Goal: Task Accomplishment & Management: Manage account settings

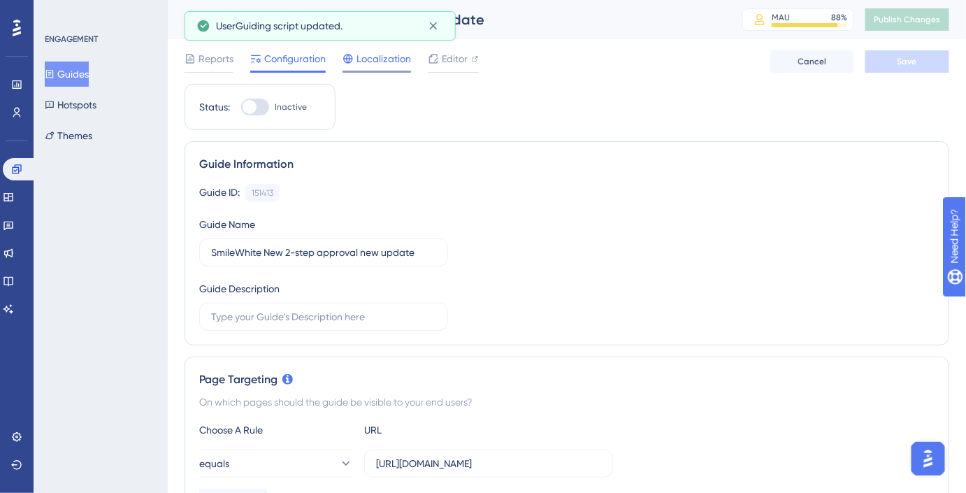
click at [394, 61] on span "Localization" at bounding box center [383, 58] width 55 height 17
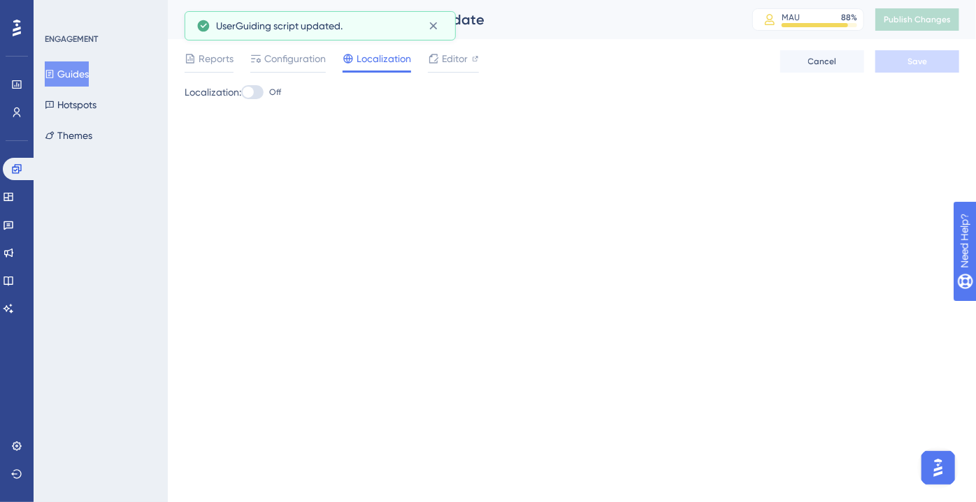
click at [254, 94] on div at bounding box center [247, 92] width 11 height 11
click at [241, 93] on input "Off" at bounding box center [240, 92] width 1 height 1
checkbox input "true"
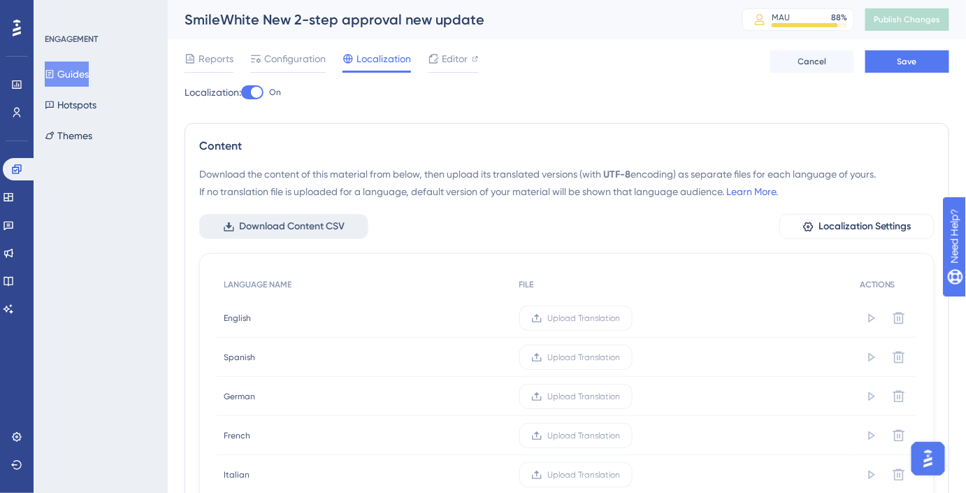
click at [300, 223] on span "Download Content CSV" at bounding box center [292, 226] width 106 height 17
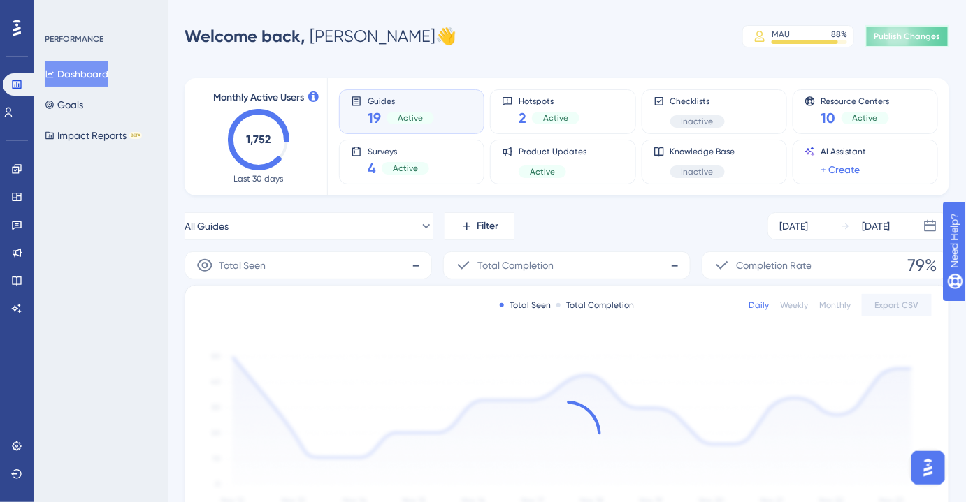
click at [888, 36] on span "Publish Changes" at bounding box center [907, 36] width 67 height 11
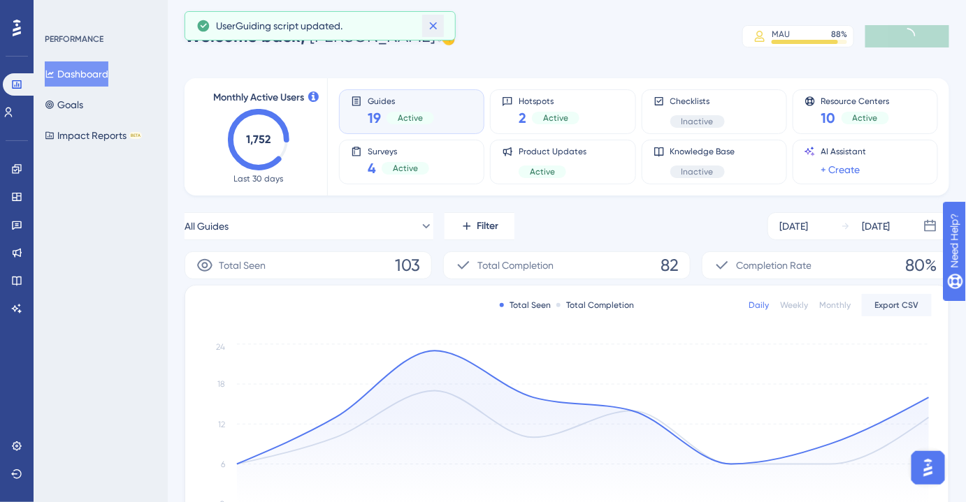
click at [433, 27] on icon at bounding box center [433, 26] width 14 height 14
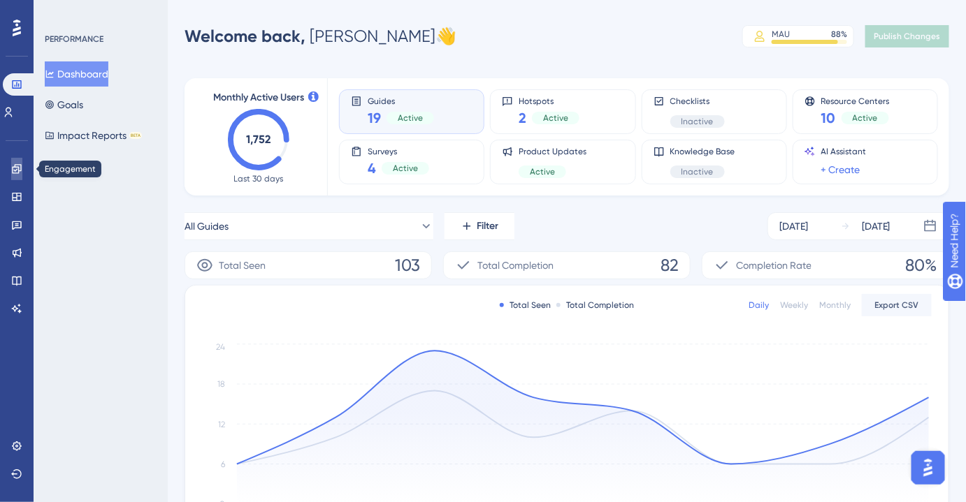
click at [13, 164] on icon at bounding box center [16, 169] width 11 height 11
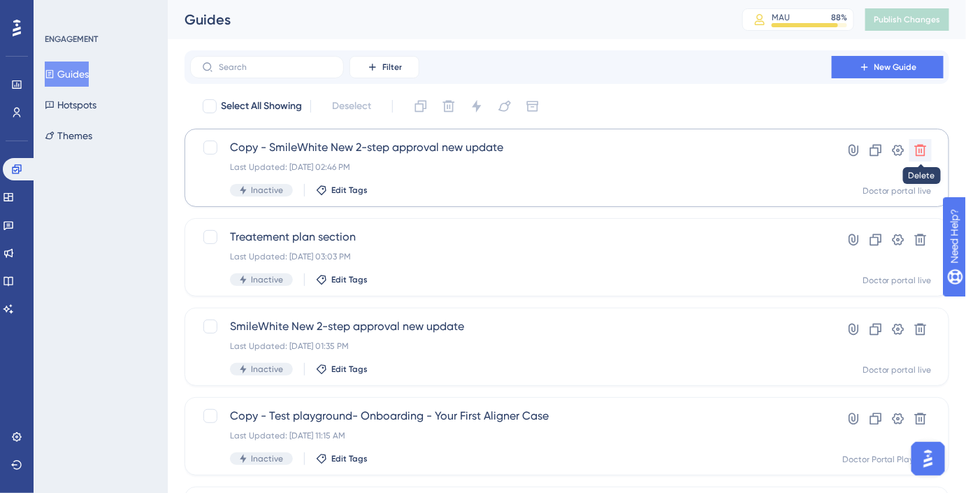
click at [924, 147] on icon at bounding box center [921, 151] width 12 height 12
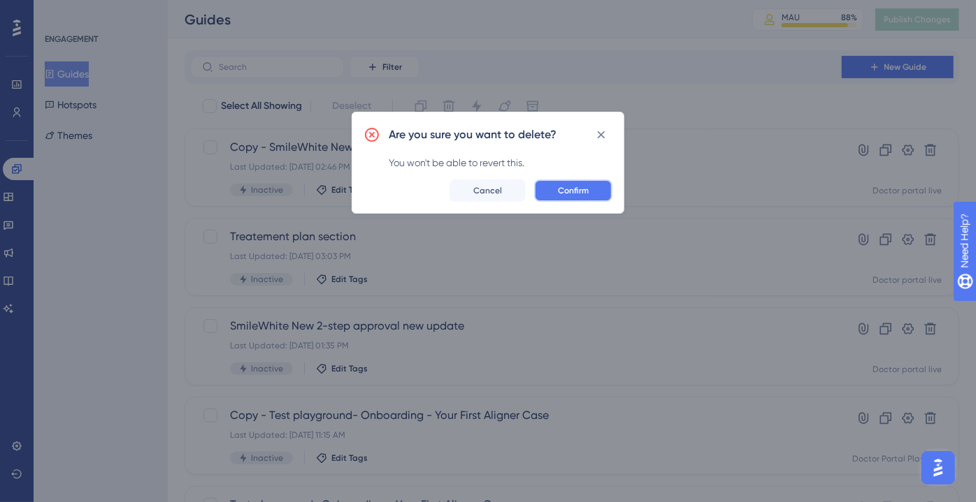
click at [548, 196] on button "Confirm" at bounding box center [573, 191] width 78 height 22
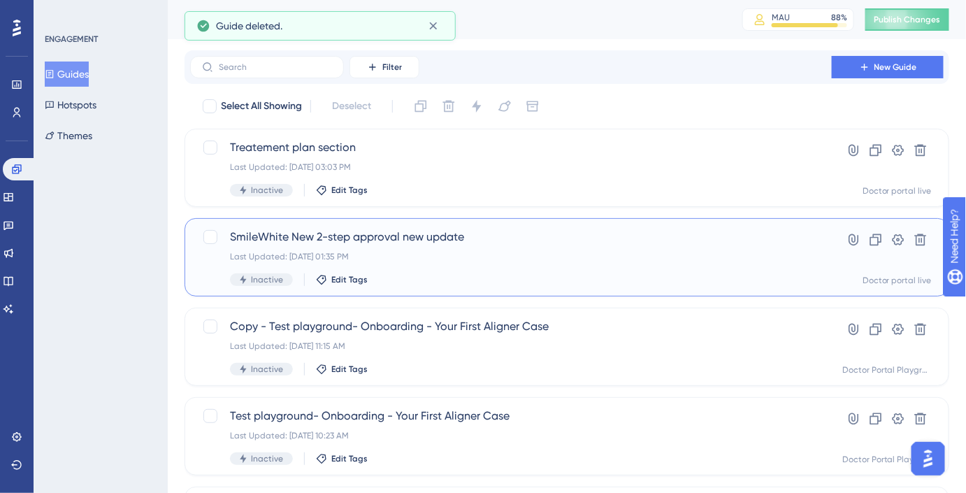
click at [428, 230] on span "SmileWhite New 2-step approval new update" at bounding box center [511, 237] width 562 height 17
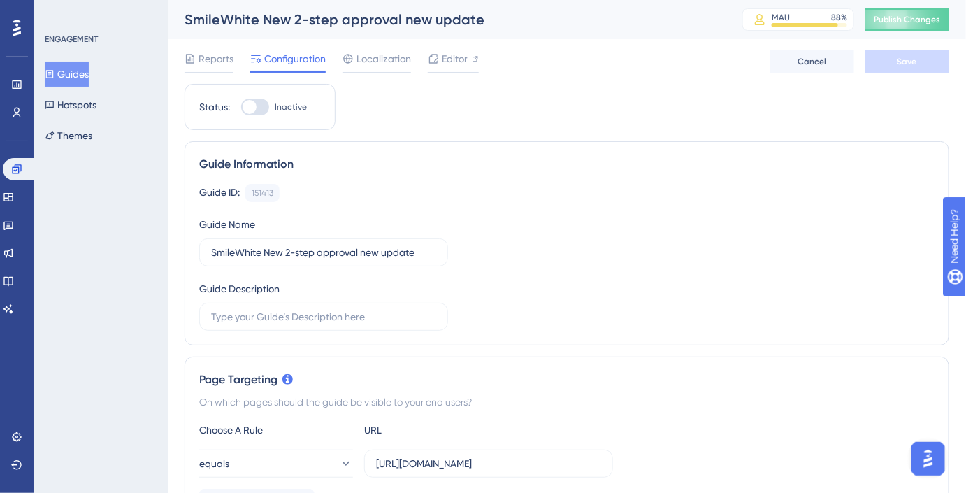
click at [280, 20] on div "SmileWhite New 2-step approval new update" at bounding box center [445, 20] width 523 height 20
click at [273, 254] on input "SmileWhite New 2-step approval new update" at bounding box center [323, 252] width 225 height 15
type input "SmileWhite one step approval new update"
click at [932, 58] on button "Save" at bounding box center [907, 61] width 84 height 22
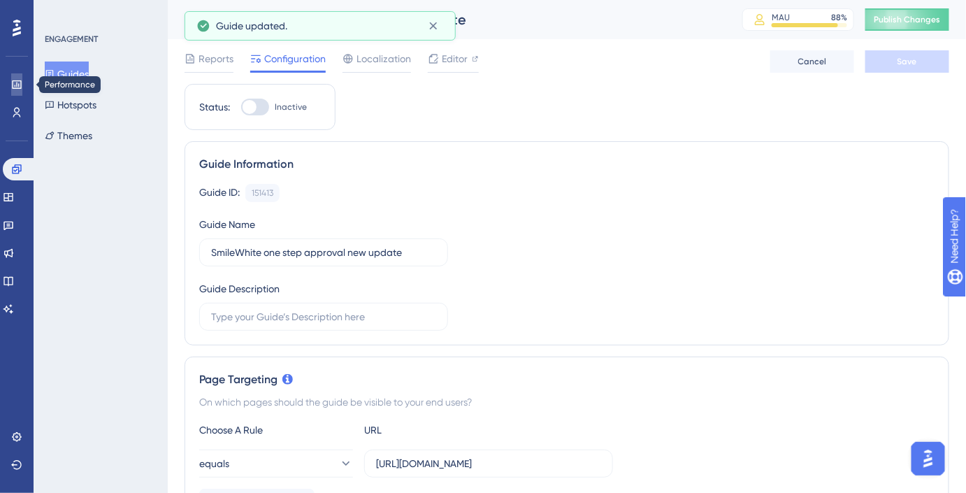
click at [19, 89] on icon at bounding box center [16, 84] width 11 height 11
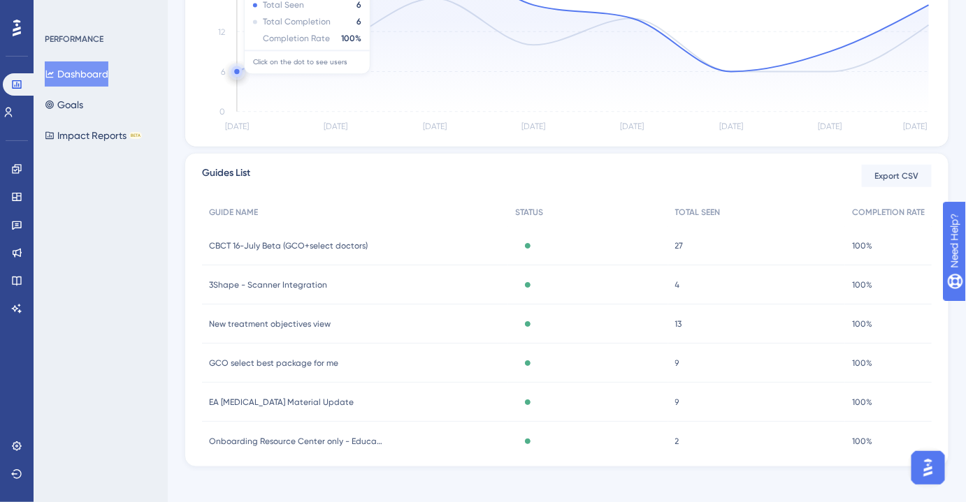
scroll to position [403, 0]
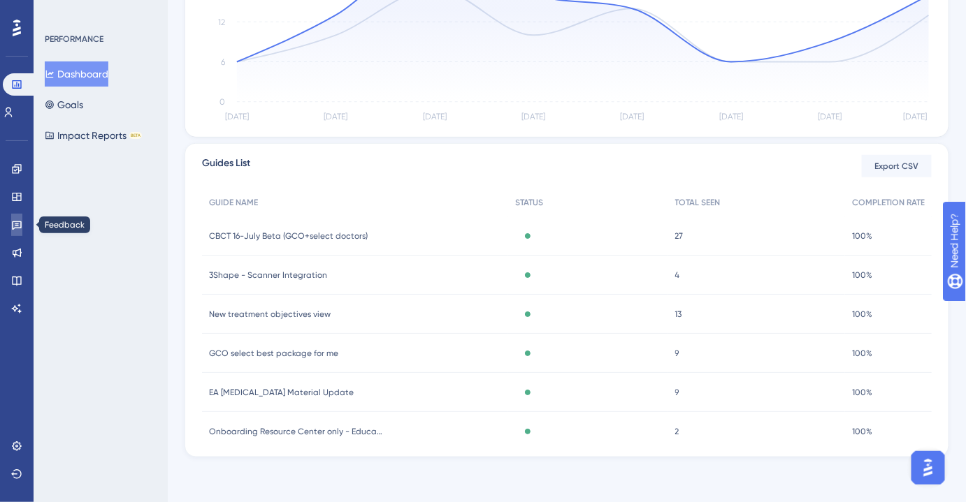
click at [18, 219] on icon at bounding box center [16, 224] width 11 height 11
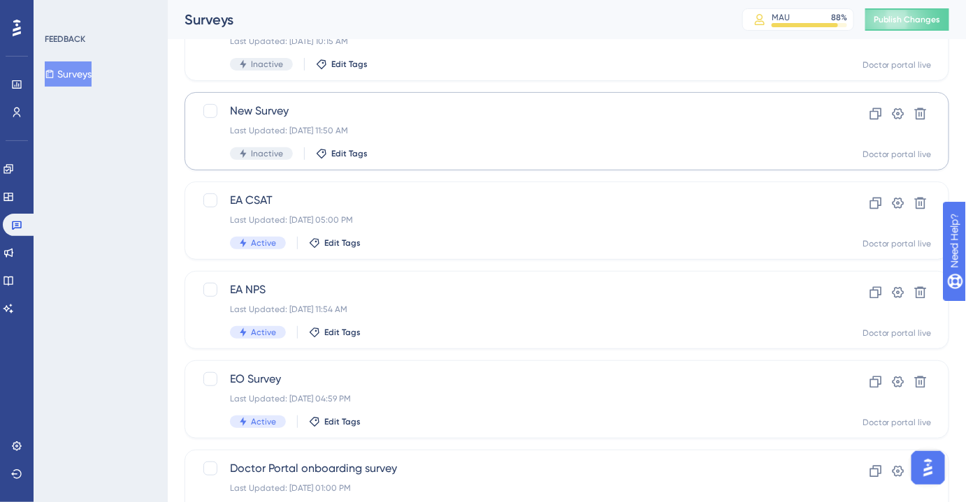
scroll to position [196, 0]
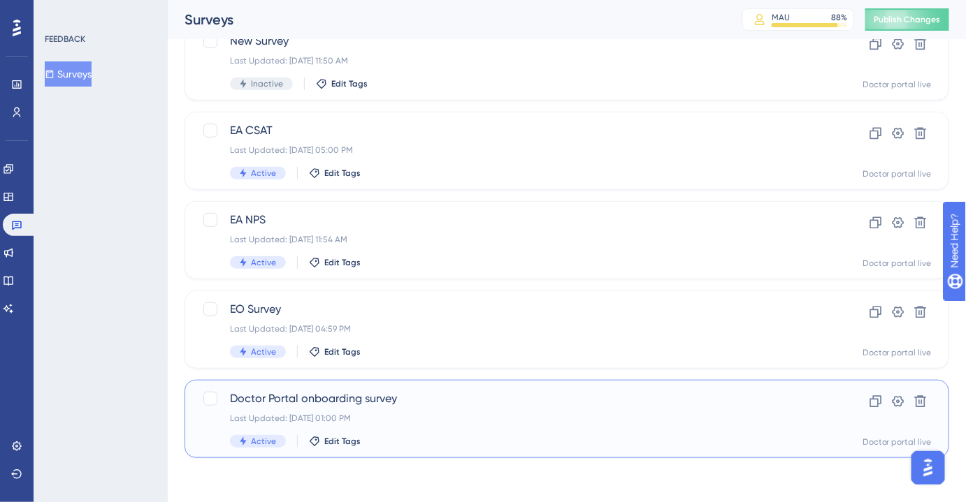
click at [389, 414] on div "Last Updated: Jul 22 2025, 01:00 PM" at bounding box center [511, 418] width 562 height 11
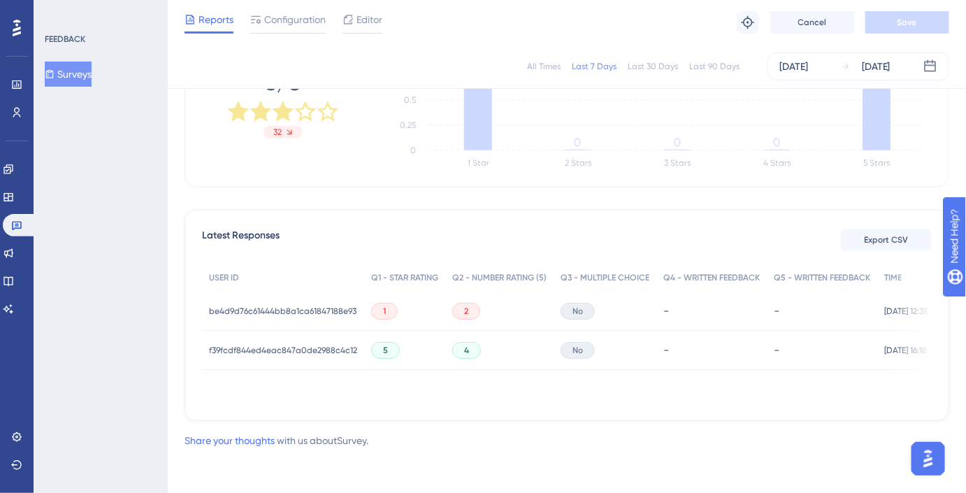
click at [302, 299] on div "be4d9d76c61444bb8a1ca61847188e93 be4d9d76c61444bb8a1ca61847188e93" at bounding box center [282, 310] width 147 height 39
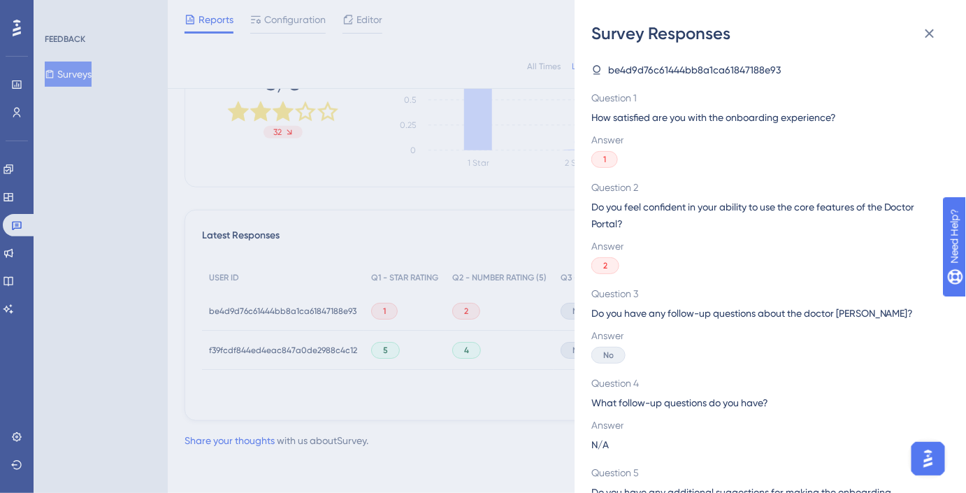
click at [412, 340] on div "Survey Responses be4d9d76c61444bb8a1ca61847188e93 Question 1 How satisfied are …" at bounding box center [483, 246] width 966 height 493
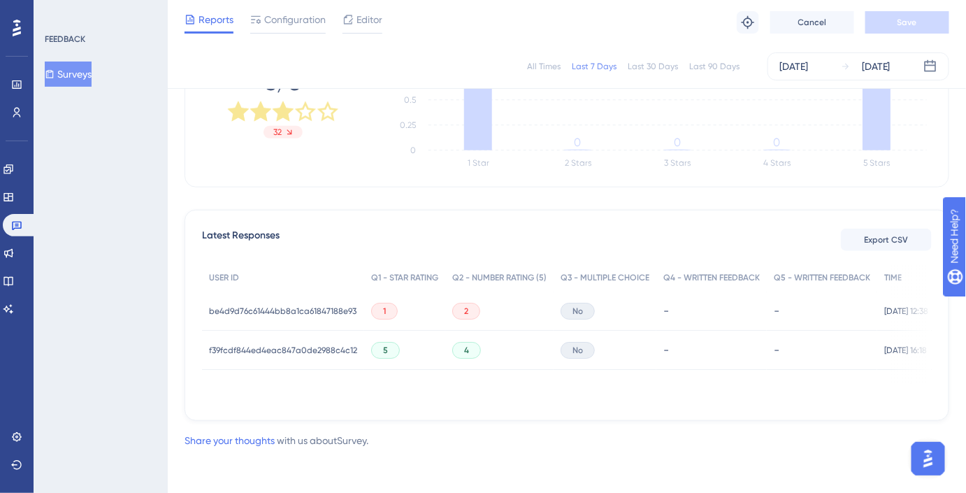
click at [327, 312] on span "be4d9d76c61444bb8a1ca61847188e93" at bounding box center [282, 310] width 147 height 11
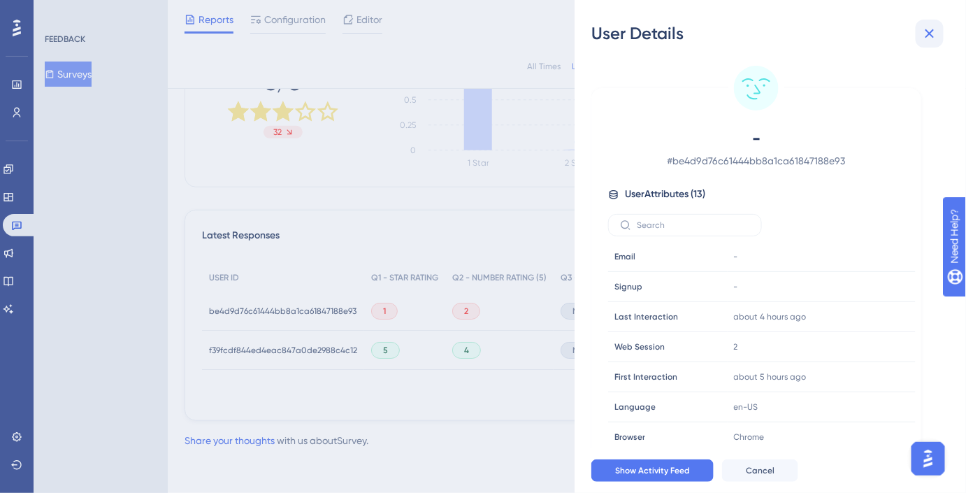
click at [933, 38] on icon at bounding box center [929, 33] width 17 height 17
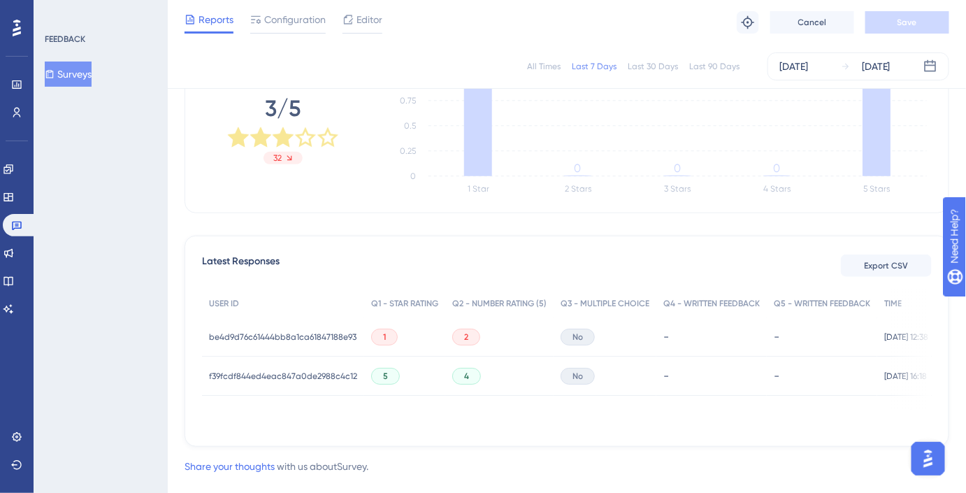
scroll to position [274, 0]
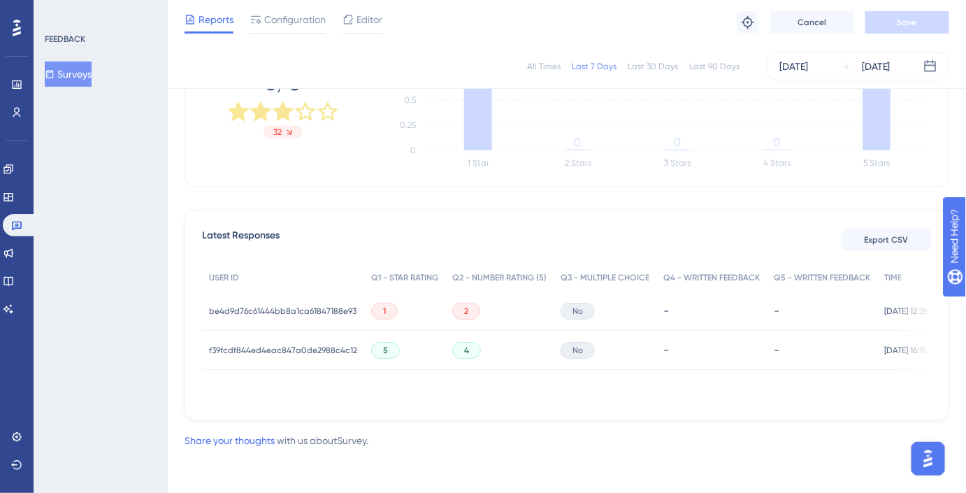
click at [303, 307] on span "be4d9d76c61444bb8a1ca61847188e93" at bounding box center [282, 310] width 147 height 11
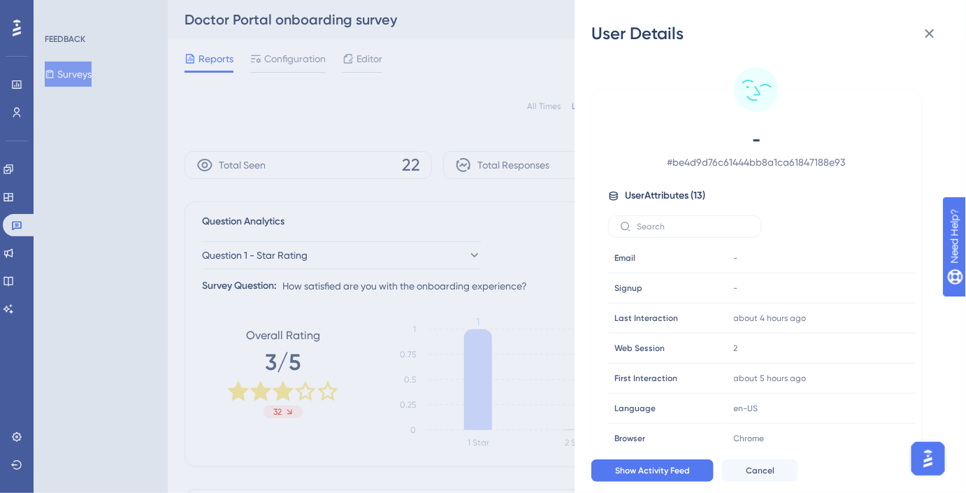
scroll to position [0, 0]
click at [476, 345] on div "User Details - # be4d9d76c61444bb8a1ca61847188e93 User Attributes ( 13 ) Email …" at bounding box center [483, 246] width 966 height 493
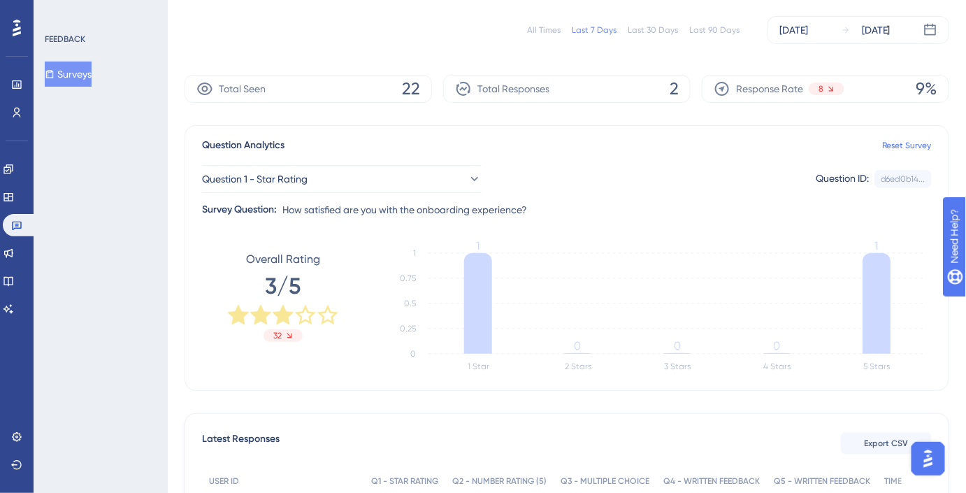
scroll to position [274, 0]
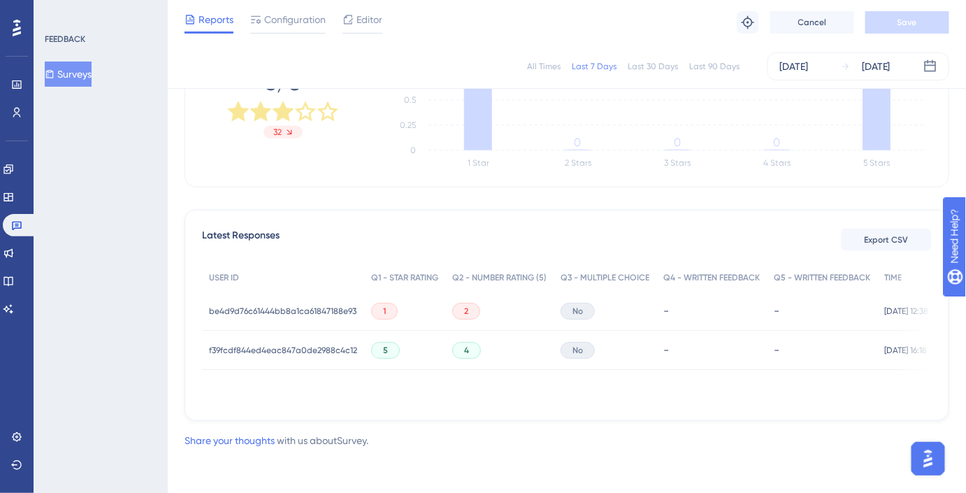
click at [726, 300] on div "-" at bounding box center [711, 310] width 110 height 39
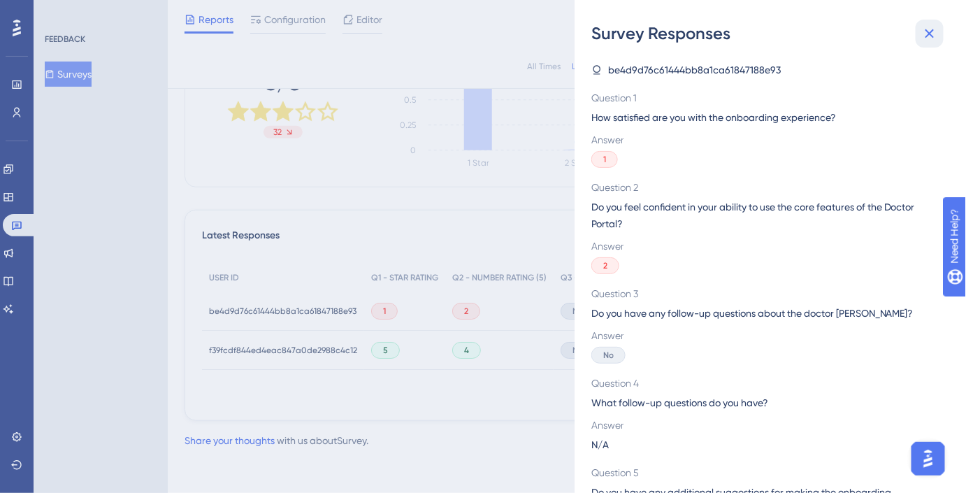
click at [926, 34] on icon at bounding box center [929, 33] width 17 height 17
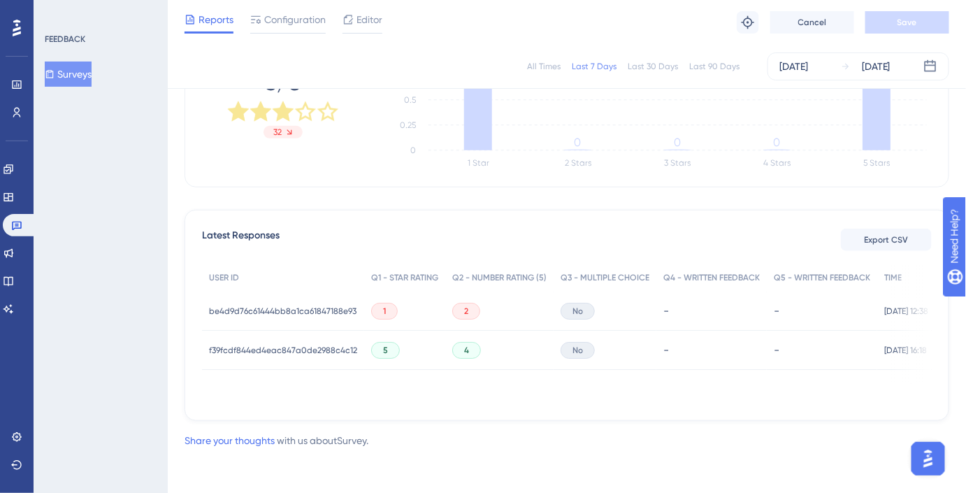
click at [328, 299] on div "be4d9d76c61444bb8a1ca61847188e93 be4d9d76c61444bb8a1ca61847188e93" at bounding box center [282, 310] width 147 height 39
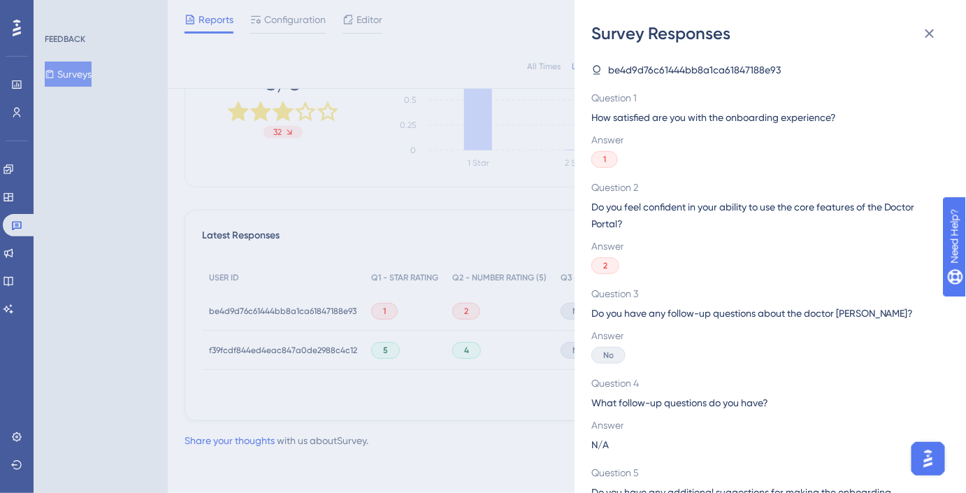
click at [651, 67] on span "be4d9d76c61444bb8a1ca61847188e93" at bounding box center [694, 69] width 173 height 17
copy span "be4d9d76c61444bb8a1ca61847188e93"
click at [172, 96] on div "Survey Responses be4d9d76c61444bb8a1ca61847188e93 Question 1 How satisfied are …" at bounding box center [483, 246] width 966 height 493
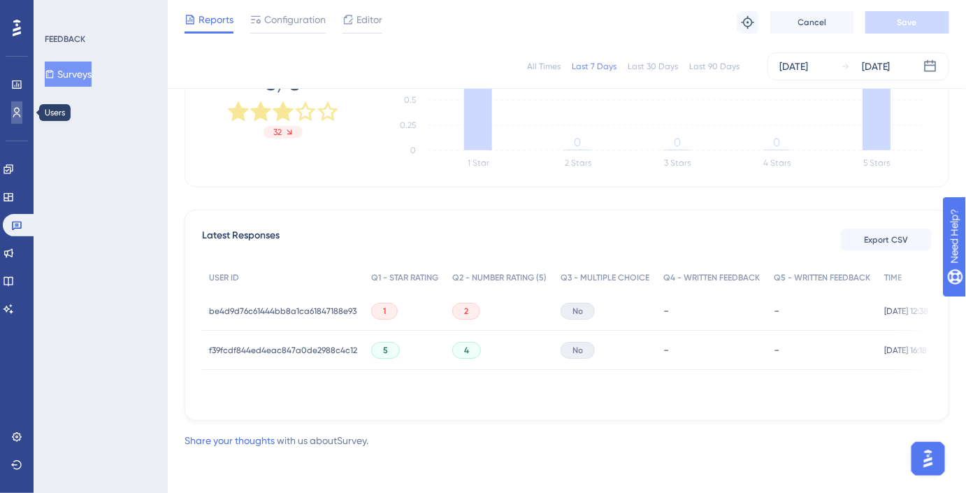
click at [11, 106] on link at bounding box center [16, 112] width 11 height 22
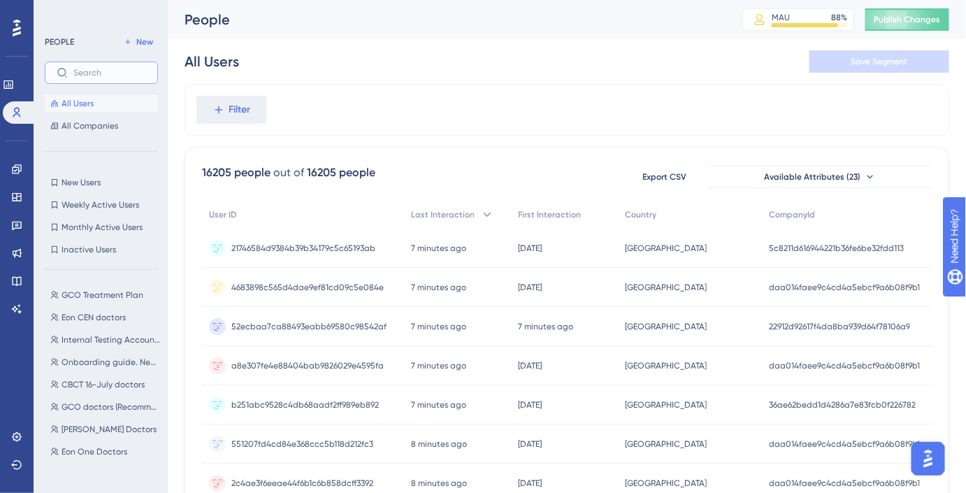
click at [113, 71] on input "text" at bounding box center [109, 73] width 73 height 10
paste input "be4d9d76c61444bb8a1ca61847188e93"
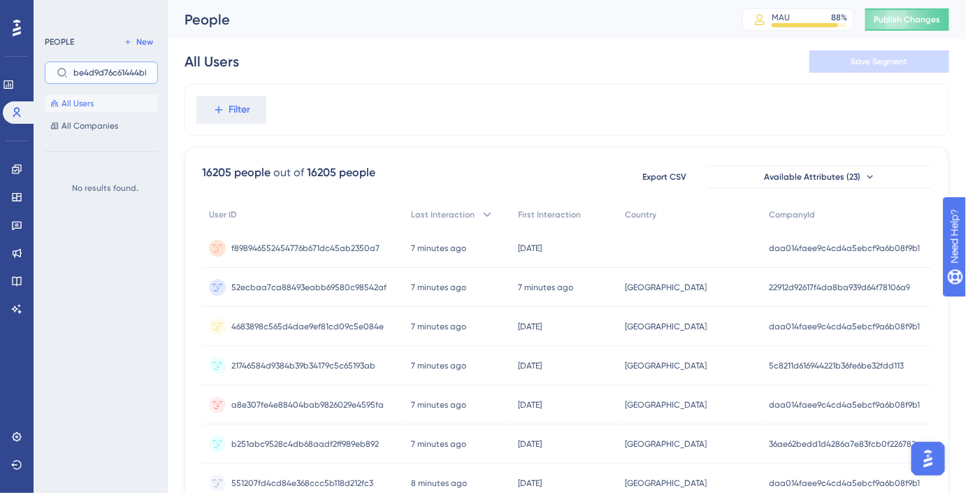
scroll to position [0, 71]
type input "be4d9d76c61444bb8a1ca61847188e93"
click at [235, 121] on button "Filter" at bounding box center [231, 110] width 70 height 28
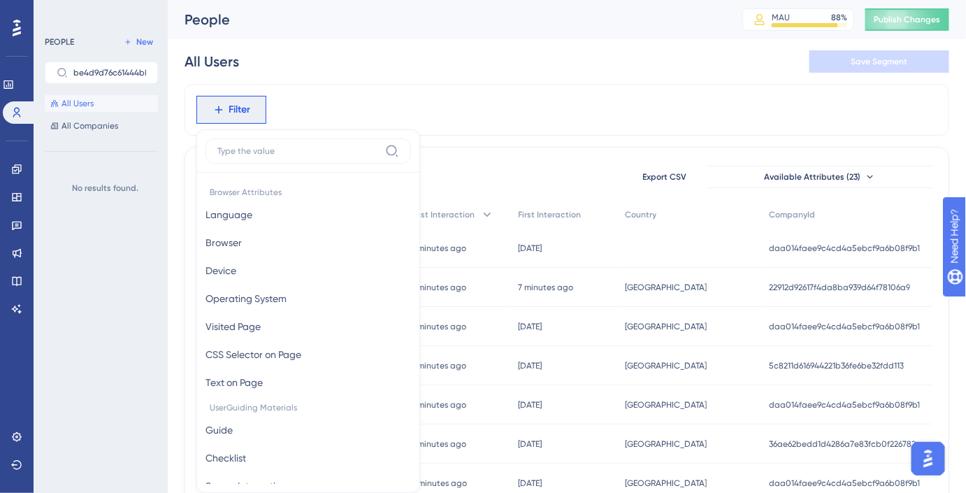
scroll to position [59, 0]
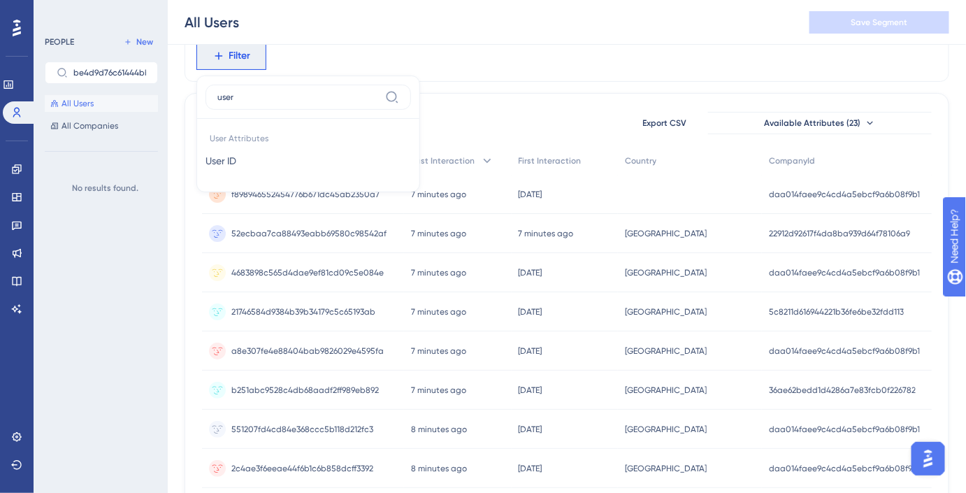
type input "user"
click at [272, 159] on button "User ID User ID" at bounding box center [307, 161] width 205 height 28
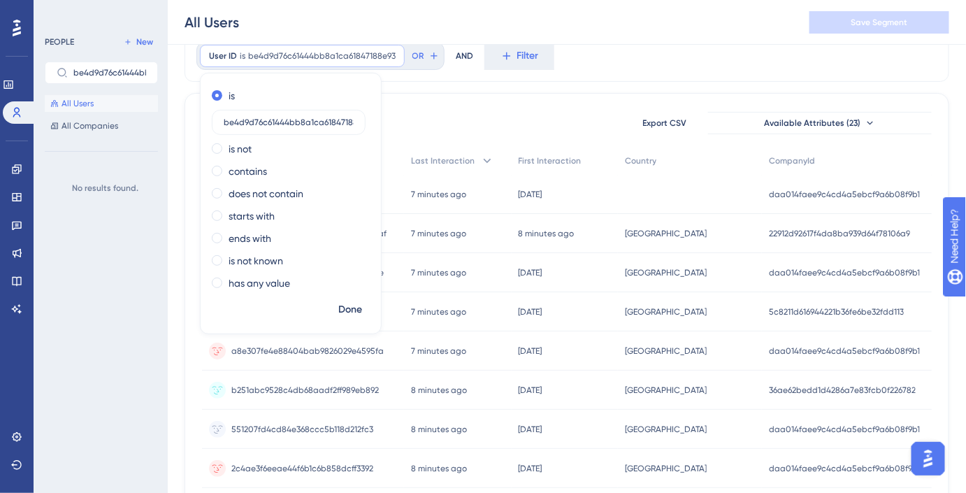
scroll to position [0, 14]
type input "be4d9d76c61444bb8a1ca61847188e93"
click at [342, 309] on span "Done" at bounding box center [350, 309] width 24 height 17
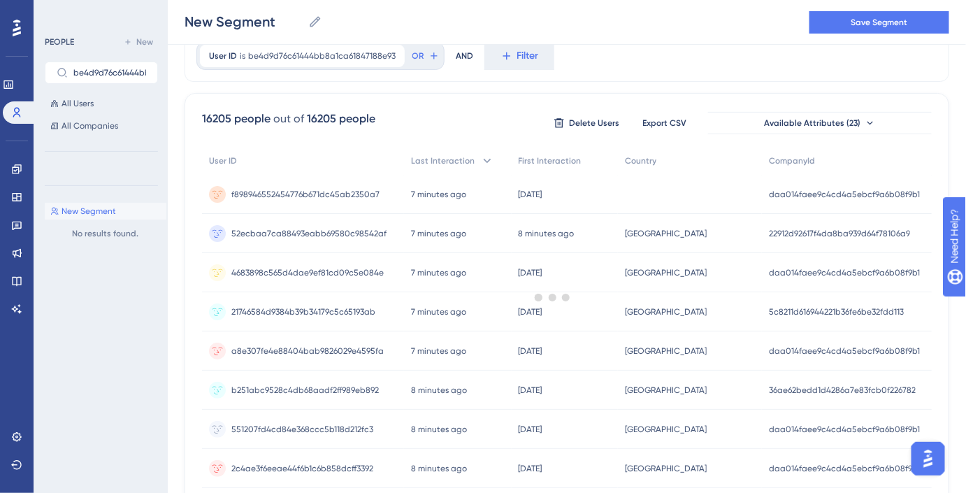
scroll to position [0, 0]
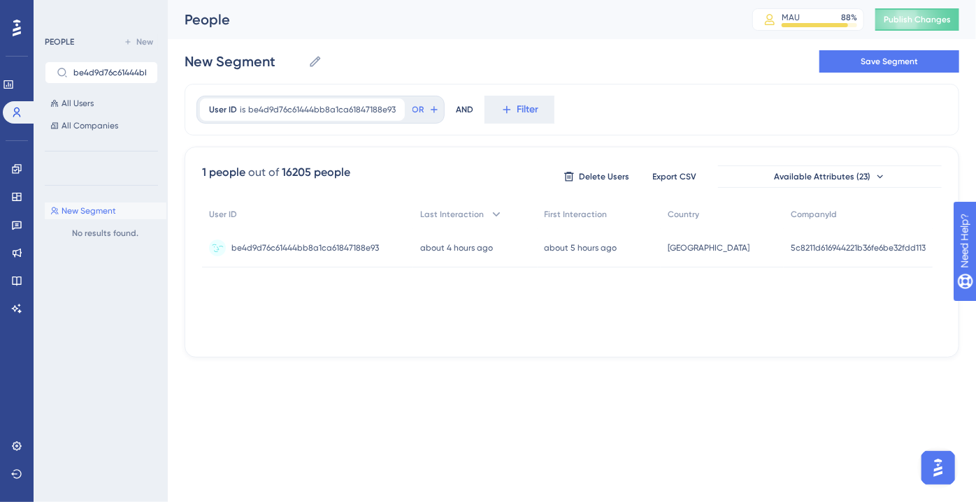
click at [363, 242] on span "be4d9d76c61444bb8a1ca61847188e93" at bounding box center [304, 247] width 147 height 11
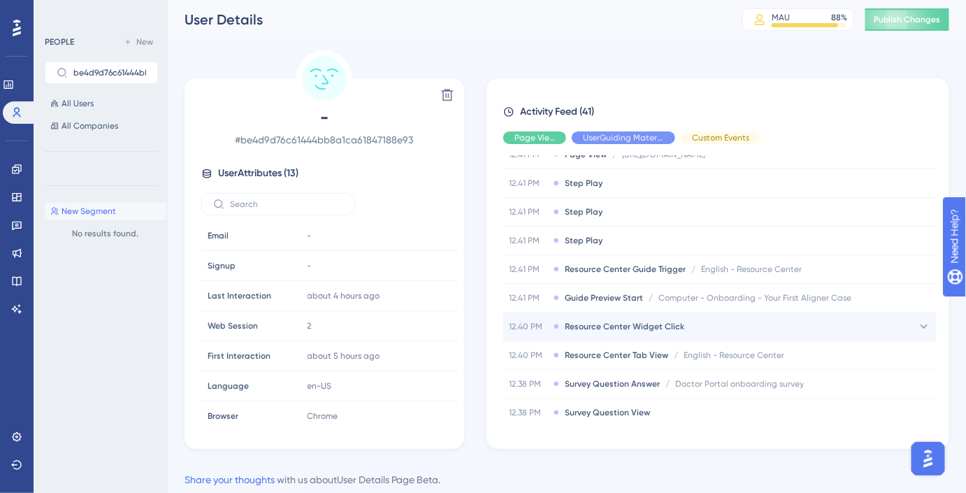
scroll to position [381, 0]
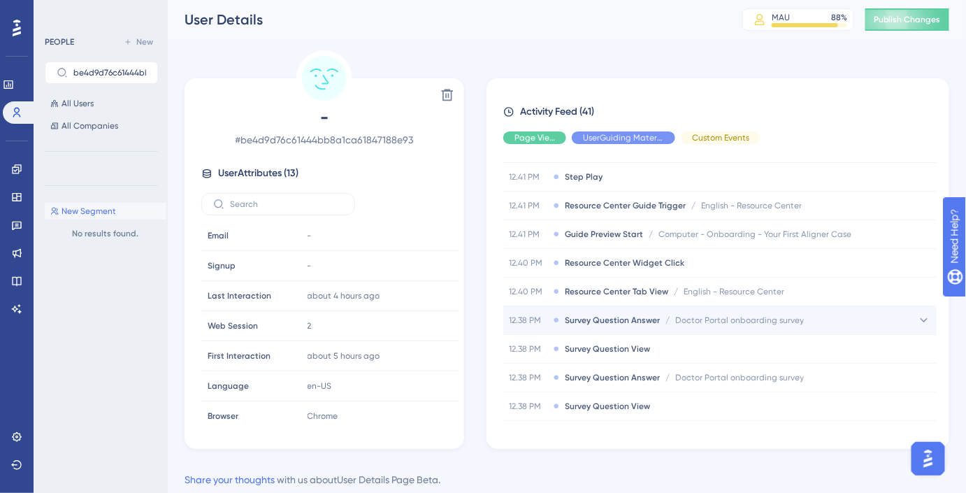
click at [924, 318] on icon at bounding box center [924, 320] width 14 height 14
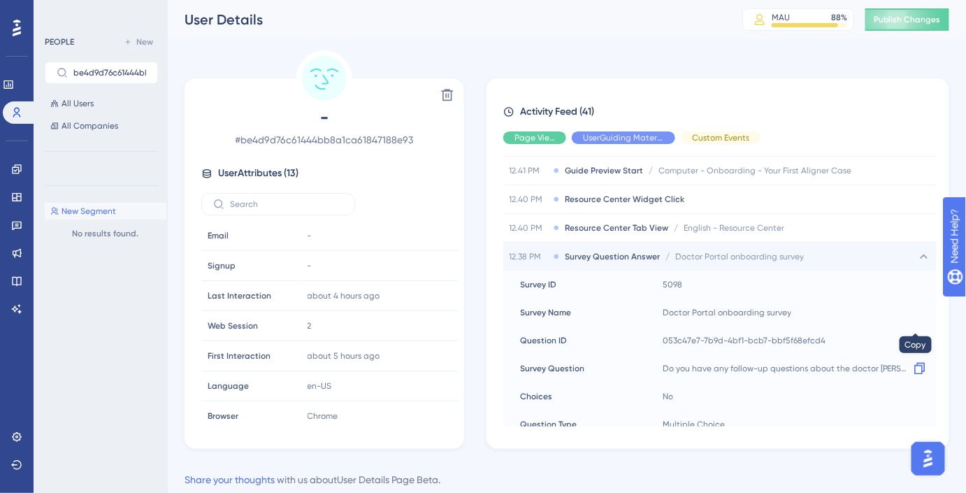
scroll to position [508, 0]
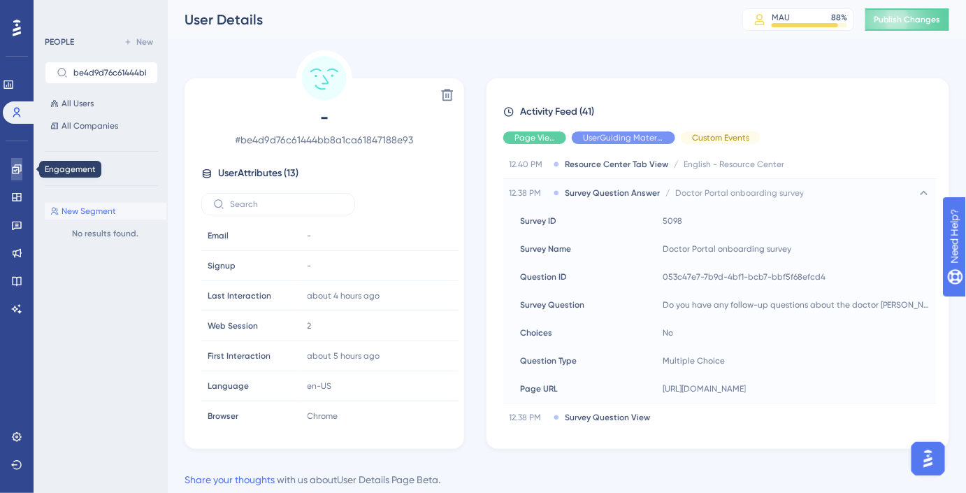
click at [18, 176] on link at bounding box center [16, 169] width 11 height 22
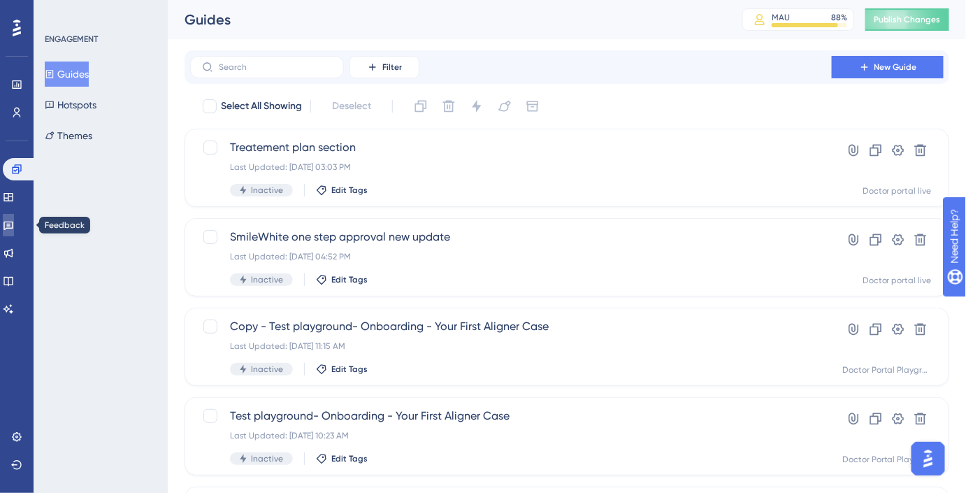
click at [13, 225] on icon at bounding box center [8, 226] width 10 height 9
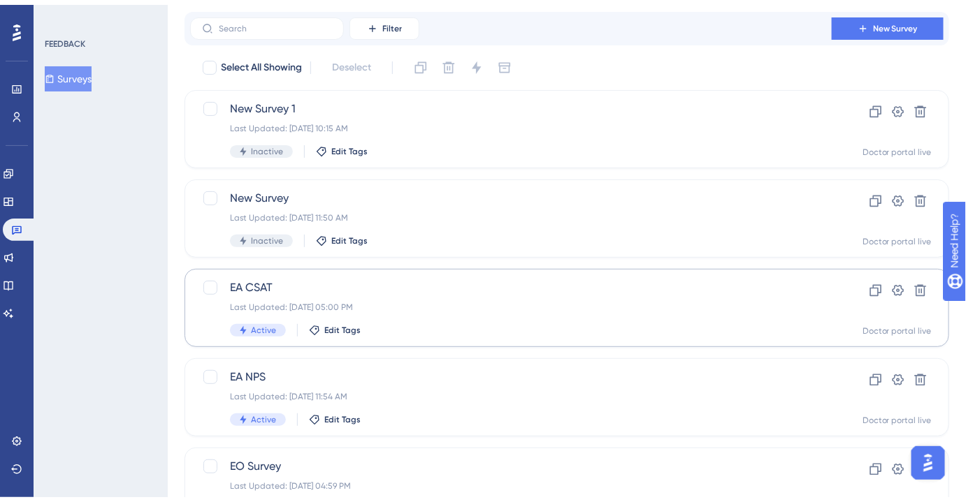
scroll to position [196, 0]
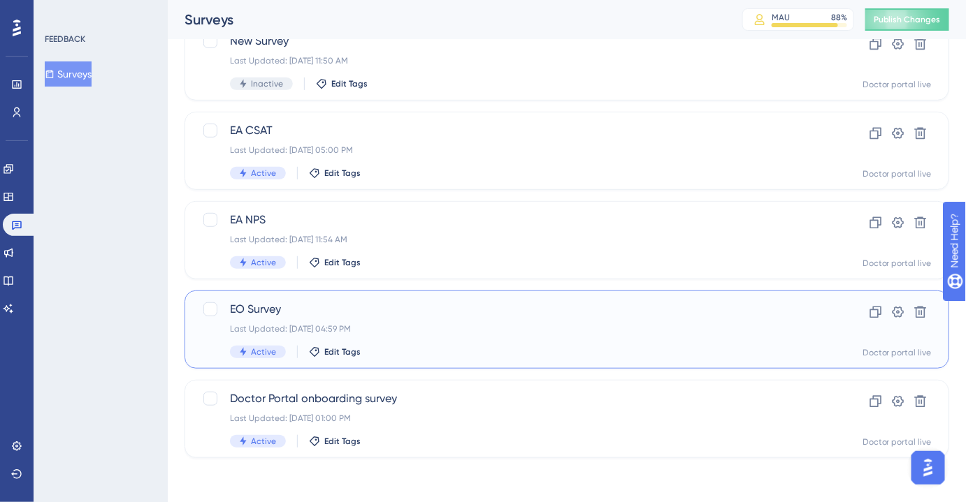
click at [347, 326] on div "Last Updated: Jul 22 2025, 04:59 PM" at bounding box center [511, 329] width 562 height 11
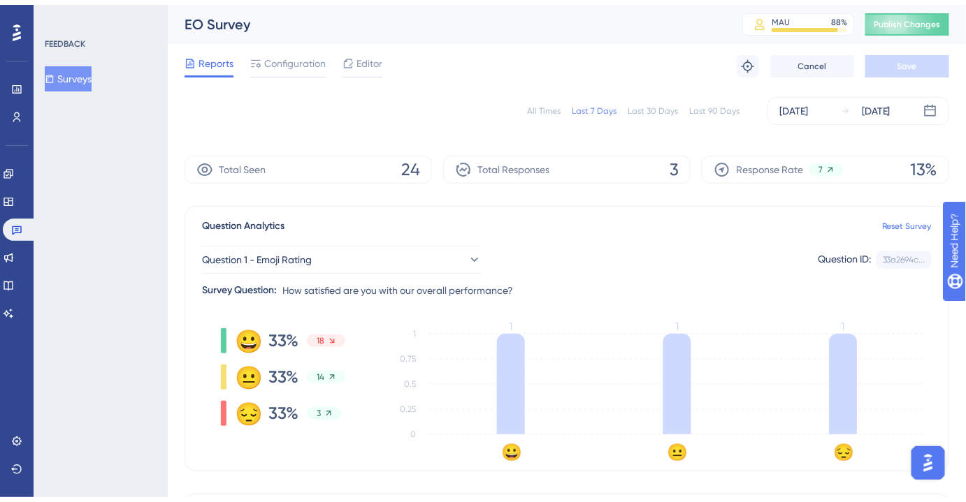
scroll to position [196, 0]
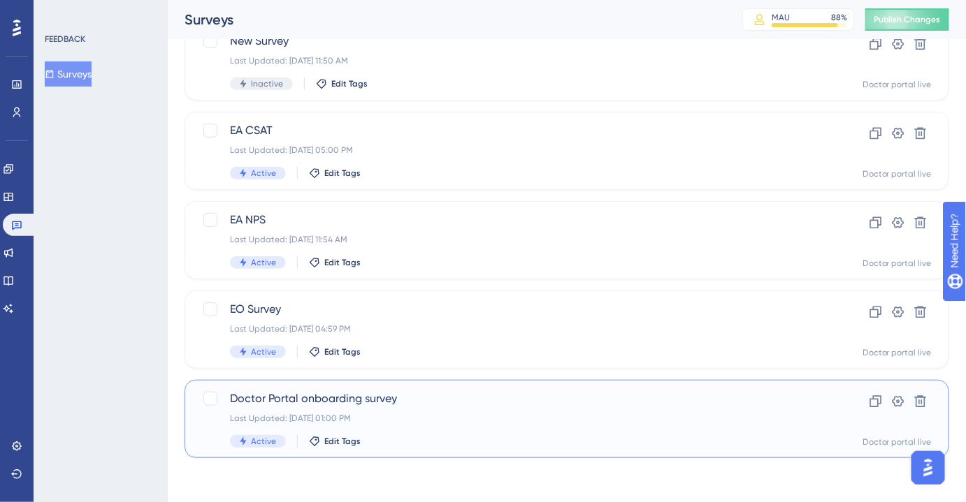
click at [331, 391] on span "Doctor Portal onboarding survey" at bounding box center [511, 399] width 562 height 17
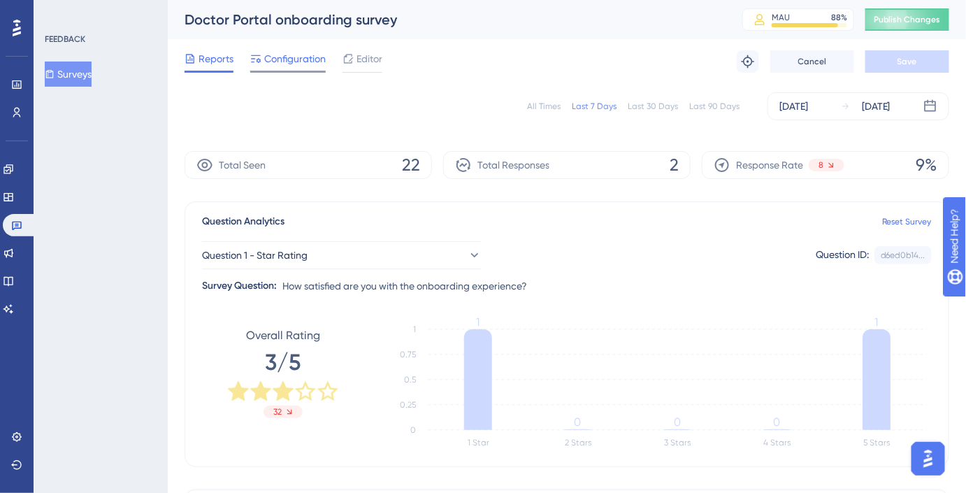
click at [296, 57] on span "Configuration" at bounding box center [294, 58] width 61 height 17
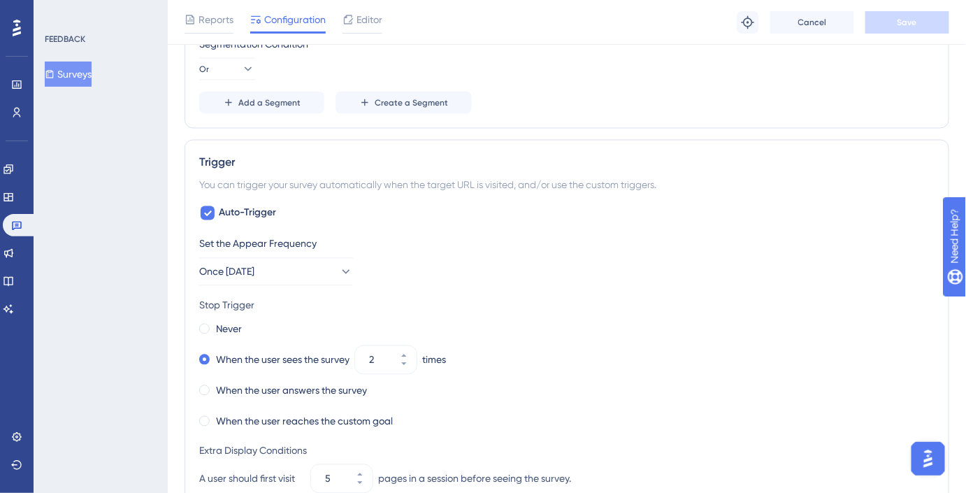
scroll to position [762, 0]
click at [255, 267] on span "Once in 7 days" at bounding box center [227, 271] width 55 height 17
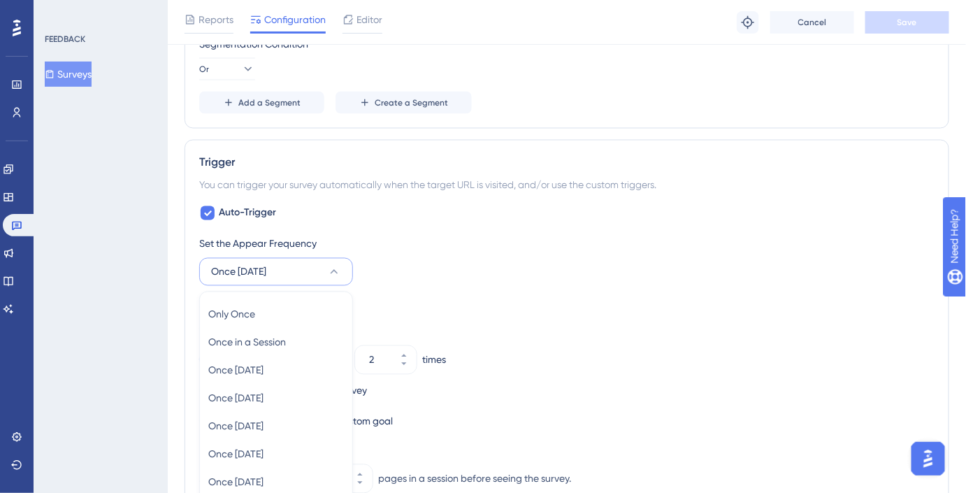
scroll to position [939, 0]
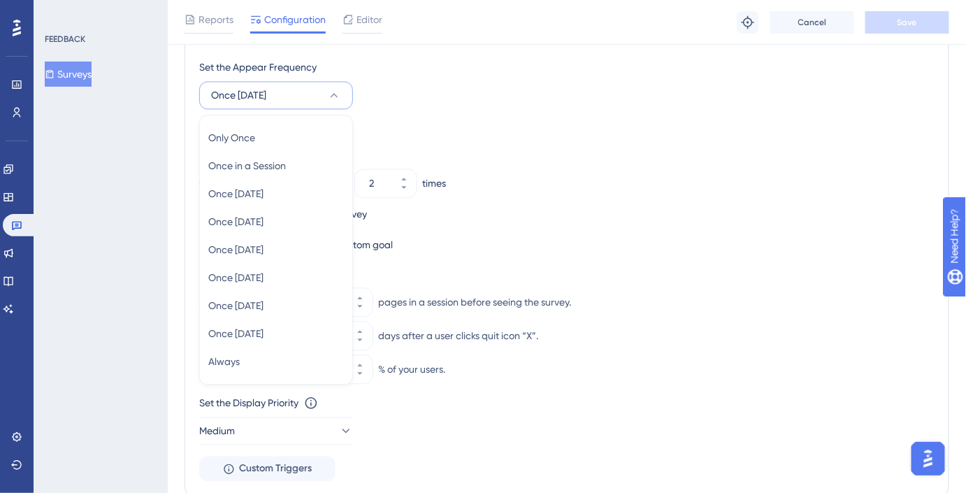
click at [514, 143] on div "Never" at bounding box center [566, 153] width 735 height 20
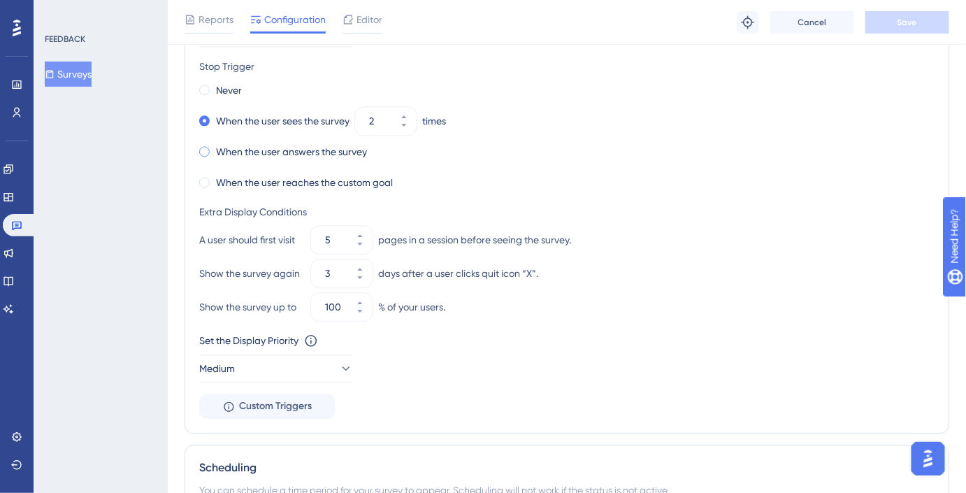
scroll to position [1002, 0]
click at [369, 228] on button "5" at bounding box center [359, 231] width 25 height 14
click at [369, 228] on button "6" at bounding box center [359, 231] width 25 height 14
type input "7"
click at [919, 25] on button "Save" at bounding box center [907, 22] width 84 height 22
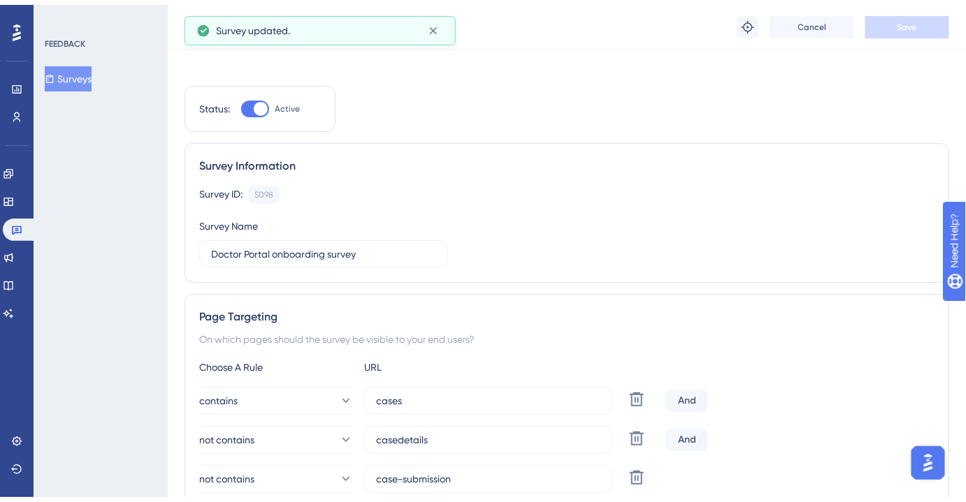
scroll to position [0, 0]
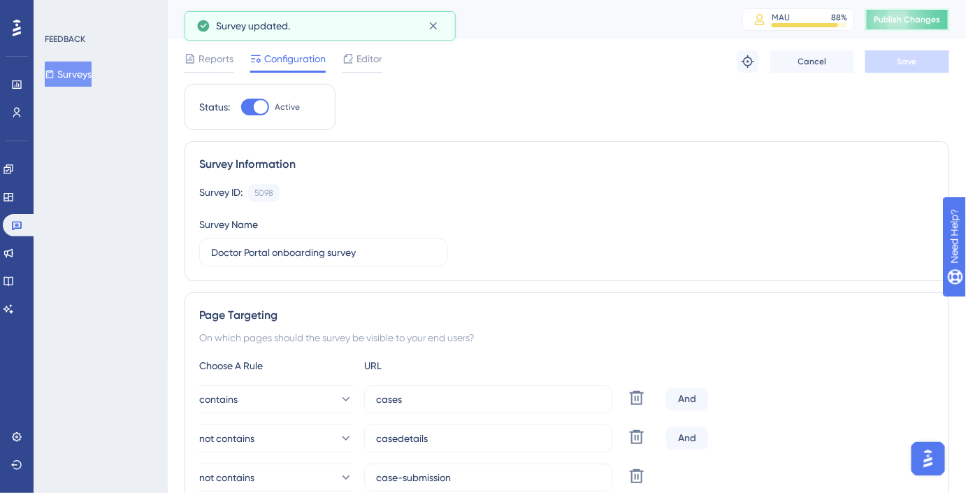
click at [922, 28] on button "Publish Changes" at bounding box center [907, 19] width 84 height 22
click at [22, 83] on link at bounding box center [16, 84] width 11 height 22
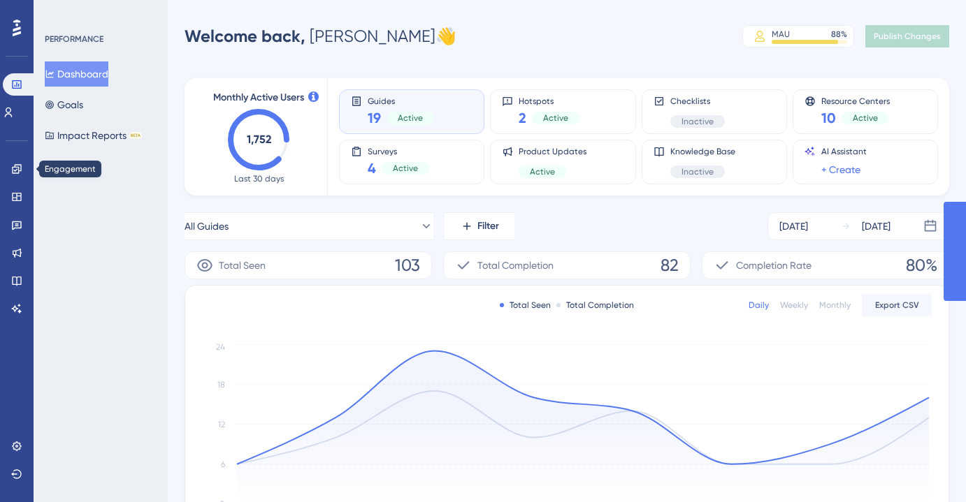
click at [14, 177] on link at bounding box center [16, 169] width 11 height 22
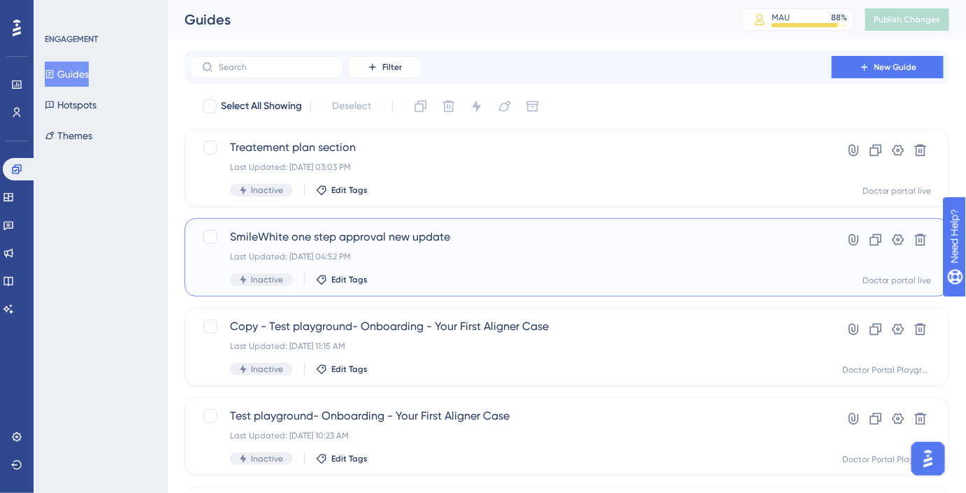
click at [477, 248] on div "SmileWhite one step approval new update Last Updated: Sep 22 2025, 04:52 PM Ina…" at bounding box center [511, 257] width 562 height 57
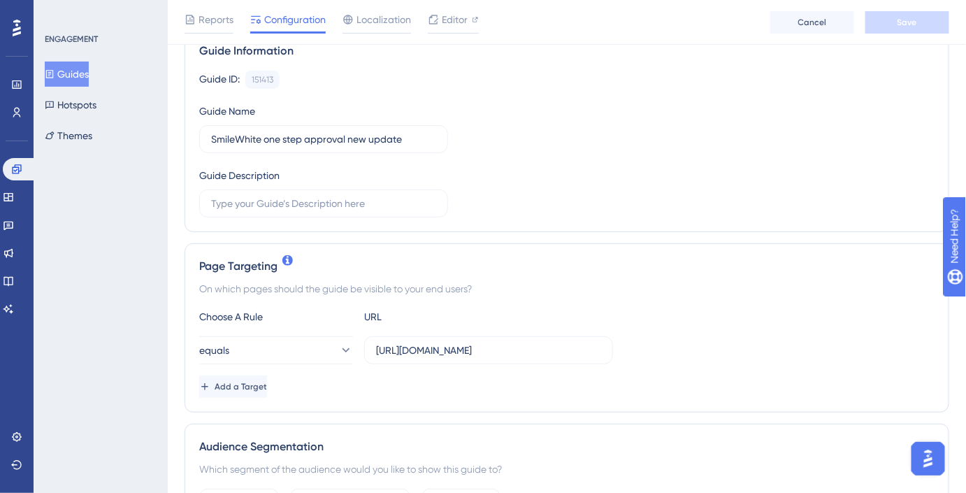
scroll to position [294, 0]
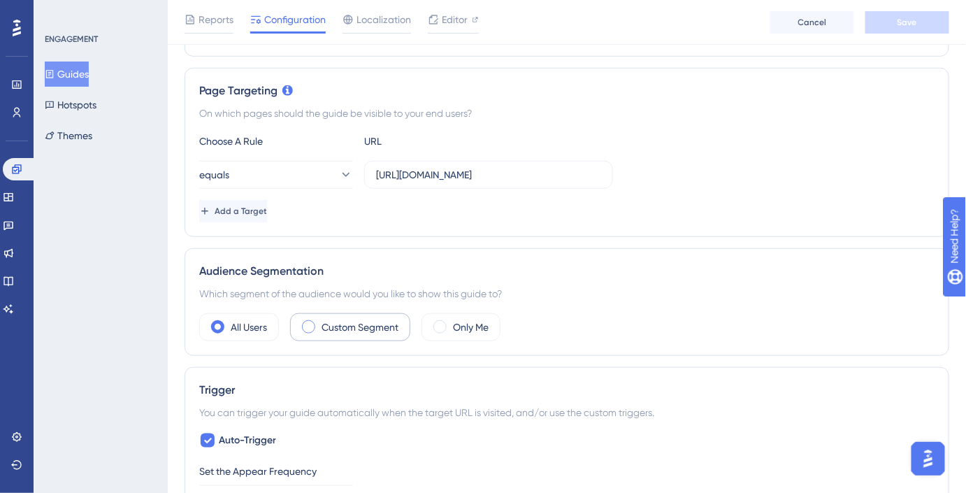
click at [367, 324] on label "Custom Segment" at bounding box center [359, 327] width 77 height 17
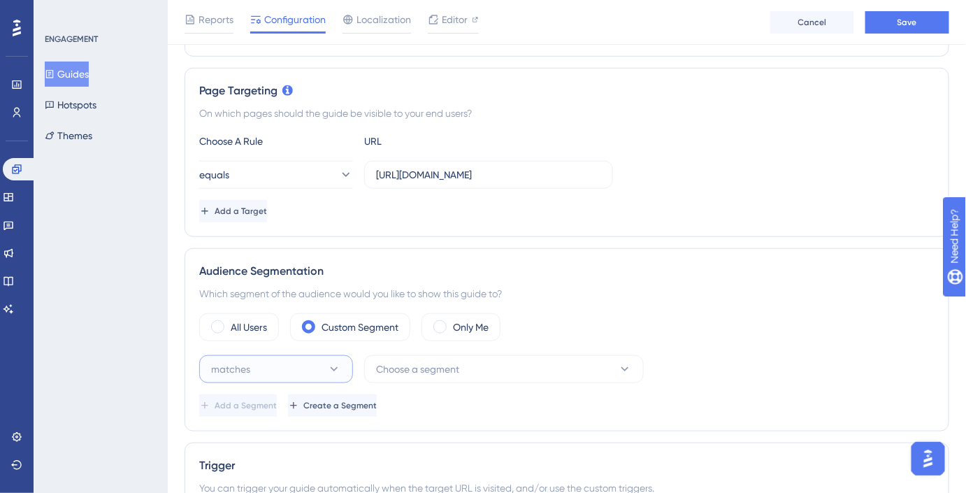
click at [322, 366] on button "matches" at bounding box center [276, 369] width 154 height 28
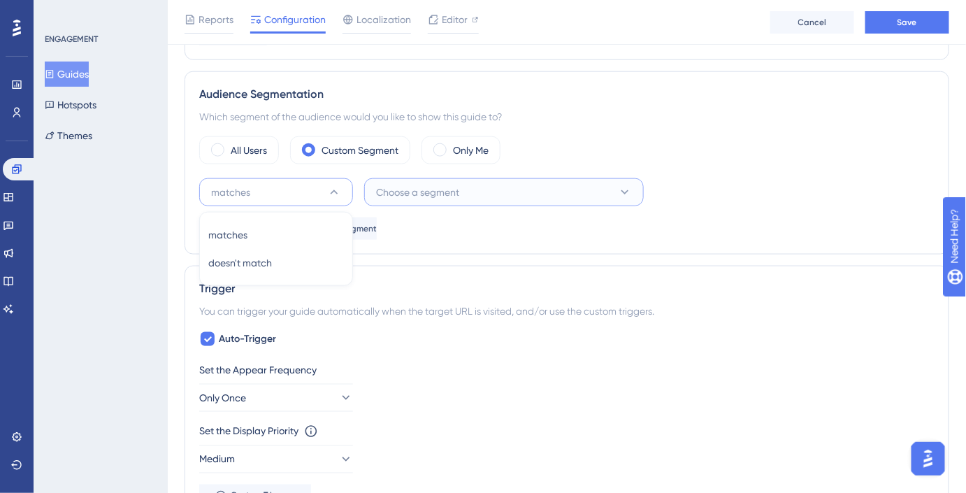
click at [408, 190] on span "Choose a segment" at bounding box center [417, 192] width 83 height 17
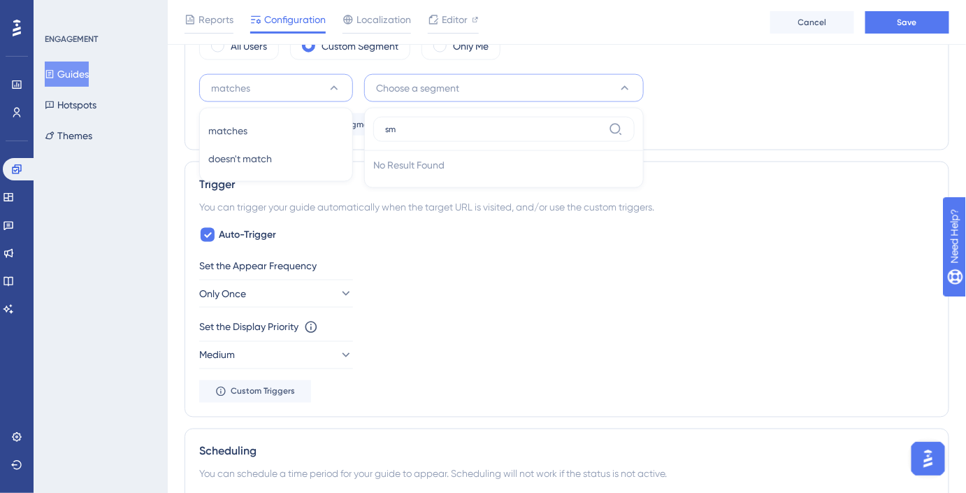
type input "s"
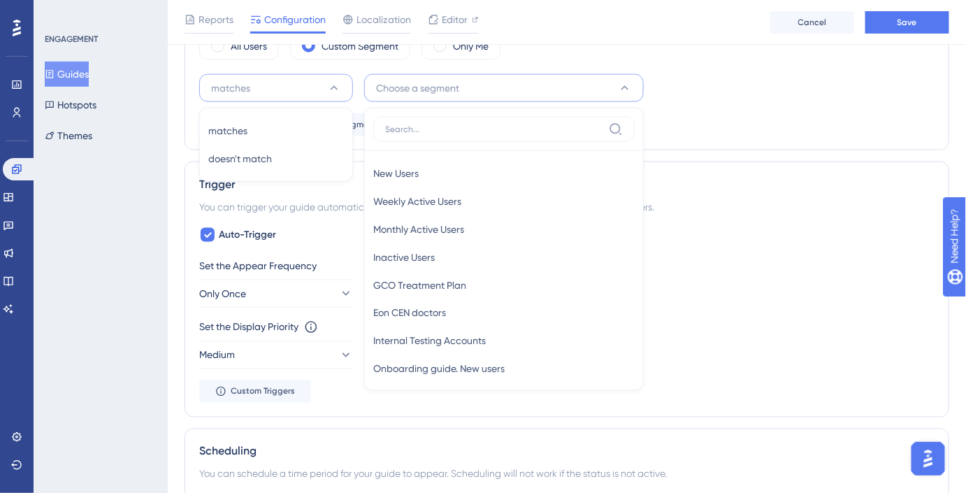
click at [723, 86] on div "matches matches matches doesn't match doesn't match Choose a segment New Users …" at bounding box center [566, 88] width 735 height 28
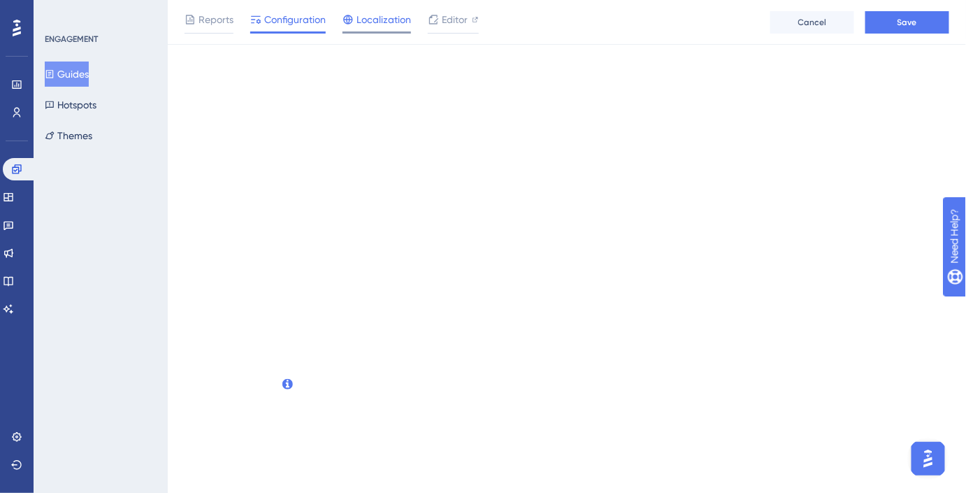
scroll to position [0, 0]
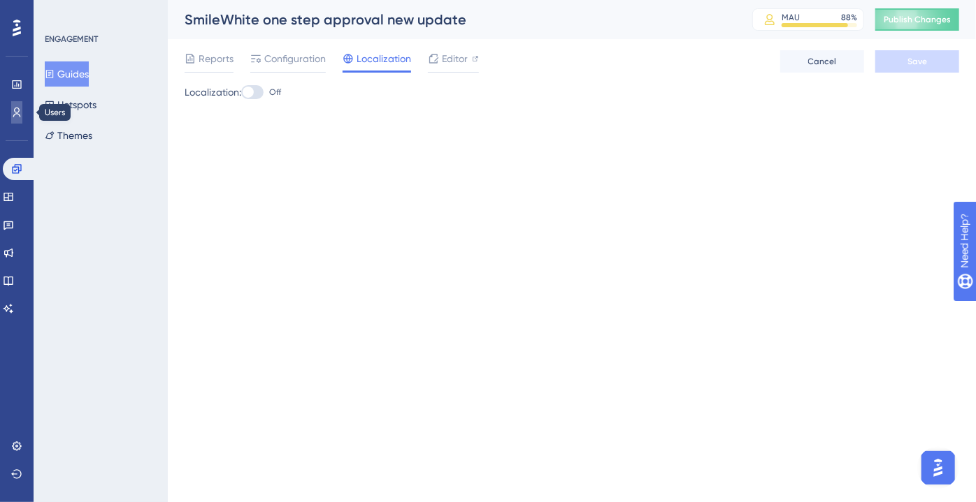
click at [21, 120] on link at bounding box center [16, 112] width 11 height 22
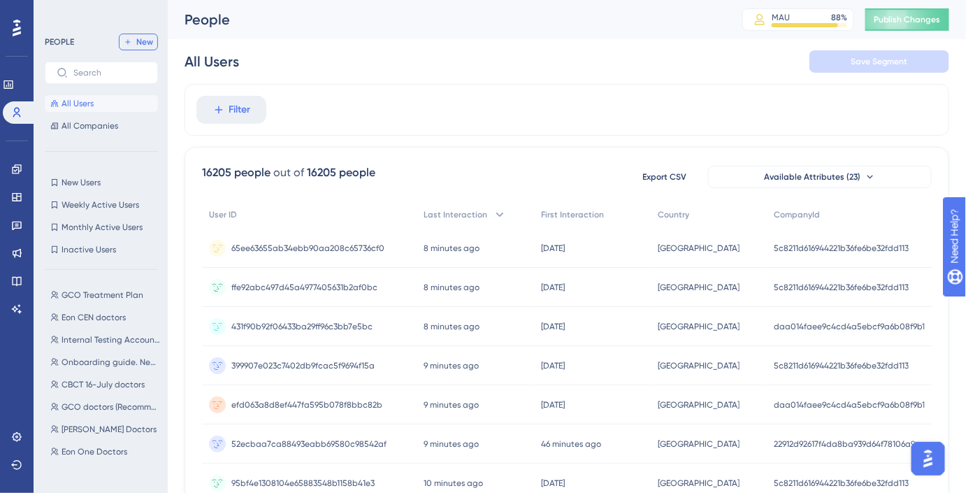
click at [140, 41] on span "New" at bounding box center [144, 41] width 17 height 11
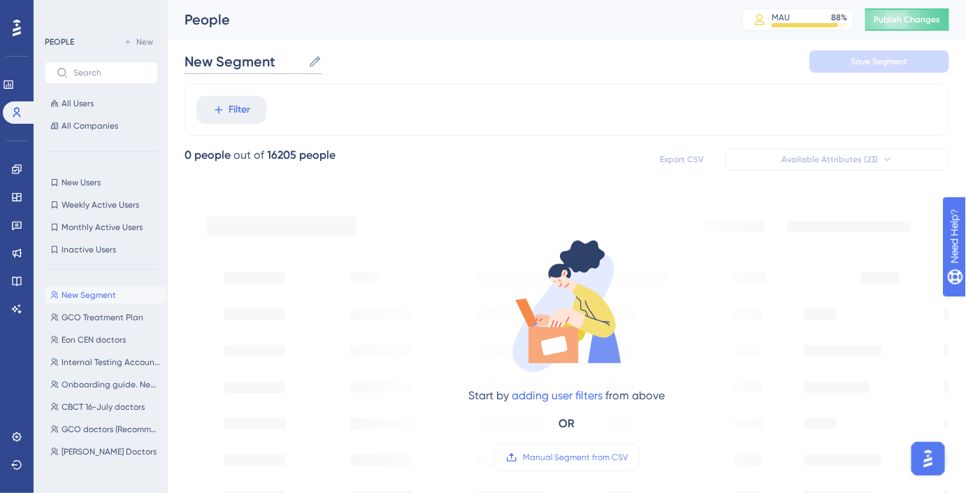
click at [248, 64] on input "New Segment" at bounding box center [243, 62] width 118 height 20
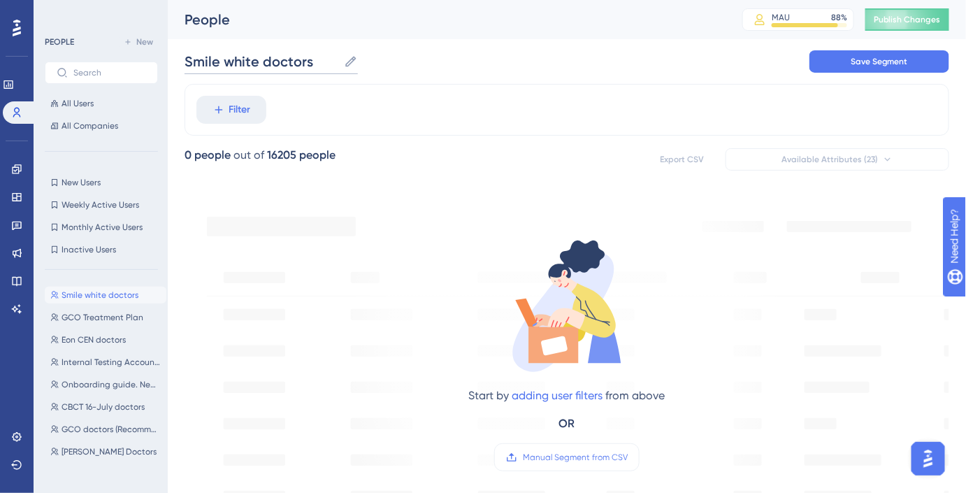
click at [231, 64] on input "Smile white doctors" at bounding box center [261, 62] width 154 height 20
type input "Smile White doctors"
click at [184, 119] on div "Filter" at bounding box center [566, 110] width 764 height 52
click at [224, 109] on icon at bounding box center [218, 109] width 13 height 13
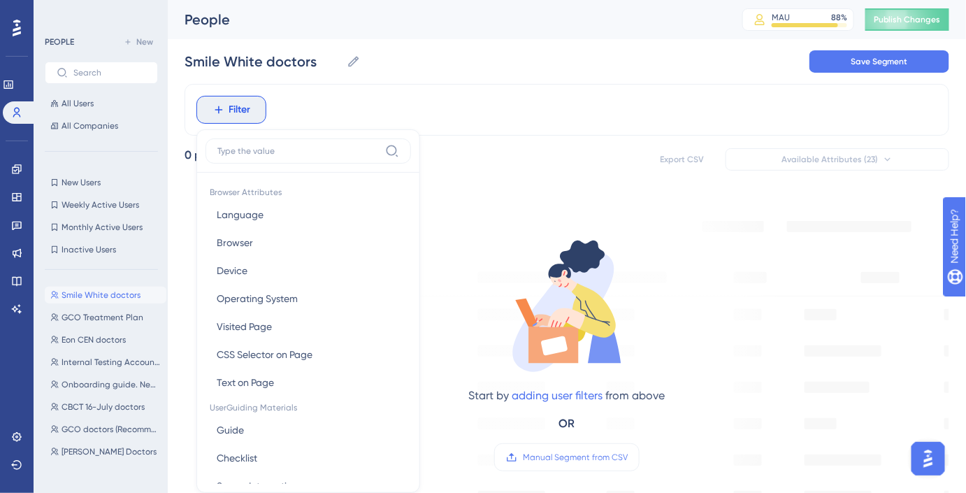
scroll to position [64, 0]
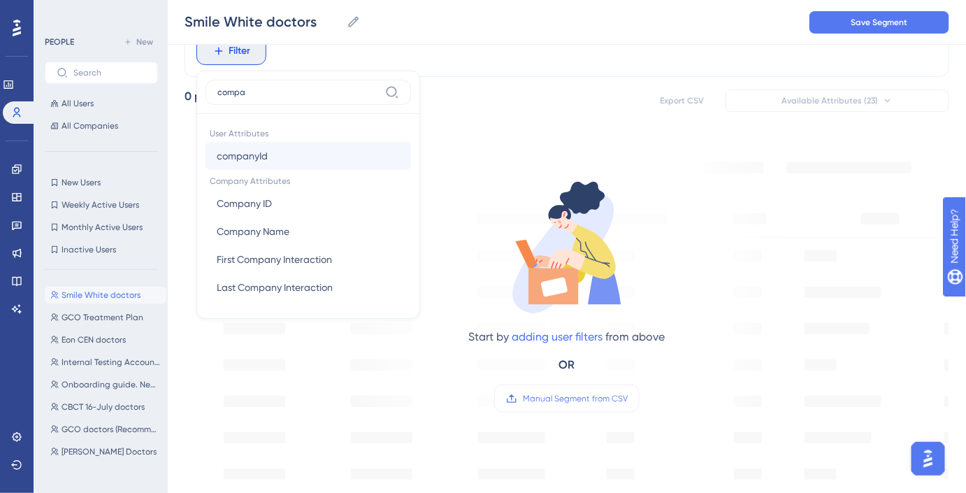
type input "compa"
click at [250, 151] on span "companyId" at bounding box center [242, 155] width 51 height 17
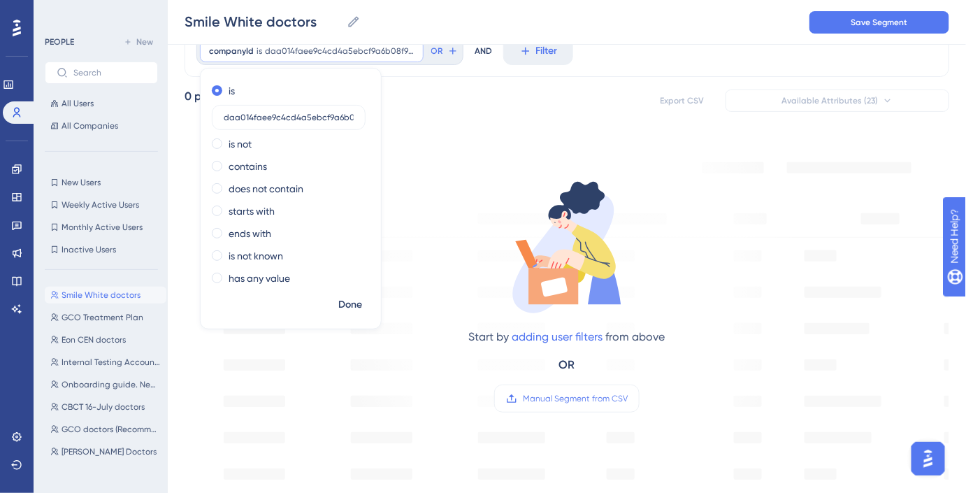
scroll to position [0, 15]
type input "daa014faee9c4cd4a5ebcf9a6b08f9b1"
click at [353, 305] on span "Done" at bounding box center [350, 304] width 24 height 17
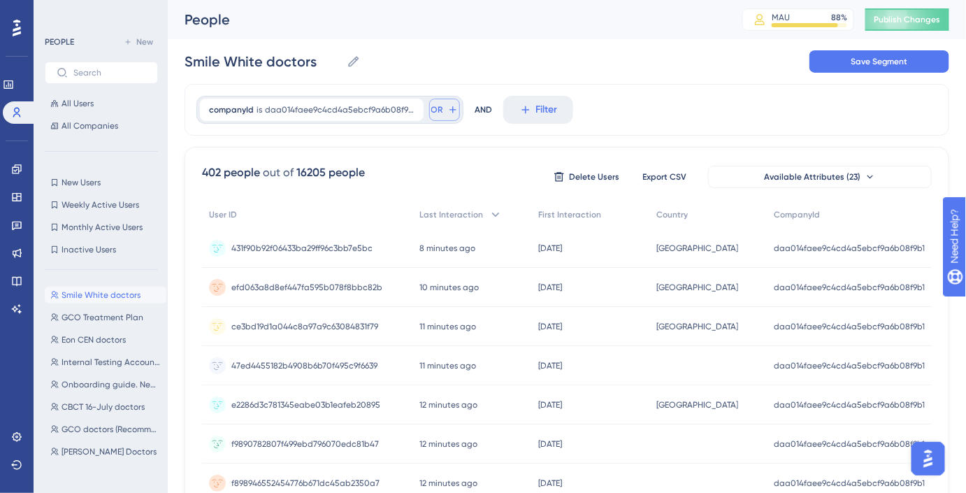
click at [447, 111] on icon at bounding box center [452, 109] width 11 height 11
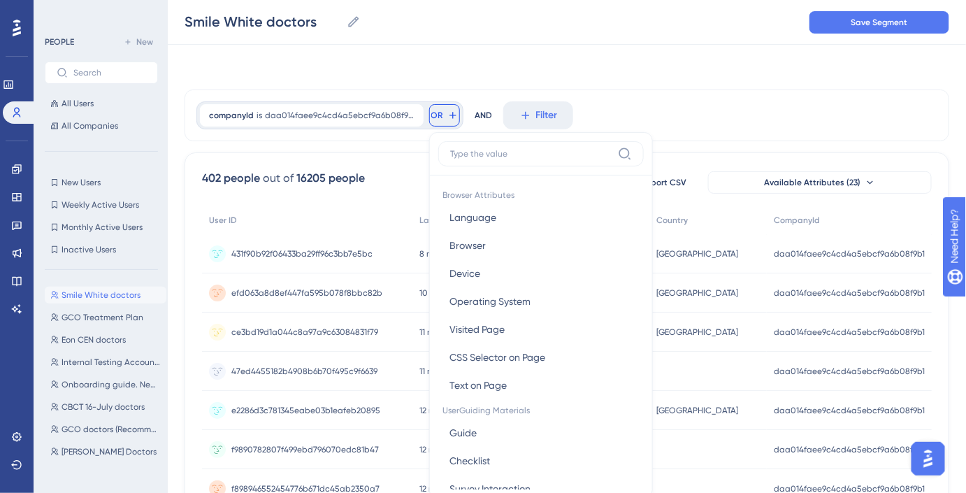
scroll to position [63, 0]
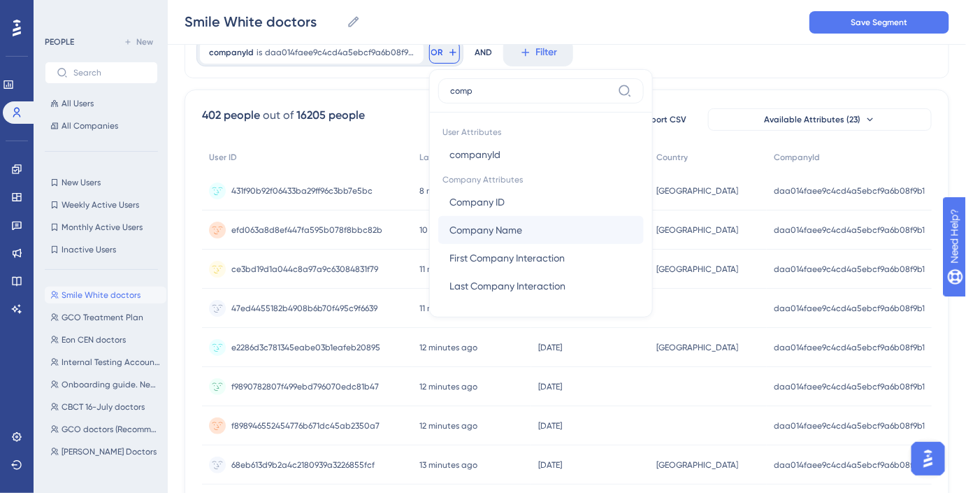
type input "comp"
drag, startPoint x: 479, startPoint y: 216, endPoint x: 483, endPoint y: 207, distance: 10.0
click at [483, 207] on div "Company ID Company ID Company Name Company Name First Company Interaction First…" at bounding box center [540, 244] width 205 height 112
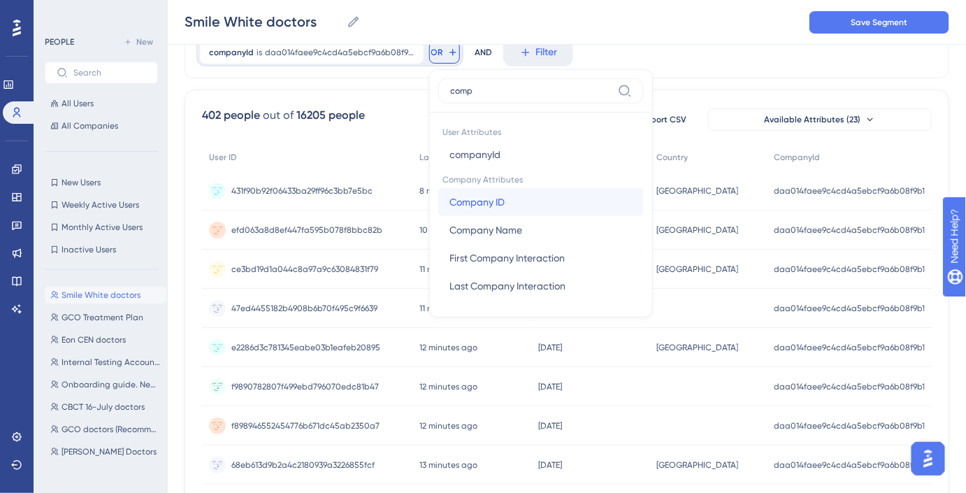
click at [483, 207] on span "Company ID" at bounding box center [476, 202] width 55 height 17
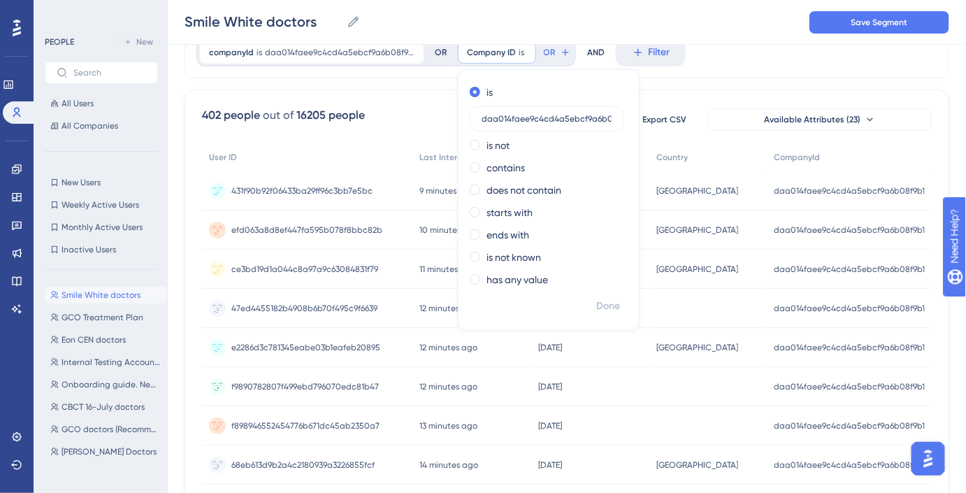
scroll to position [0, 15]
type input "daa014faee9c4cd4a5ebcf9a6b08f9b1"
click at [596, 306] on span "Done" at bounding box center [608, 306] width 24 height 17
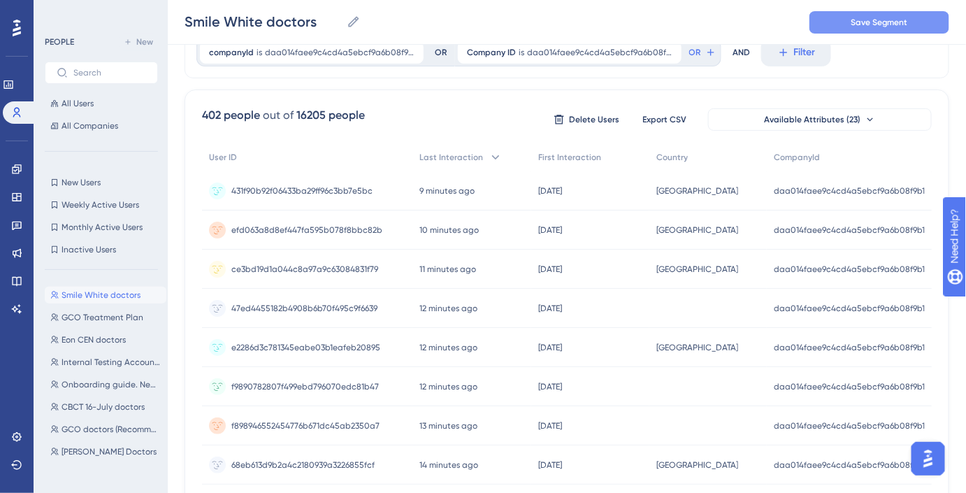
click at [901, 20] on span "Save Segment" at bounding box center [878, 22] width 57 height 11
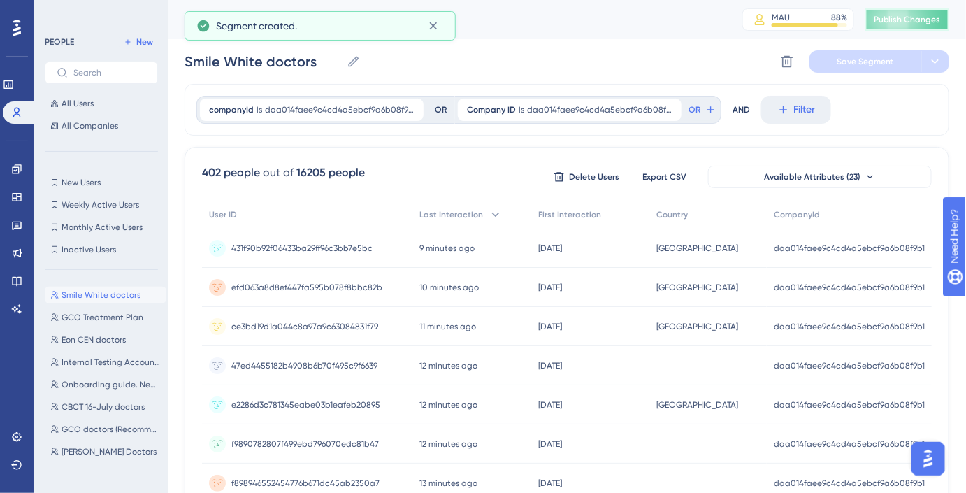
click at [899, 24] on span "Publish Changes" at bounding box center [907, 19] width 67 height 11
click at [18, 167] on icon at bounding box center [16, 168] width 9 height 9
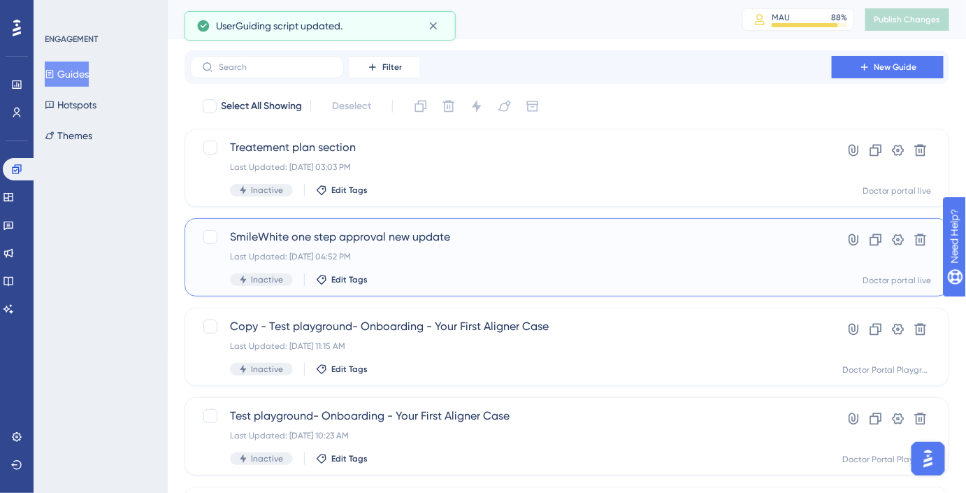
click at [336, 239] on span "SmileWhite one step approval new update" at bounding box center [511, 237] width 562 height 17
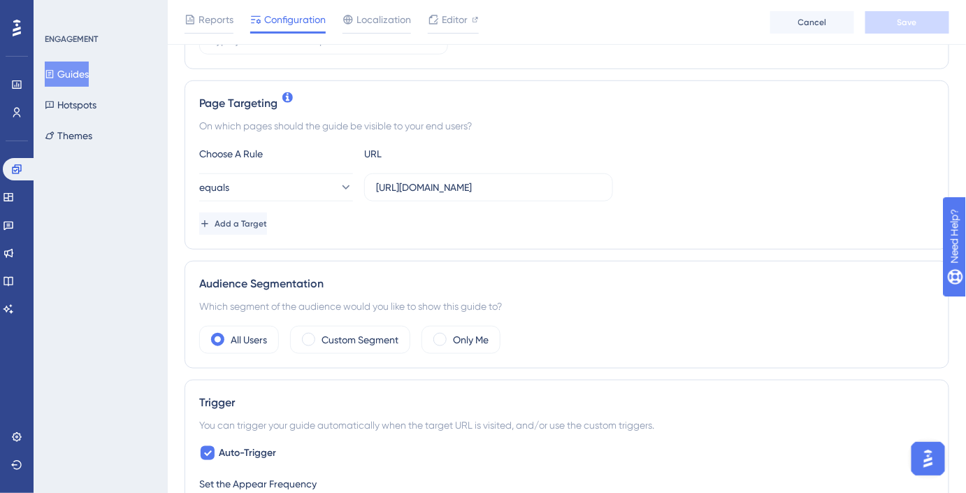
scroll to position [286, 0]
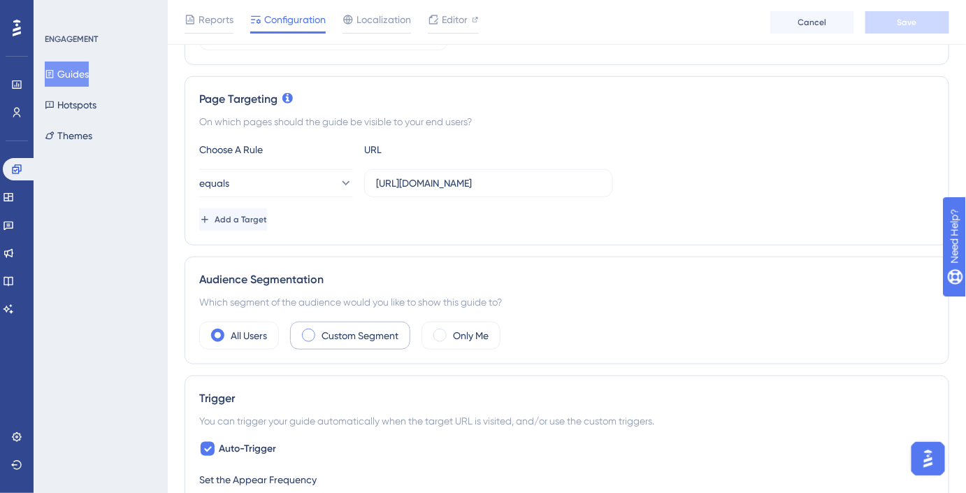
click at [342, 331] on label "Custom Segment" at bounding box center [359, 335] width 77 height 17
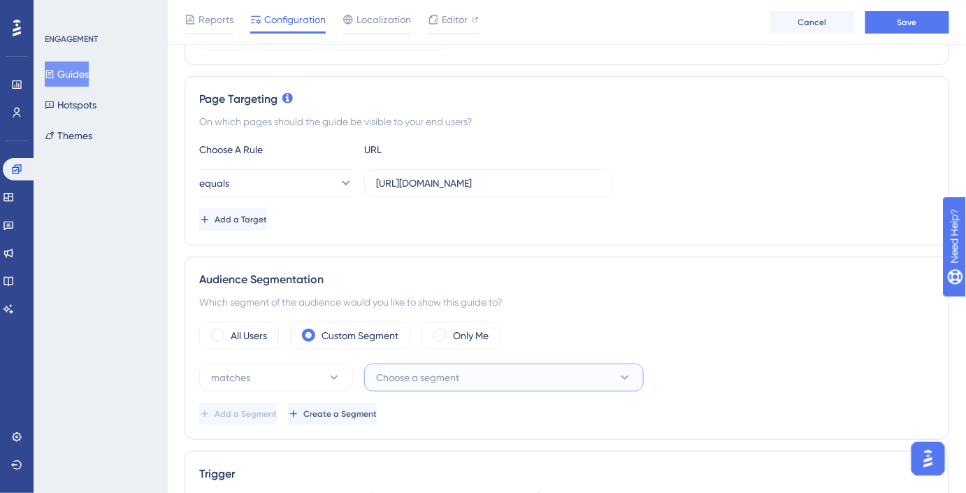
click at [406, 372] on span "Choose a segment" at bounding box center [417, 377] width 83 height 17
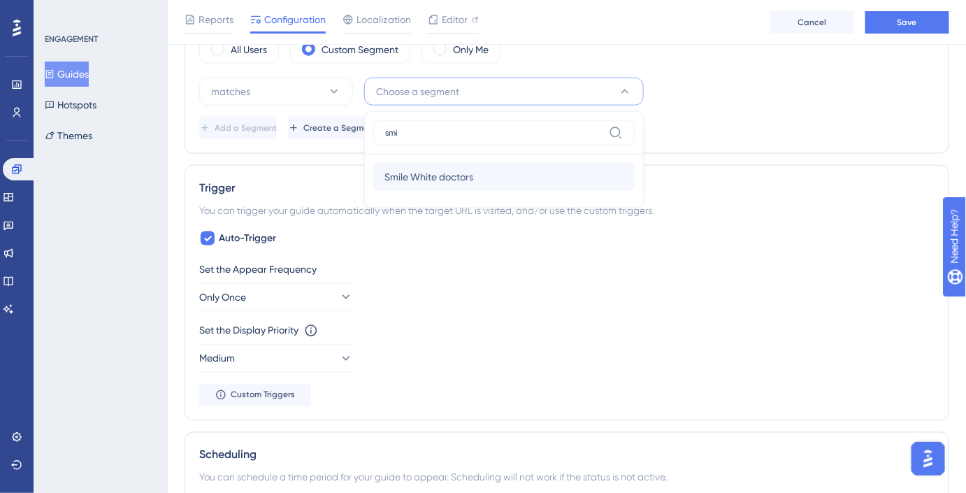
type input "smi"
click at [498, 168] on div "Smile White doctors Smile White doctors" at bounding box center [503, 177] width 239 height 28
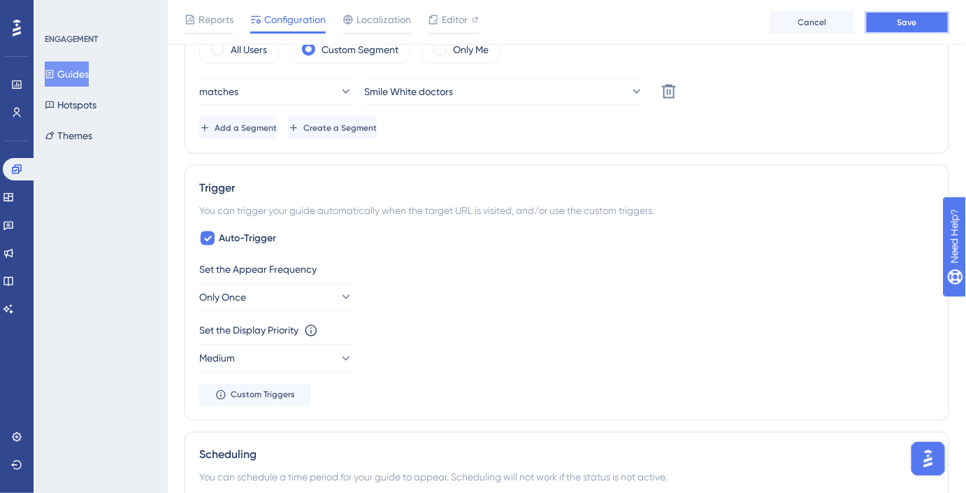
click at [886, 23] on button "Save" at bounding box center [907, 22] width 84 height 22
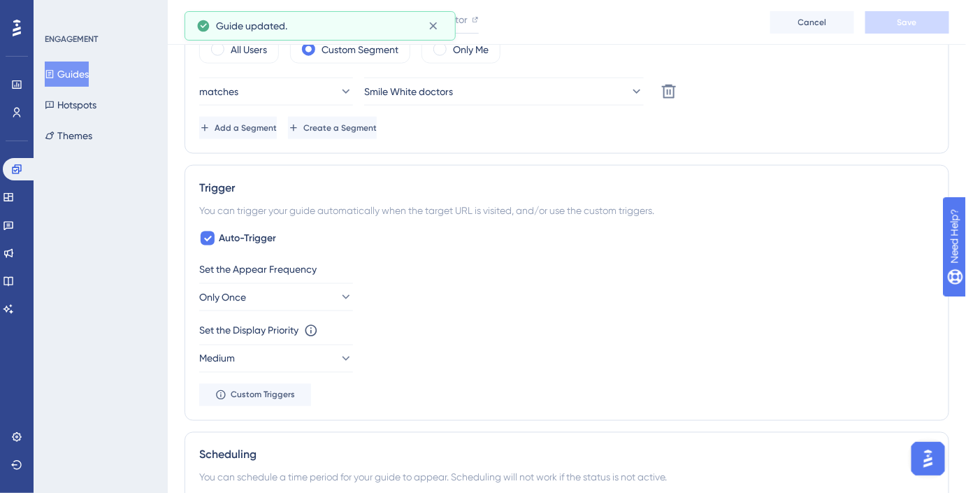
scroll to position [0, 0]
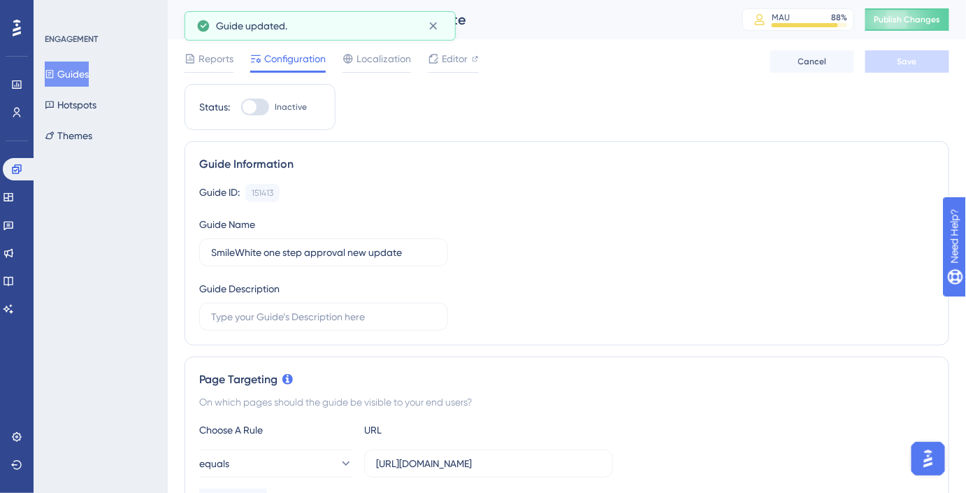
click at [79, 78] on button "Guides" at bounding box center [67, 73] width 44 height 25
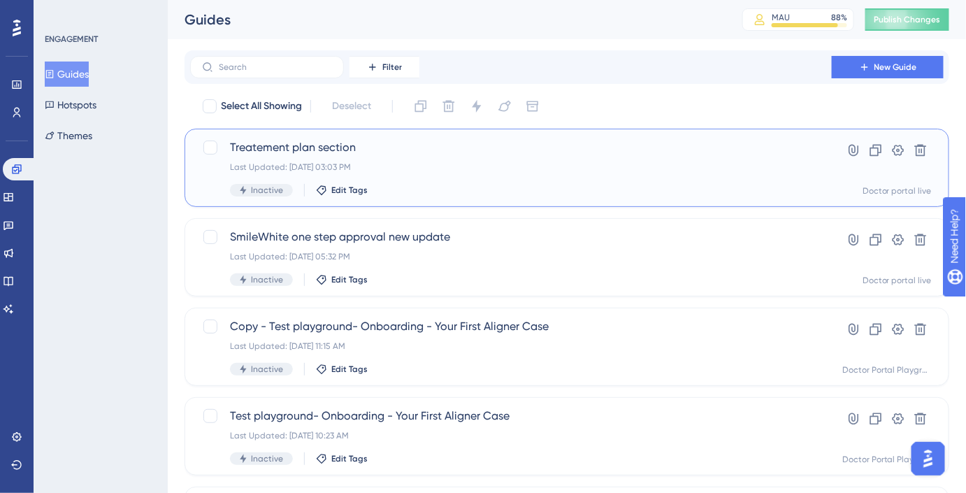
click at [436, 170] on div "Last Updated: Sep 08 2025, 03:03 PM" at bounding box center [511, 166] width 562 height 11
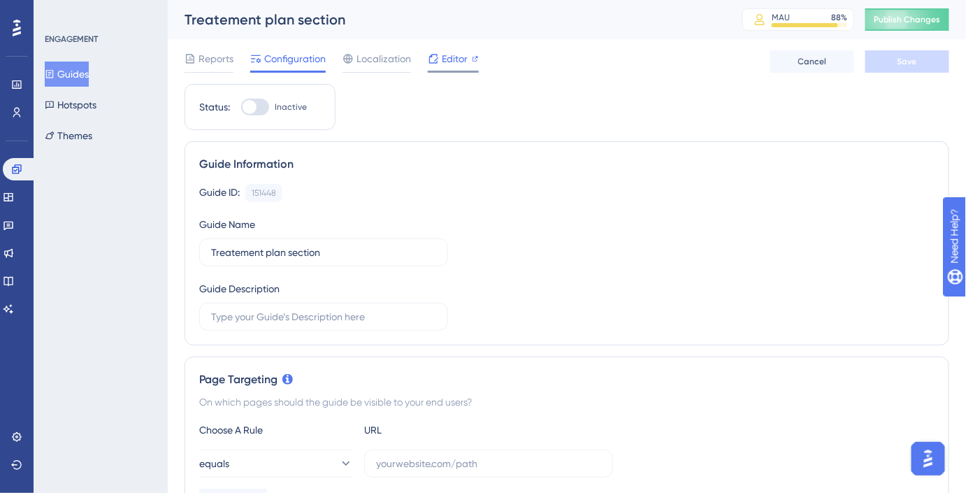
click at [437, 59] on icon at bounding box center [433, 58] width 11 height 11
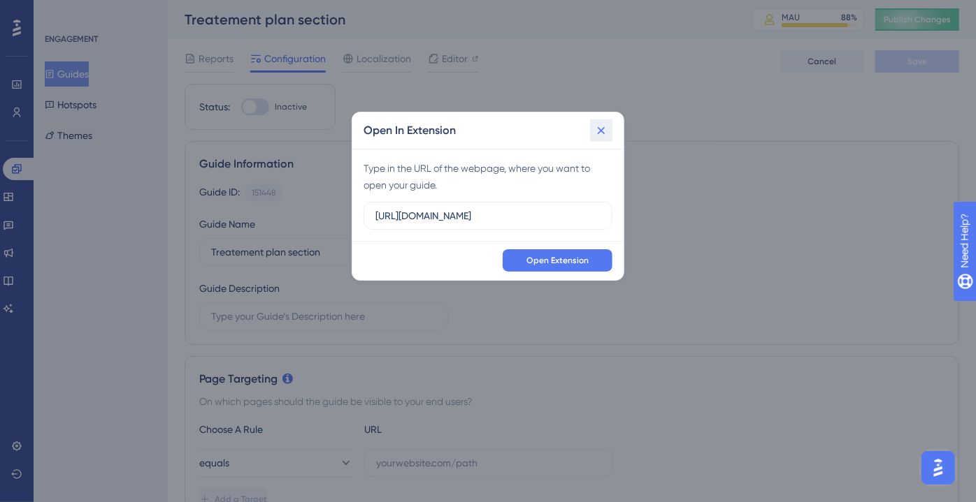
click at [598, 132] on icon at bounding box center [601, 131] width 14 height 14
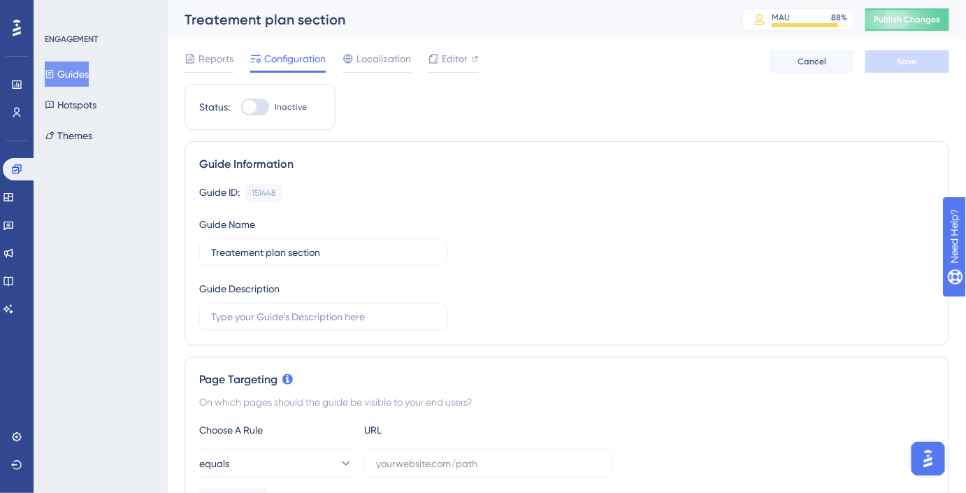
click at [89, 83] on button "Guides" at bounding box center [67, 73] width 44 height 25
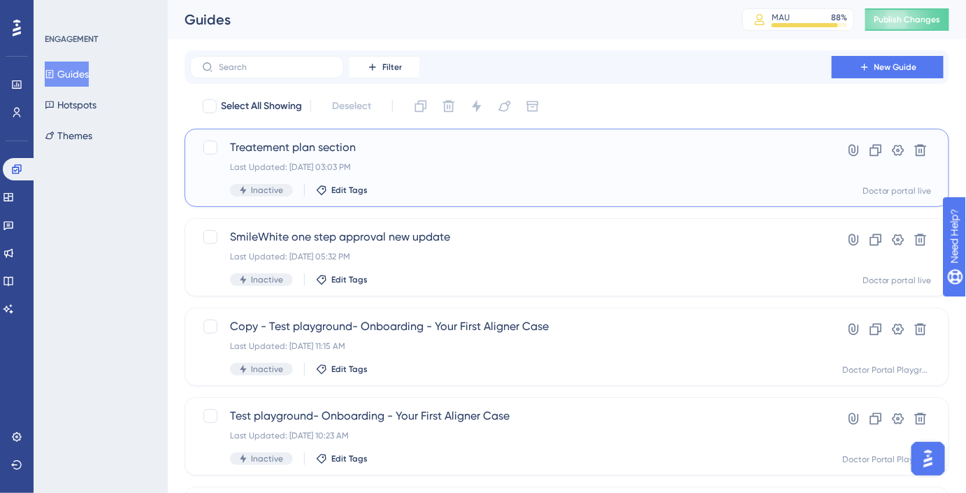
click at [424, 150] on span "Treatement plan section" at bounding box center [511, 147] width 562 height 17
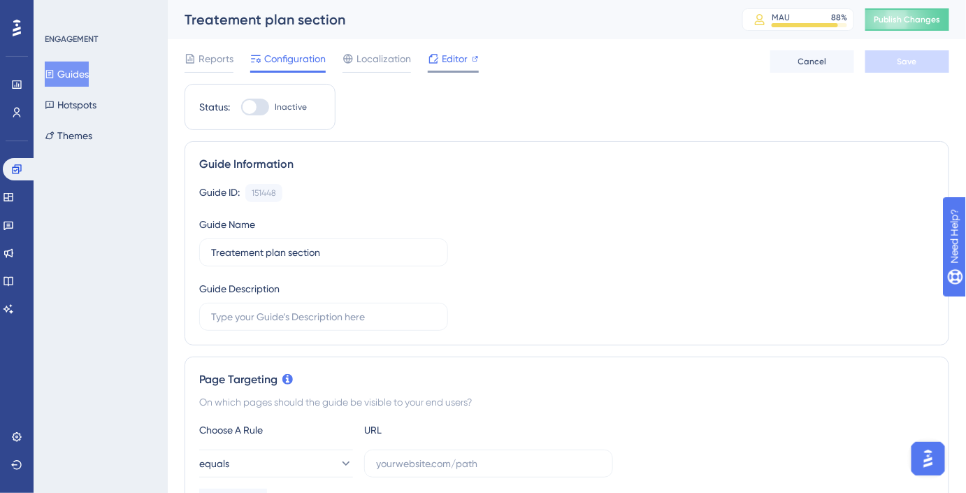
click at [452, 64] on span "Editor" at bounding box center [455, 58] width 26 height 17
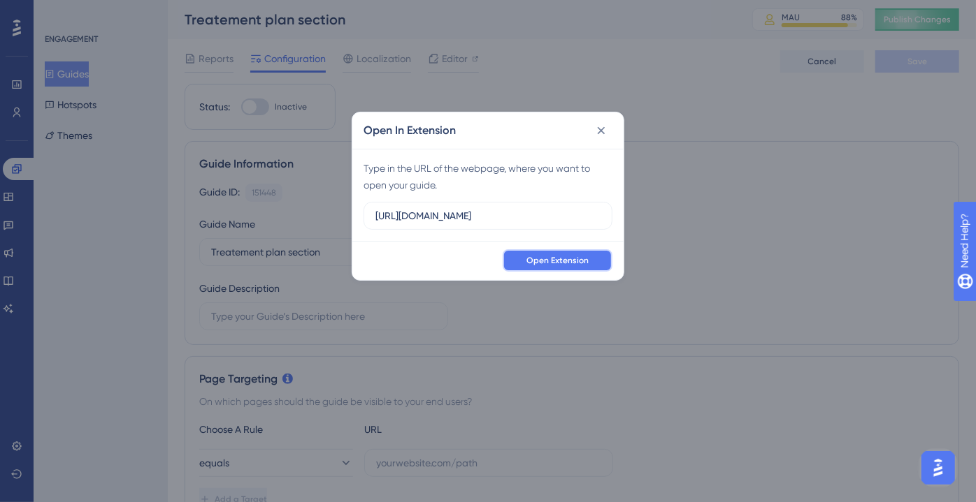
click at [575, 265] on span "Open Extension" at bounding box center [557, 260] width 62 height 11
click at [609, 133] on button at bounding box center [601, 130] width 22 height 22
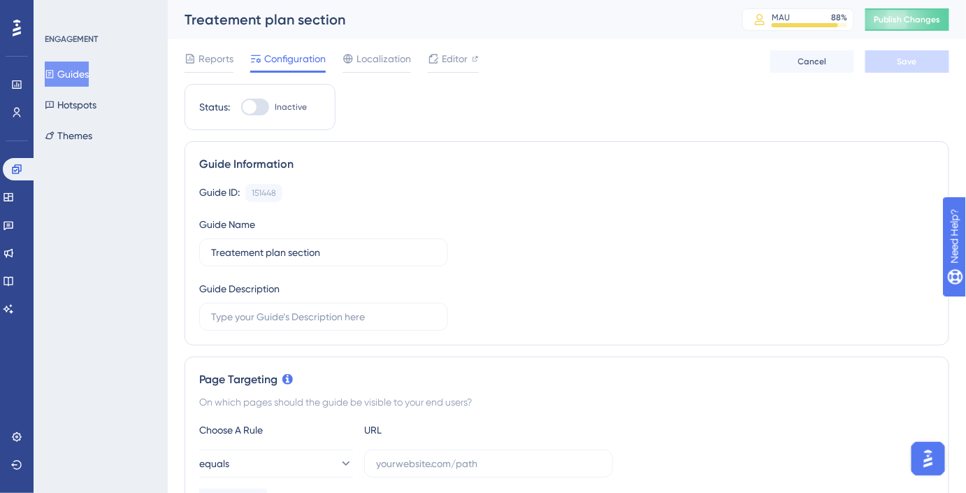
click at [110, 71] on div "Guides Hotspots Themes" at bounding box center [101, 104] width 113 height 87
click at [89, 74] on button "Guides" at bounding box center [67, 73] width 44 height 25
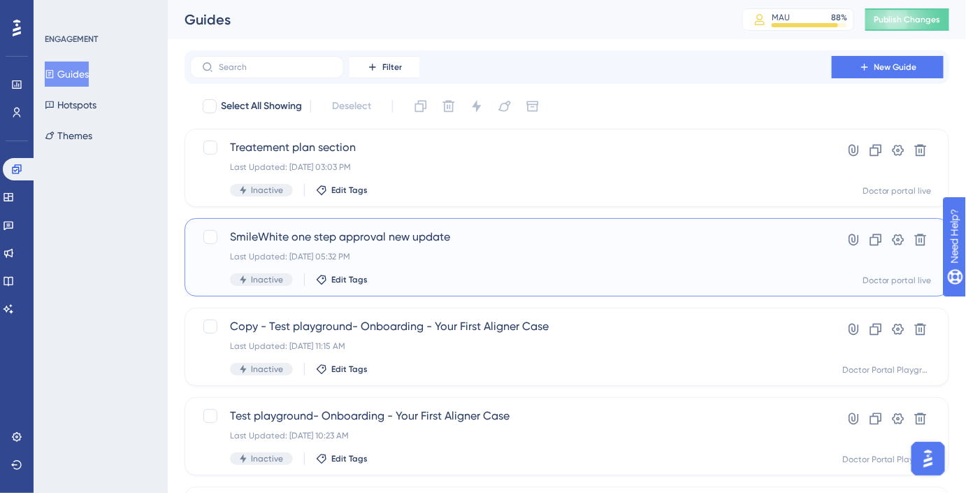
click at [364, 245] on div "SmileWhite one step approval new update Last Updated: Sep 22 2025, 05:32 PM Ina…" at bounding box center [511, 257] width 562 height 57
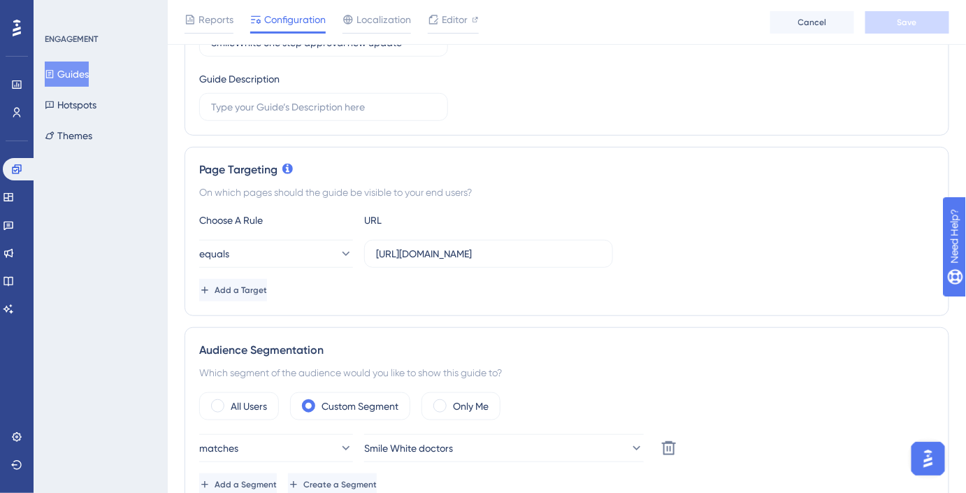
scroll to position [50, 0]
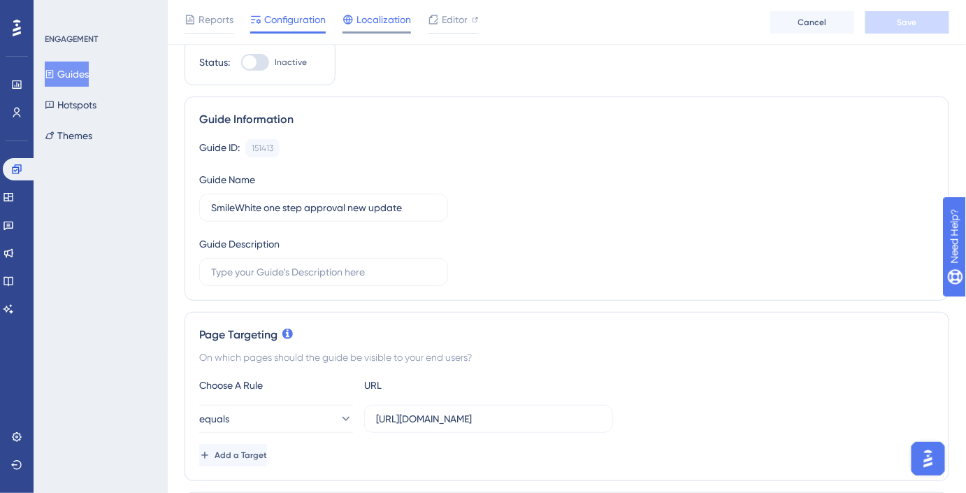
click at [377, 22] on span "Localization" at bounding box center [383, 19] width 55 height 17
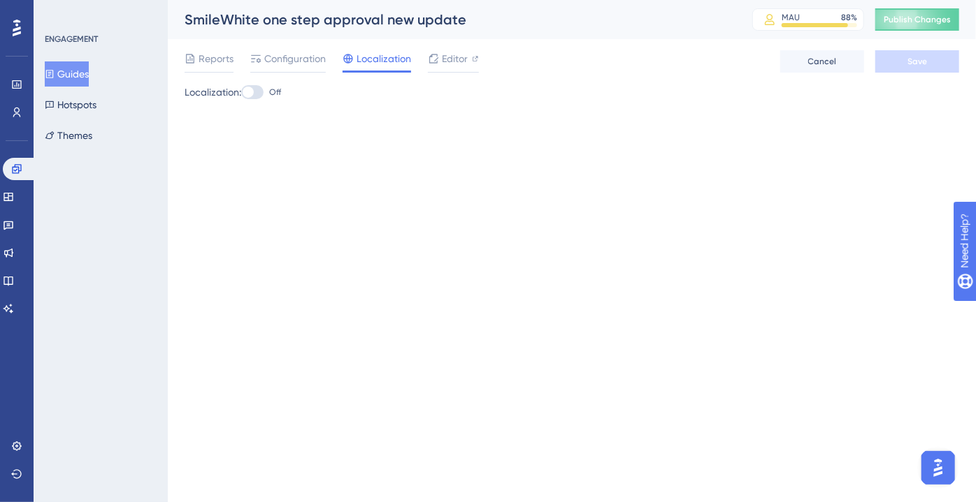
click at [261, 95] on div at bounding box center [252, 92] width 22 height 14
click at [241, 93] on input "Off" at bounding box center [240, 92] width 1 height 1
checkbox input "true"
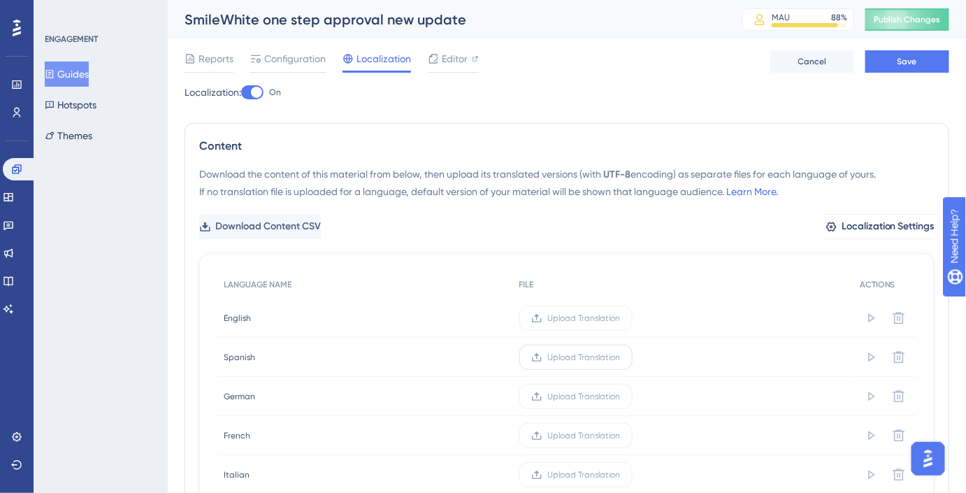
click at [606, 360] on span "Upload Translation" at bounding box center [584, 357] width 73 height 11
click at [621, 357] on input "Upload Translation" at bounding box center [621, 357] width 0 height 0
click at [542, 396] on span "Upload Translation" at bounding box center [570, 396] width 73 height 11
click at [607, 396] on input "Upload Translation" at bounding box center [607, 396] width 0 height 0
click at [545, 433] on span "Upload Translation" at bounding box center [568, 435] width 73 height 11
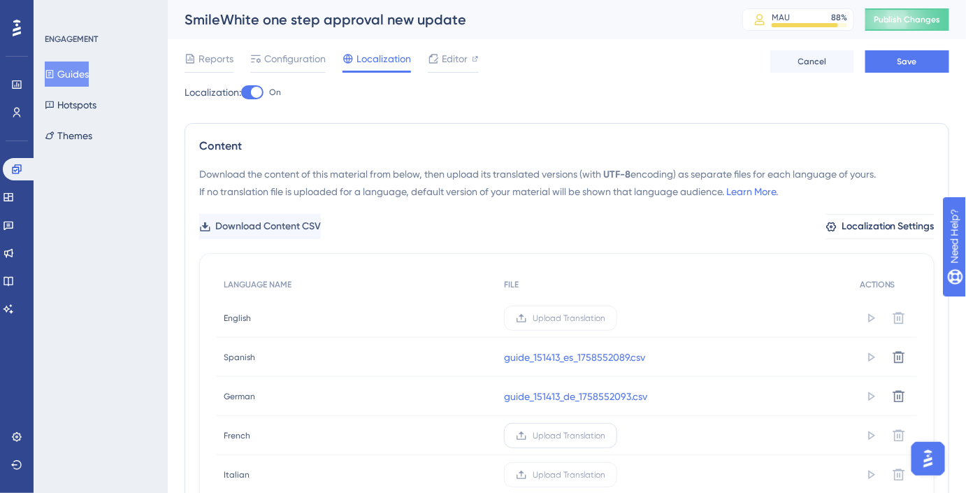
click at [605, 435] on input "Upload Translation" at bounding box center [605, 435] width 0 height 0
click at [558, 474] on span "Upload Translation" at bounding box center [568, 474] width 73 height 11
click at [605, 474] on input "Upload Translation" at bounding box center [605, 474] width 0 height 0
click at [901, 74] on div "Reports Configuration Localization Editor Cancel Save" at bounding box center [566, 61] width 764 height 45
click at [901, 65] on span "Save" at bounding box center [907, 61] width 20 height 11
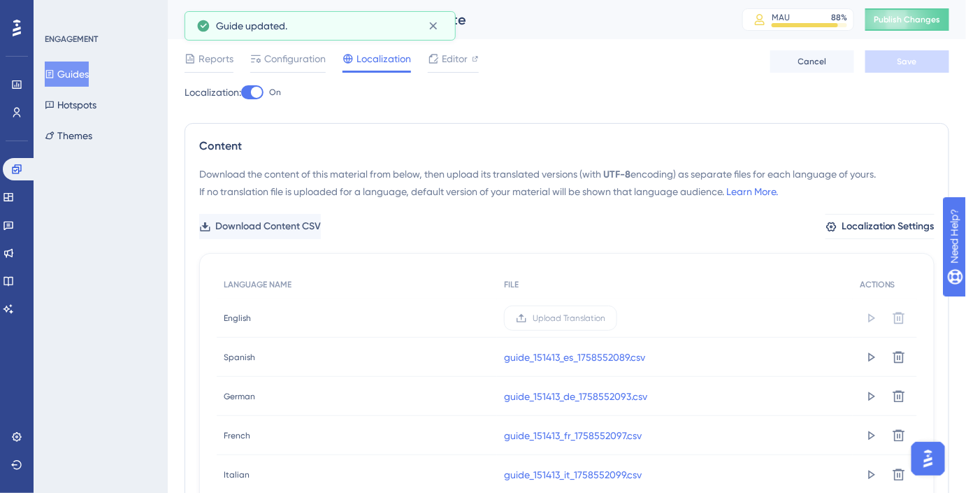
click at [84, 74] on button "Guides" at bounding box center [67, 73] width 44 height 25
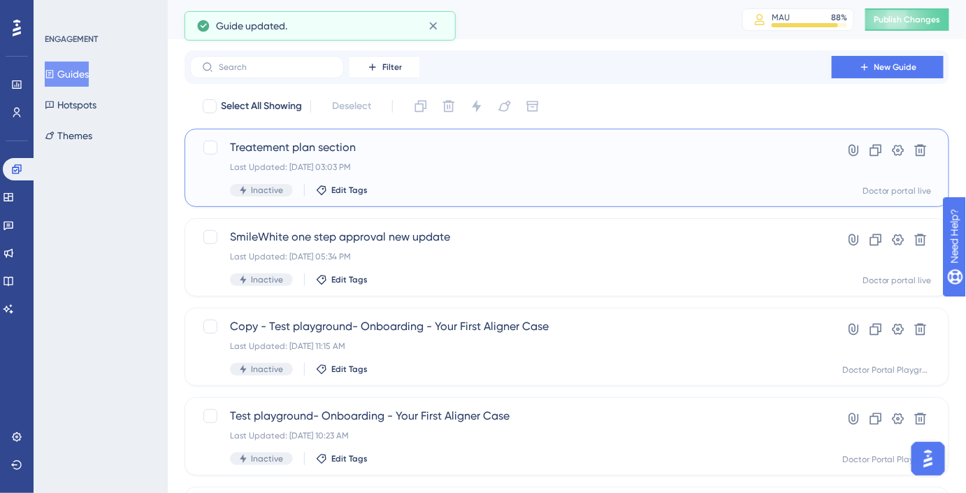
click at [375, 157] on div "Treatement plan section Last Updated: Sep 08 2025, 03:03 PM Inactive Edit Tags" at bounding box center [511, 167] width 562 height 57
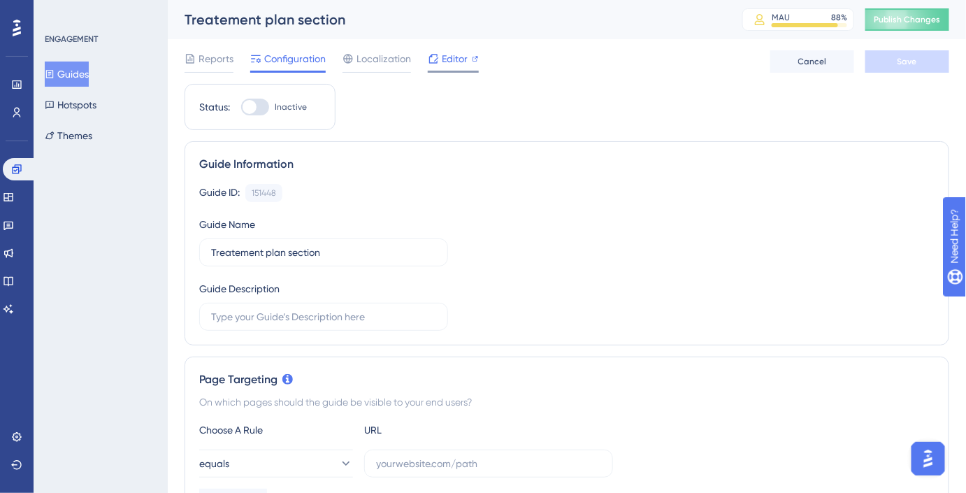
click at [442, 63] on span "Editor" at bounding box center [455, 58] width 26 height 17
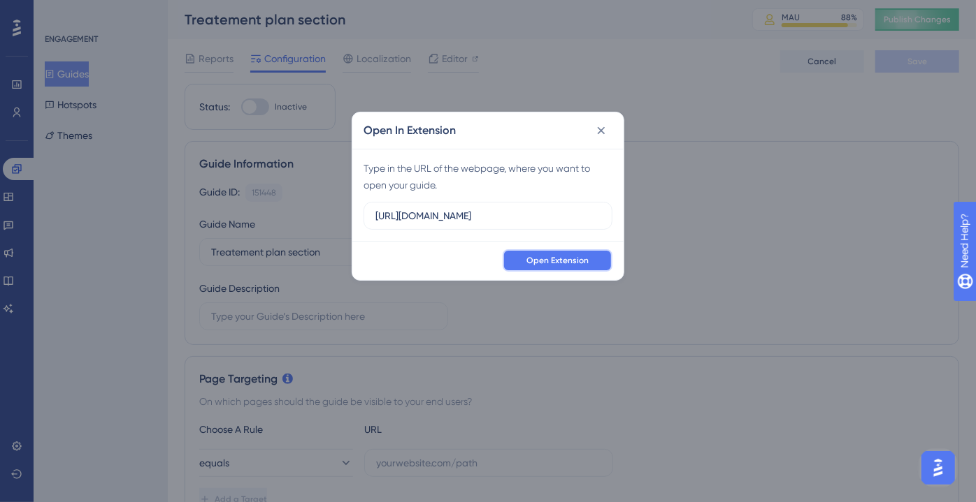
click at [576, 262] on span "Open Extension" at bounding box center [557, 260] width 62 height 11
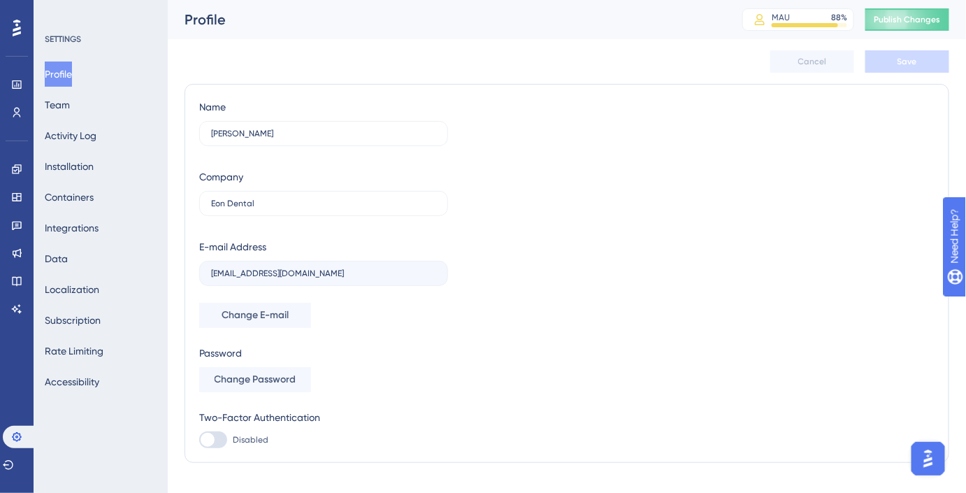
click at [15, 31] on icon at bounding box center [17, 28] width 8 height 18
click at [22, 82] on icon at bounding box center [16, 84] width 11 height 11
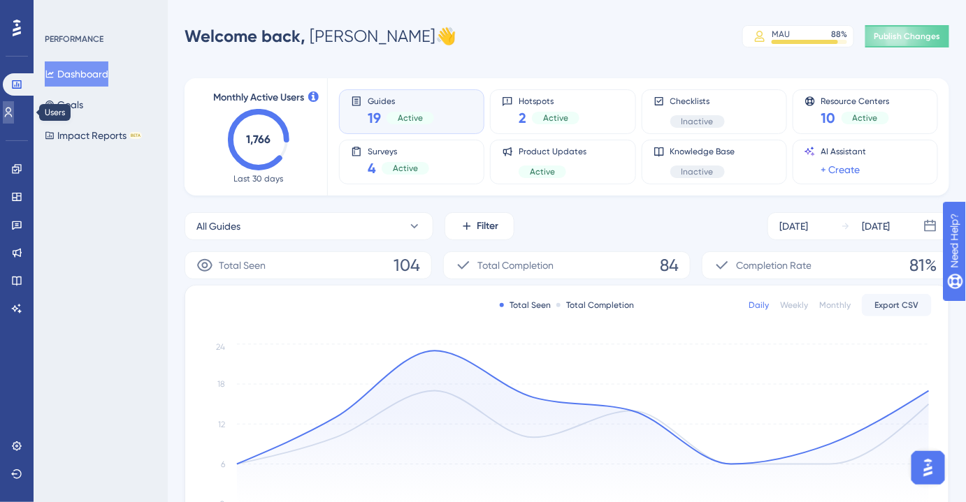
click at [14, 107] on link at bounding box center [8, 112] width 11 height 22
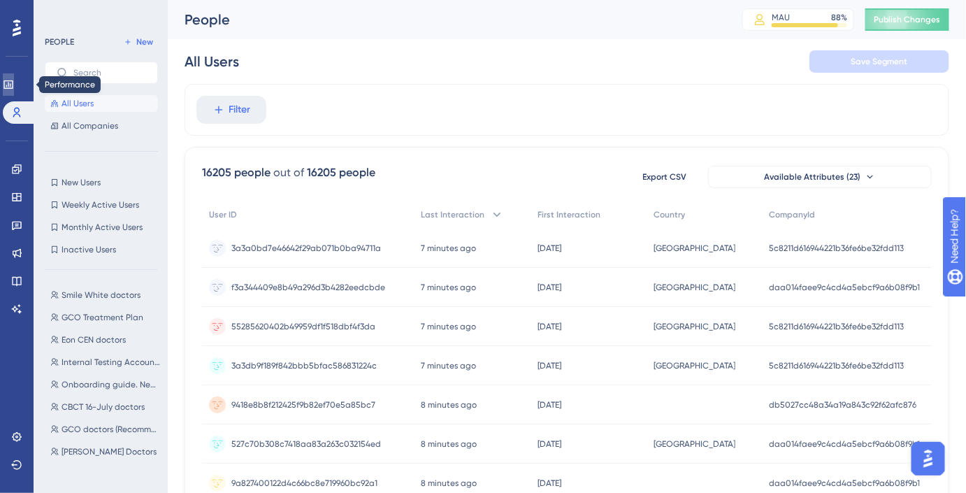
click at [13, 87] on icon at bounding box center [7, 84] width 9 height 8
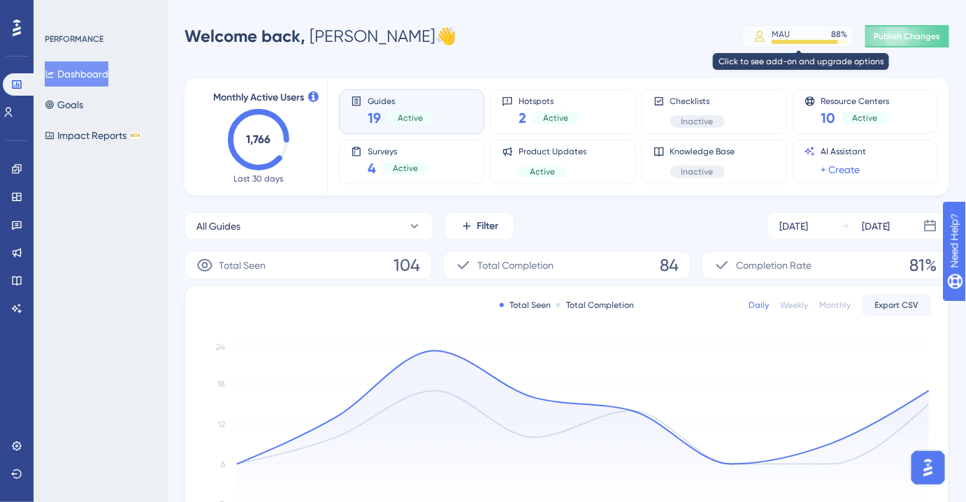
click at [795, 36] on div "MAU 88 %" at bounding box center [808, 34] width 75 height 11
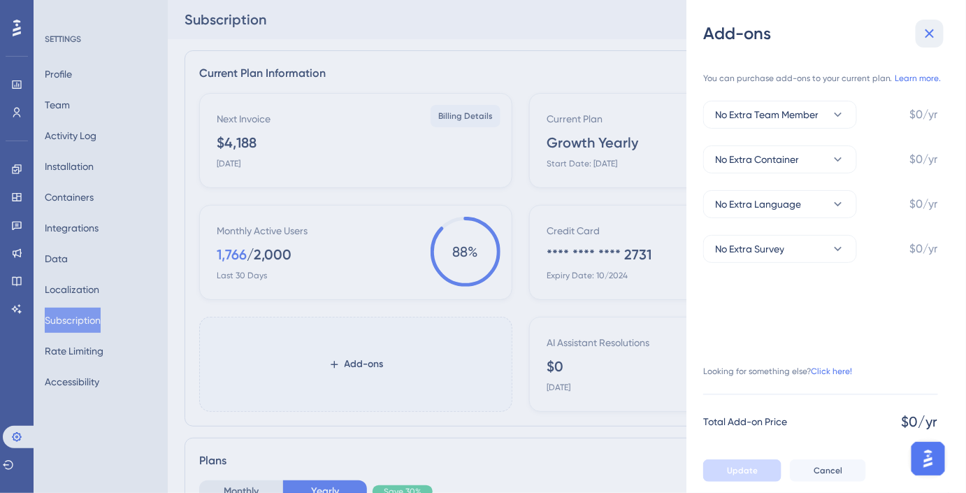
click at [929, 31] on icon at bounding box center [929, 33] width 17 height 17
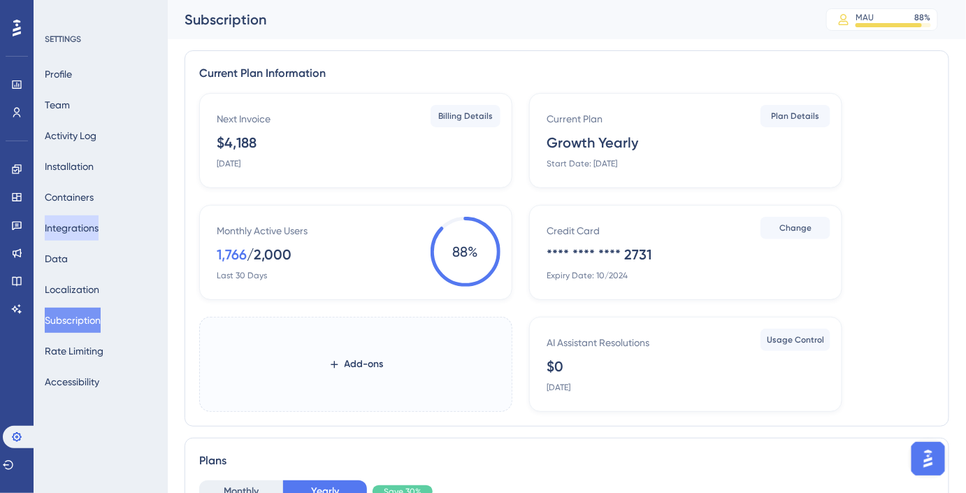
click at [86, 231] on button "Integrations" at bounding box center [72, 227] width 54 height 25
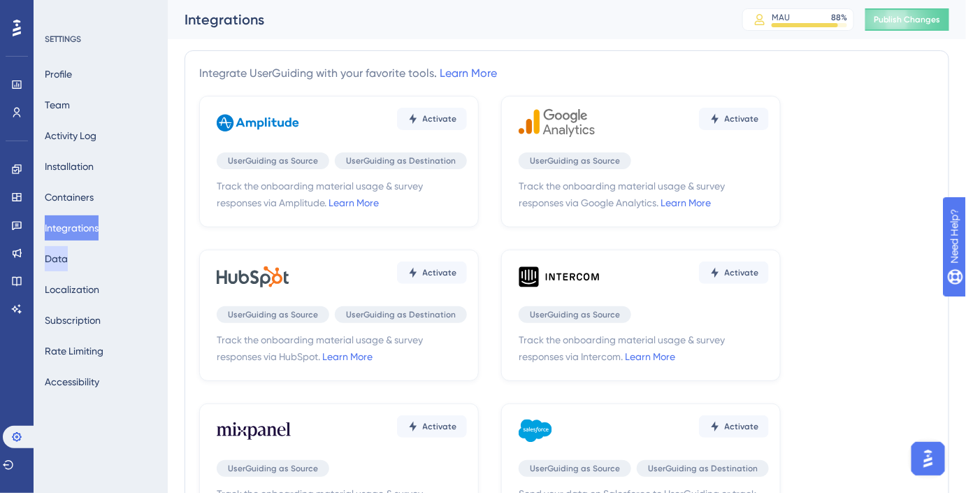
click at [68, 261] on button "Data" at bounding box center [56, 258] width 23 height 25
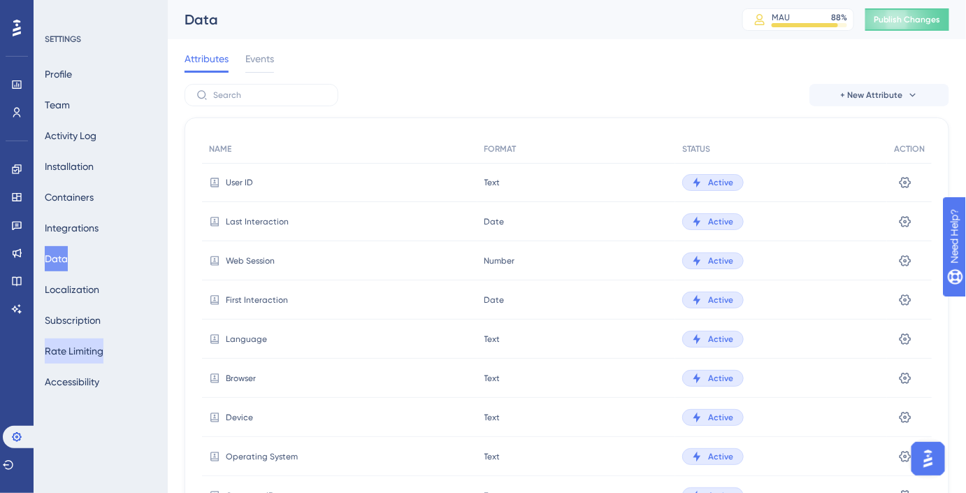
click at [98, 356] on button "Rate Limiting" at bounding box center [74, 350] width 59 height 25
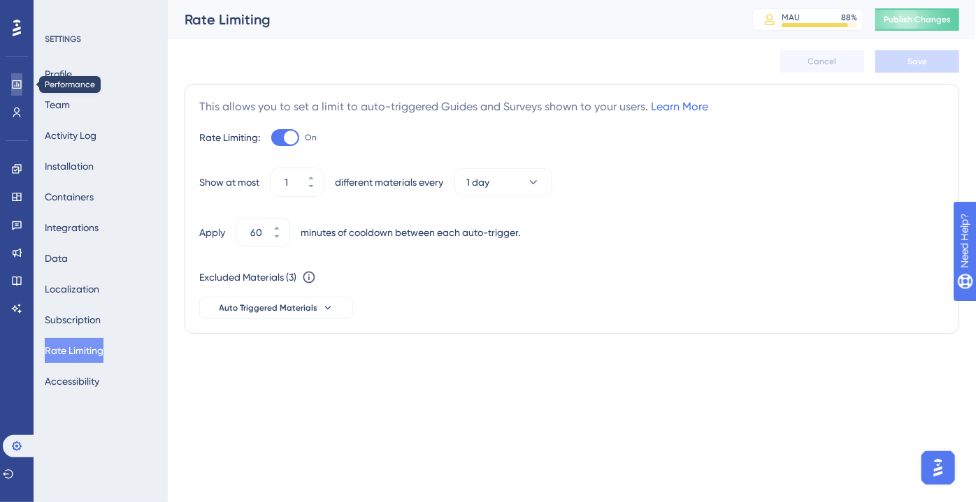
click at [16, 82] on icon at bounding box center [16, 84] width 11 height 11
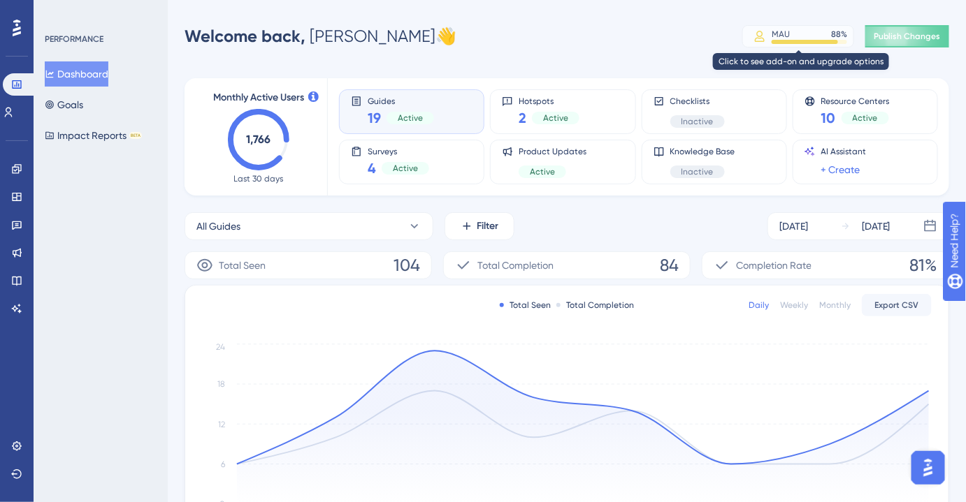
click at [811, 35] on div "MAU 88 %" at bounding box center [808, 34] width 75 height 11
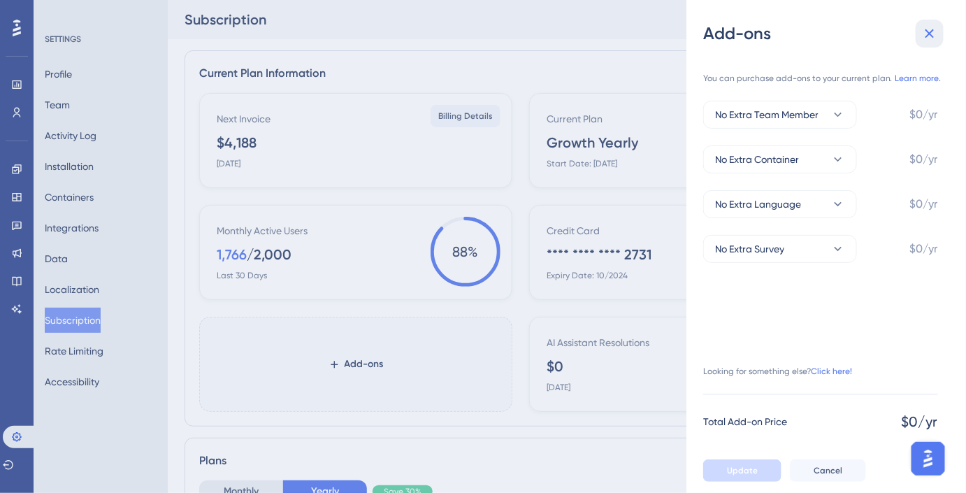
click at [934, 41] on icon at bounding box center [929, 33] width 17 height 17
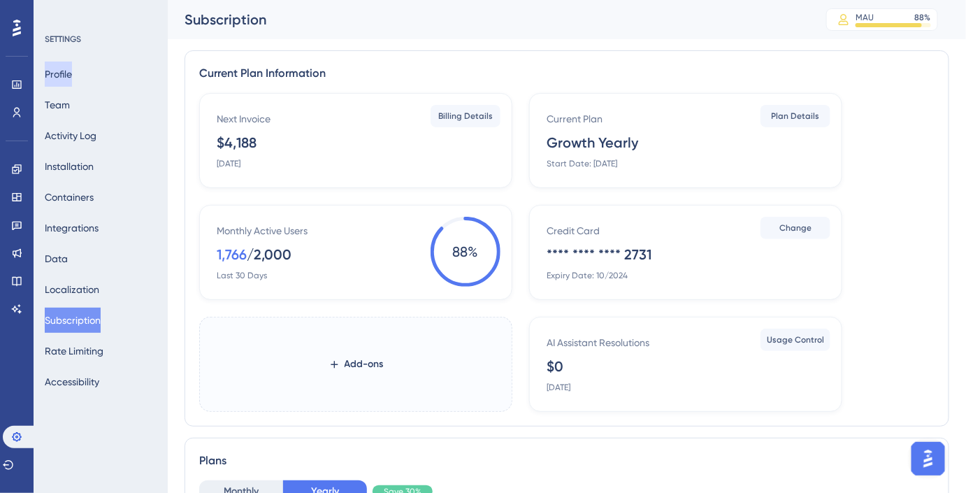
click at [72, 81] on button "Profile" at bounding box center [58, 73] width 27 height 25
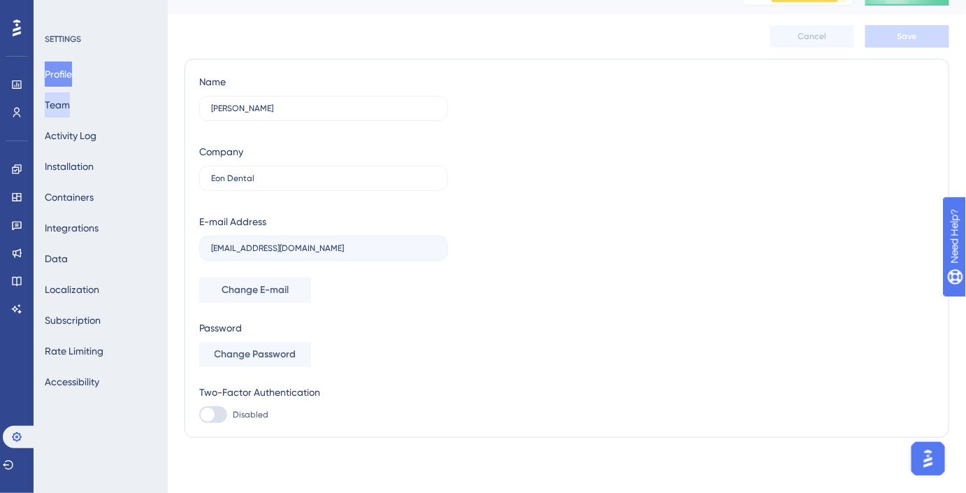
click at [70, 103] on button "Team" at bounding box center [57, 104] width 25 height 25
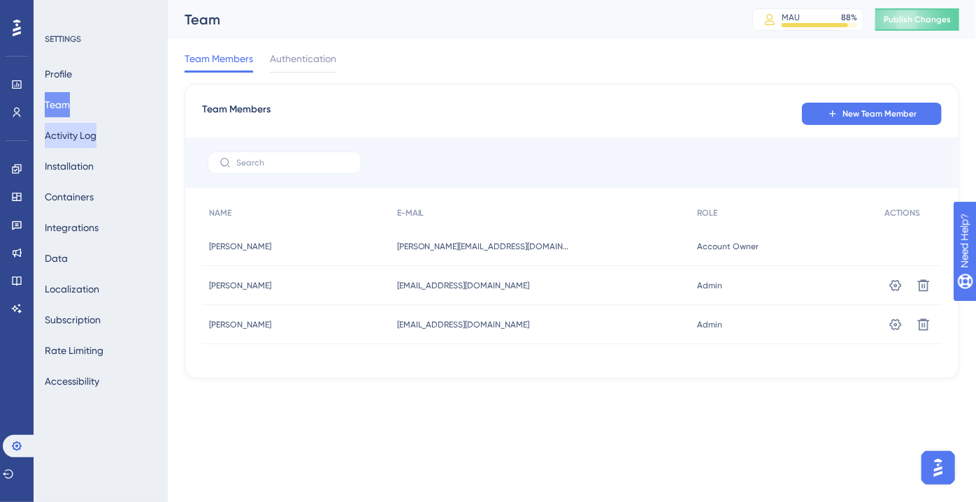
click at [80, 144] on button "Activity Log" at bounding box center [71, 135] width 52 height 25
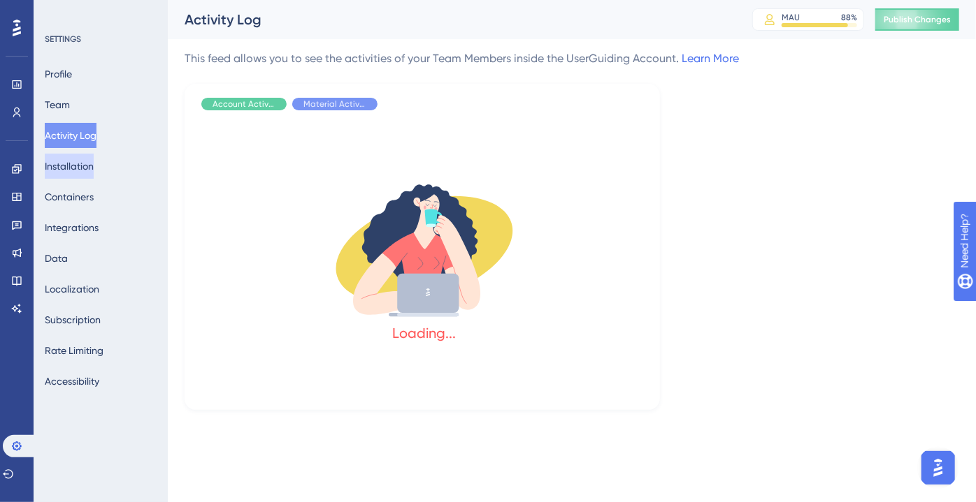
click at [85, 161] on button "Installation" at bounding box center [69, 166] width 49 height 25
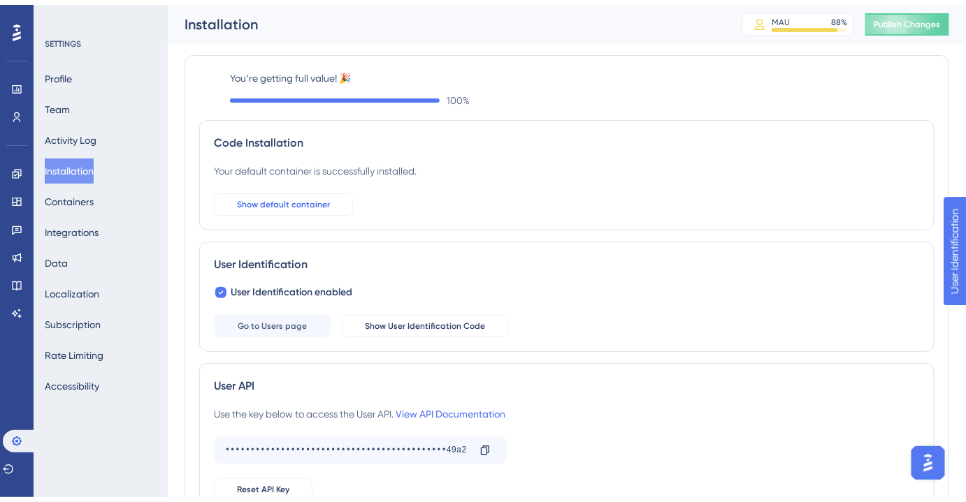
scroll to position [232, 0]
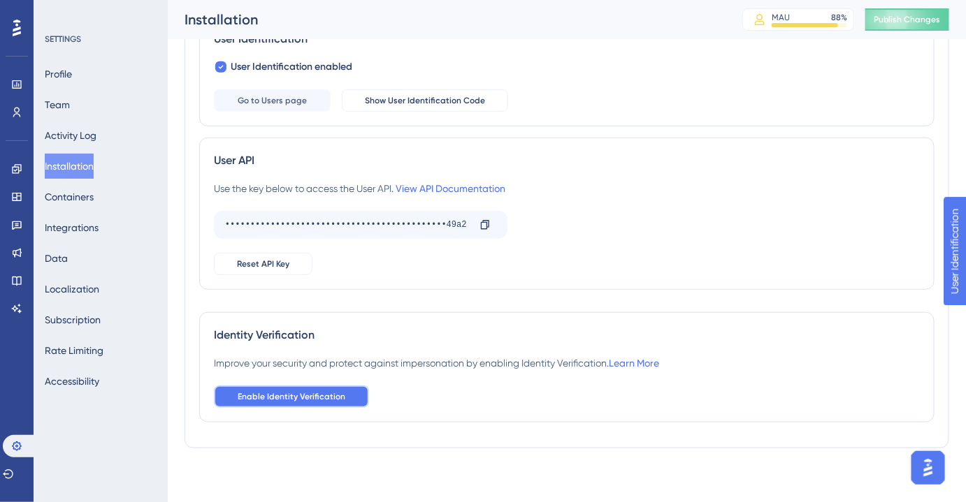
click at [324, 393] on span "Enable Identity Verification" at bounding box center [292, 396] width 108 height 11
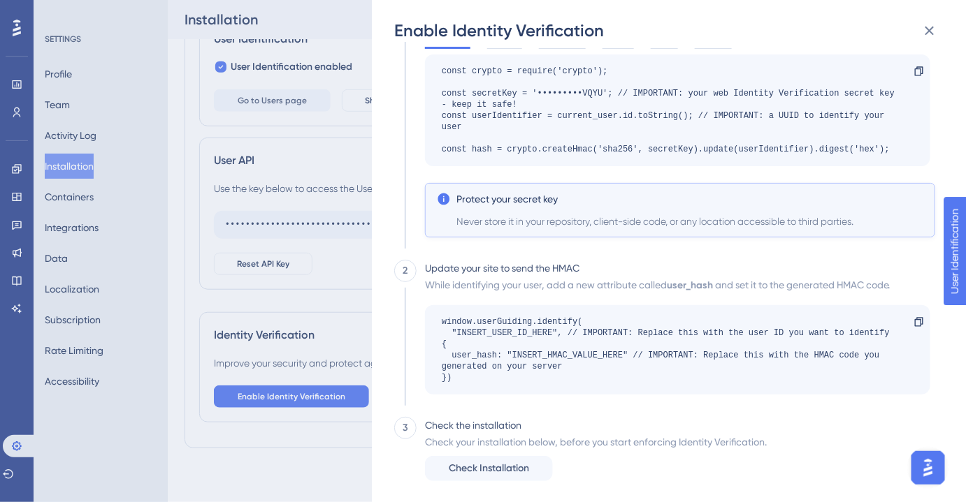
scroll to position [188, 0]
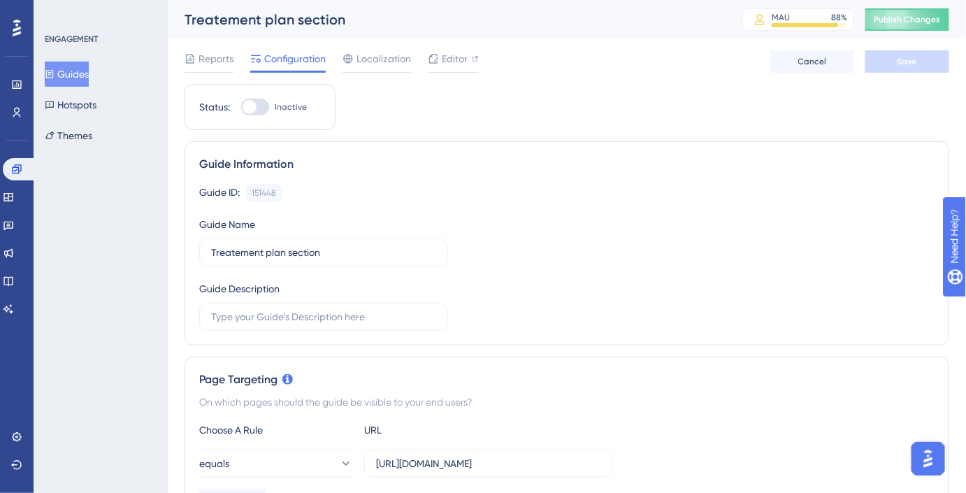
click at [73, 81] on button "Guides" at bounding box center [67, 73] width 44 height 25
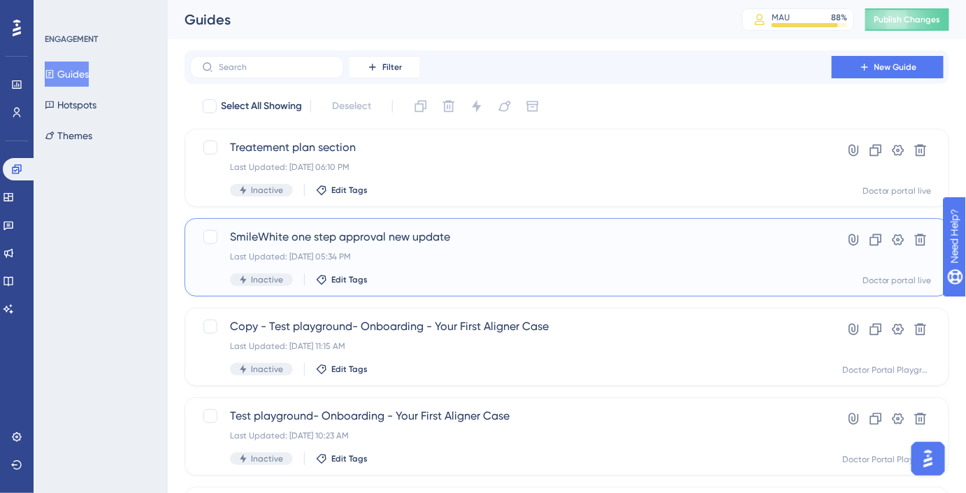
click at [372, 229] on span "SmileWhite one step approval new update" at bounding box center [511, 237] width 562 height 17
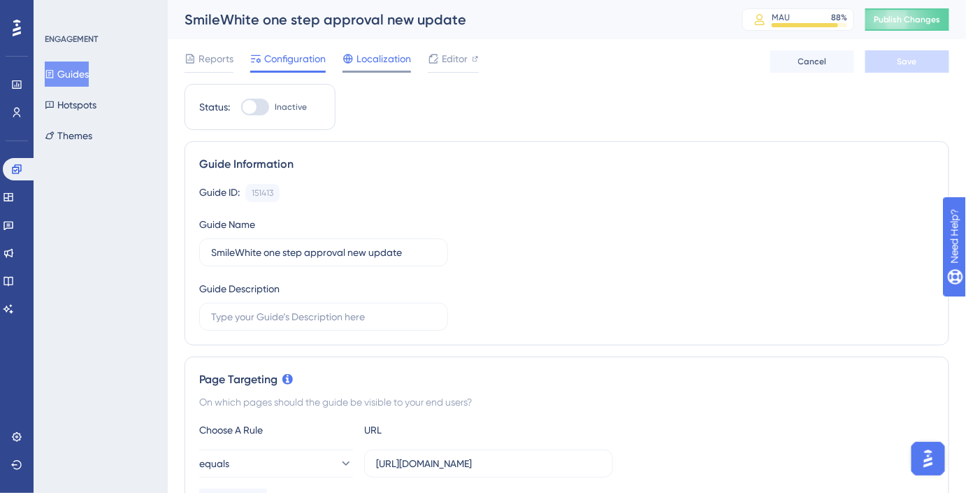
click at [393, 69] on div "Localization" at bounding box center [376, 61] width 68 height 22
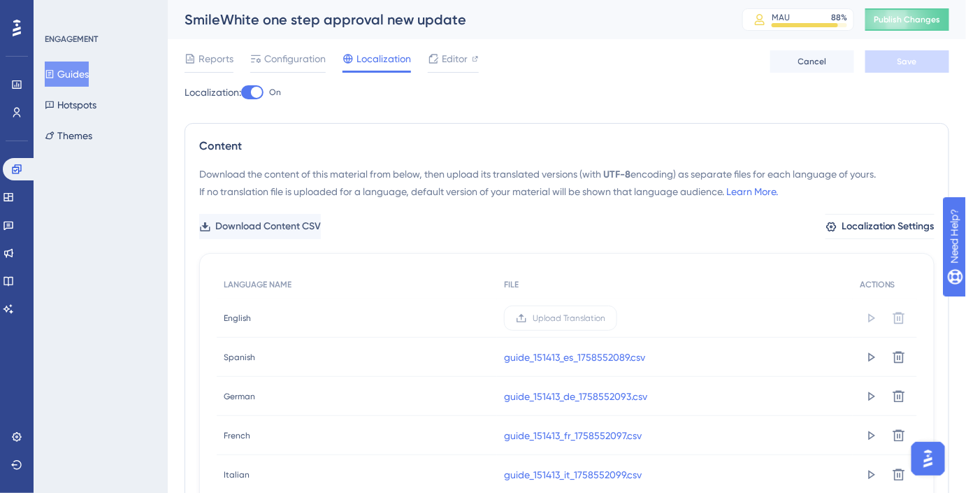
click at [262, 96] on div at bounding box center [256, 92] width 11 height 11
click at [241, 93] on input "On" at bounding box center [240, 92] width 1 height 1
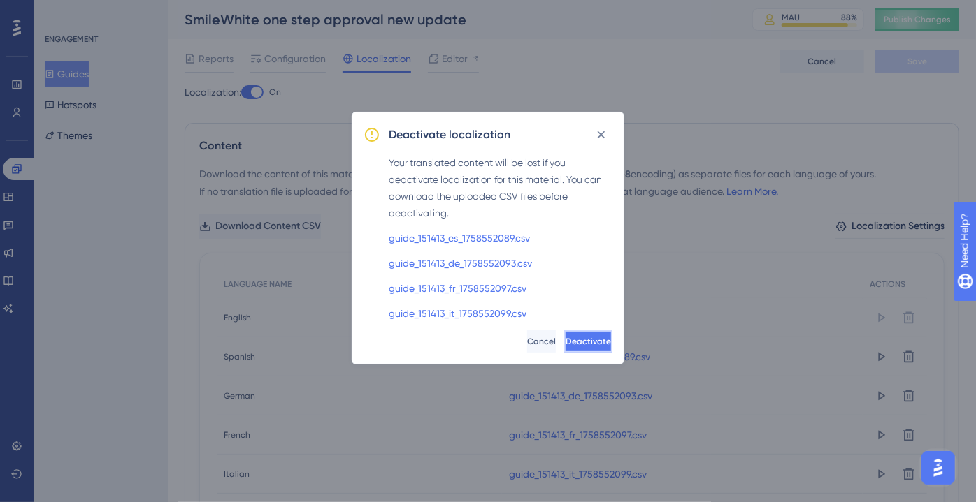
click at [609, 341] on button "Deactivate" at bounding box center [588, 342] width 48 height 22
checkbox input "false"
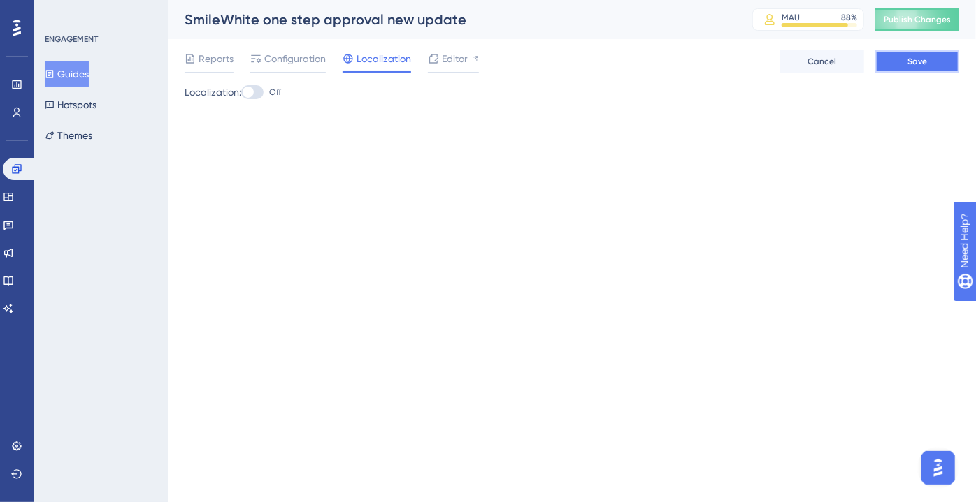
click at [900, 71] on button "Save" at bounding box center [917, 61] width 84 height 22
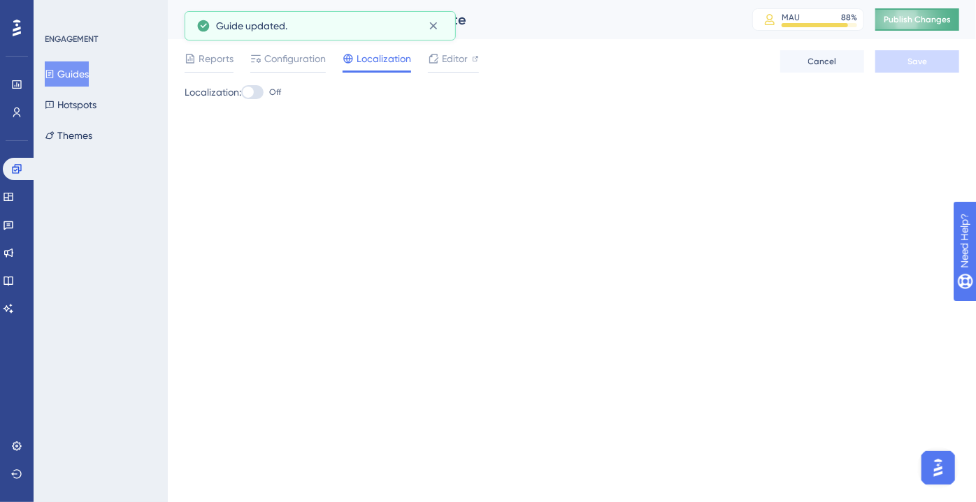
click at [906, 20] on span "Publish Changes" at bounding box center [916, 19] width 67 height 11
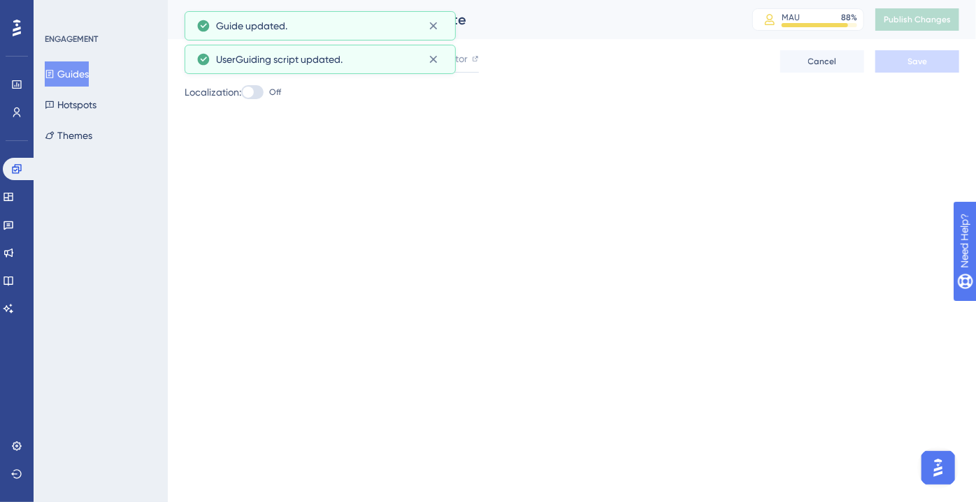
click at [66, 81] on button "Guides" at bounding box center [67, 73] width 44 height 25
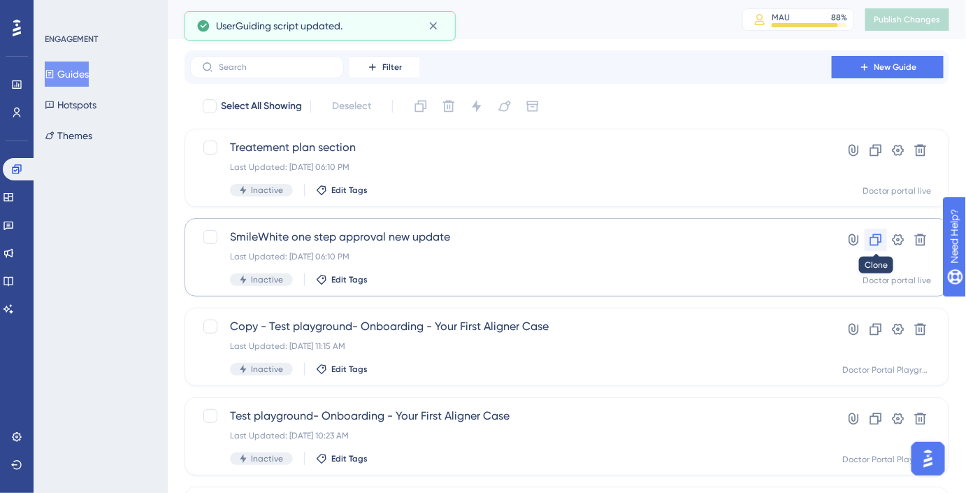
click at [876, 240] on icon at bounding box center [876, 240] width 14 height 14
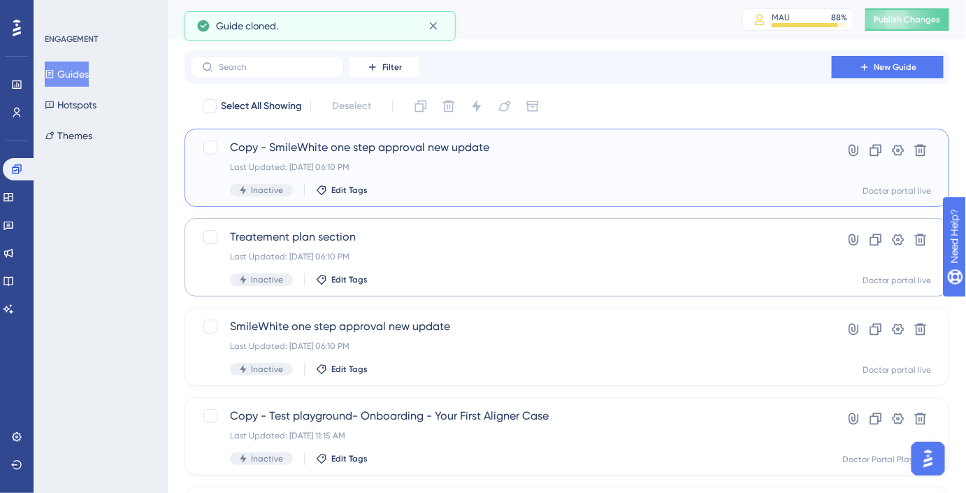
click at [455, 164] on div "Last Updated: Sep 22 2025, 06:10 PM" at bounding box center [511, 166] width 562 height 11
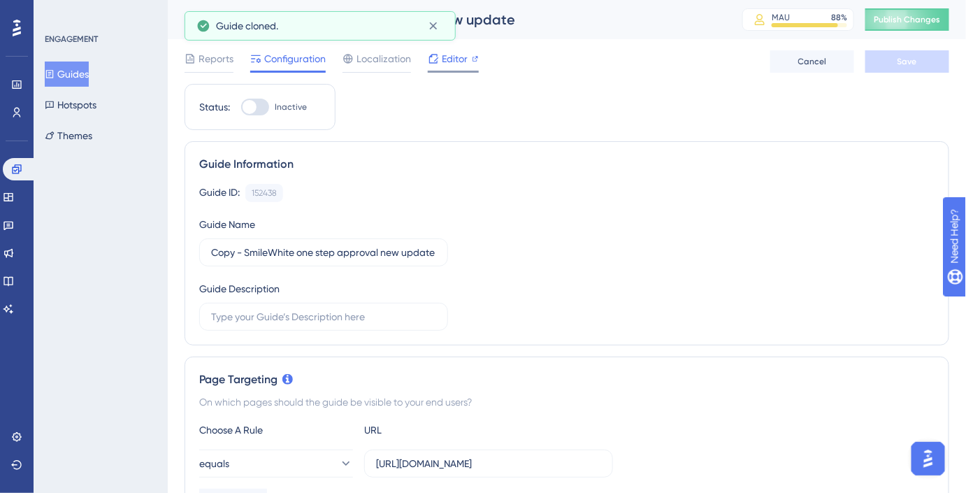
click at [432, 57] on icon at bounding box center [433, 58] width 11 height 11
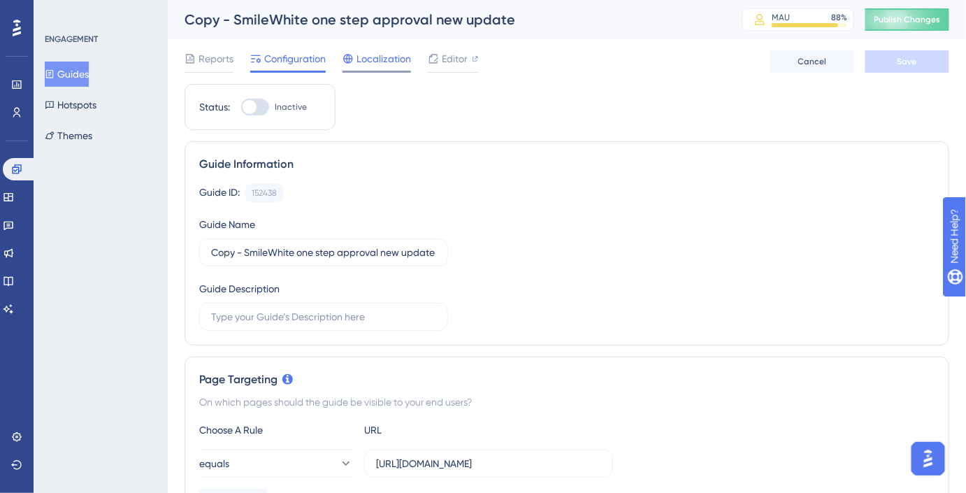
click at [401, 59] on span "Localization" at bounding box center [383, 58] width 55 height 17
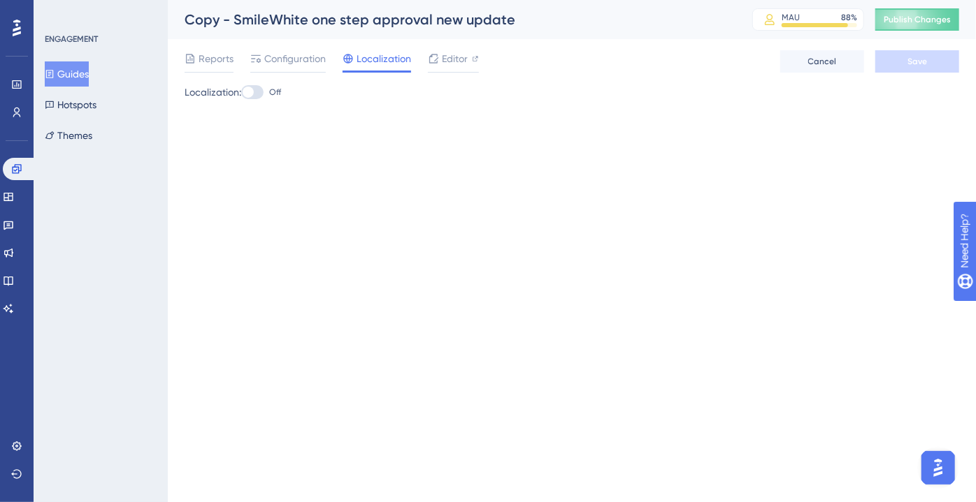
click at [258, 98] on div at bounding box center [252, 92] width 22 height 14
click at [241, 93] on input "Off" at bounding box center [240, 92] width 1 height 1
checkbox input "true"
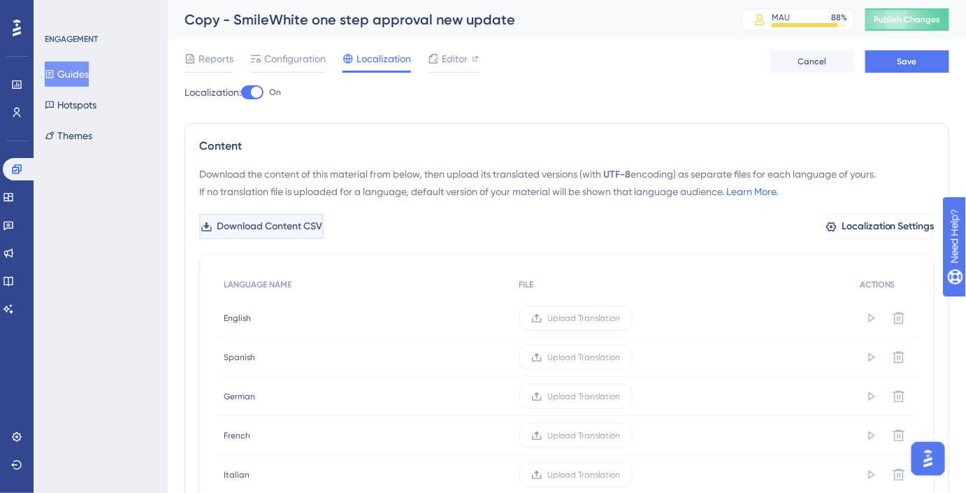
click at [319, 233] on span "Download Content CSV" at bounding box center [270, 226] width 106 height 17
click at [600, 352] on span "Upload Translation" at bounding box center [584, 357] width 73 height 11
click at [621, 357] on input "Upload Translation" at bounding box center [621, 357] width 0 height 0
click at [579, 398] on span "Upload Translation" at bounding box center [568, 396] width 73 height 11
click at [604, 396] on input "Upload Translation" at bounding box center [604, 396] width 0 height 0
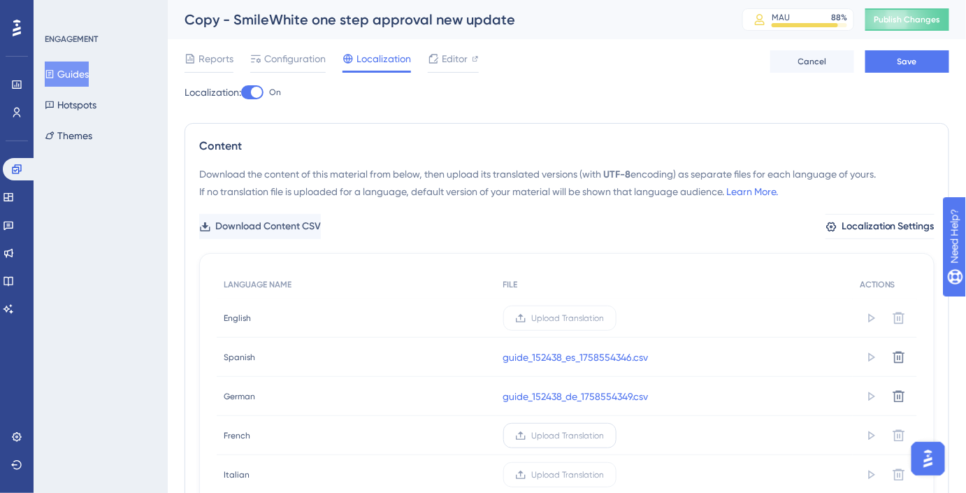
click at [537, 433] on span "Upload Translation" at bounding box center [568, 435] width 73 height 11
click at [604, 435] on input "Upload Translation" at bounding box center [604, 435] width 0 height 0
click at [590, 481] on label "Upload Translation" at bounding box center [559, 474] width 113 height 25
click at [604, 474] on input "Upload Translation" at bounding box center [604, 474] width 0 height 0
click at [924, 66] on button "Save" at bounding box center [907, 61] width 84 height 22
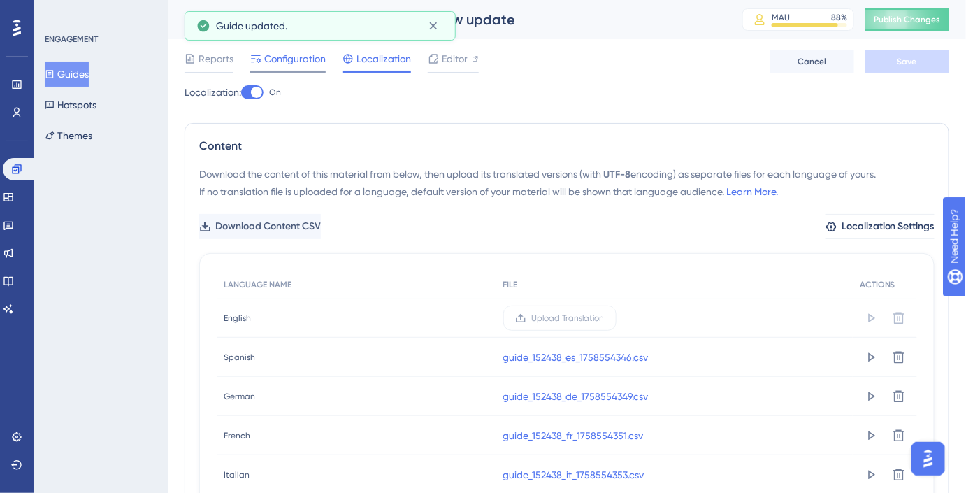
click at [287, 57] on span "Configuration" at bounding box center [294, 58] width 61 height 17
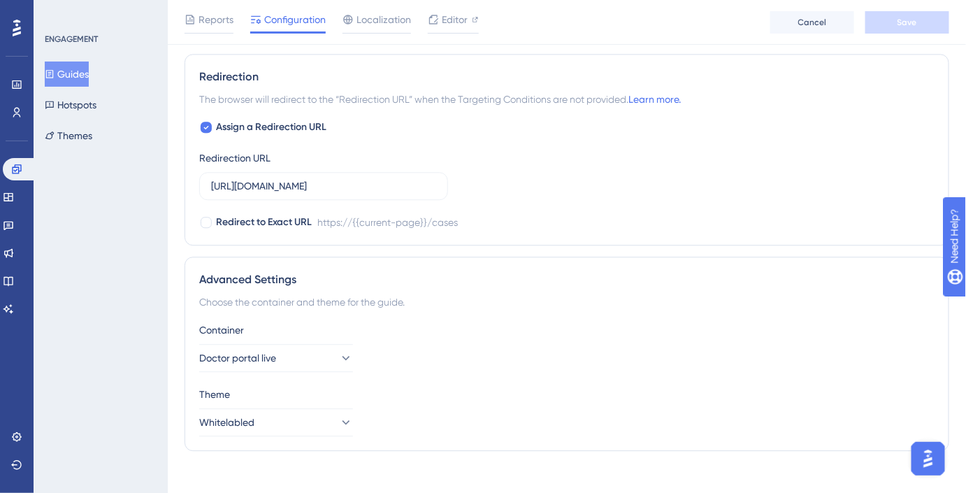
scroll to position [1067, 0]
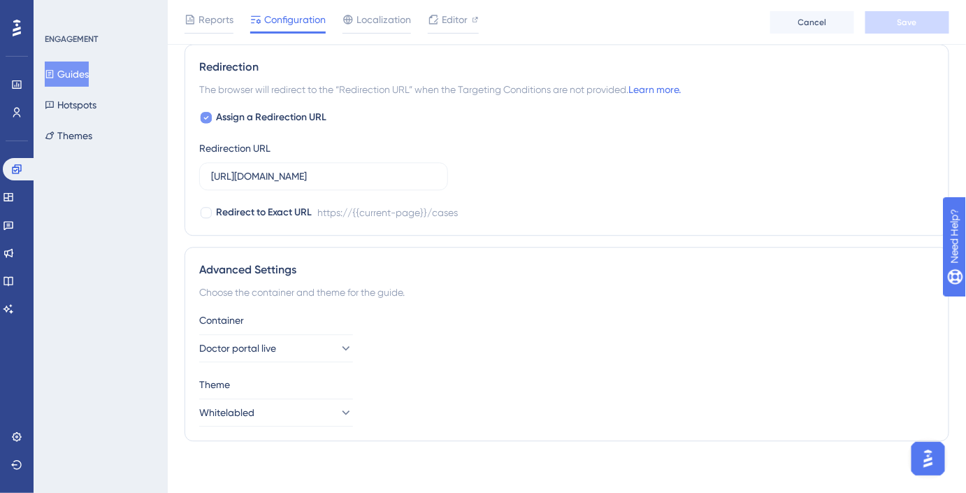
click at [284, 109] on span "Assign a Redirection URL" at bounding box center [271, 117] width 110 height 17
checkbox input "false"
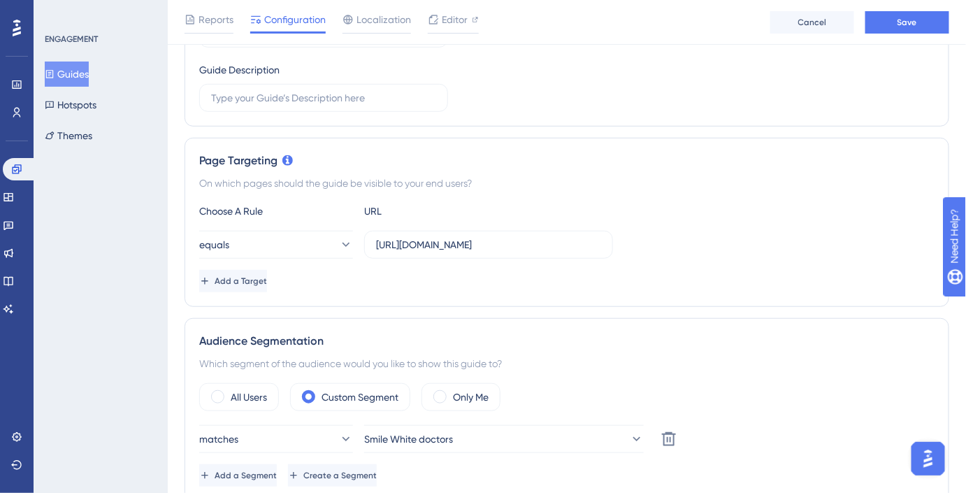
scroll to position [210, 0]
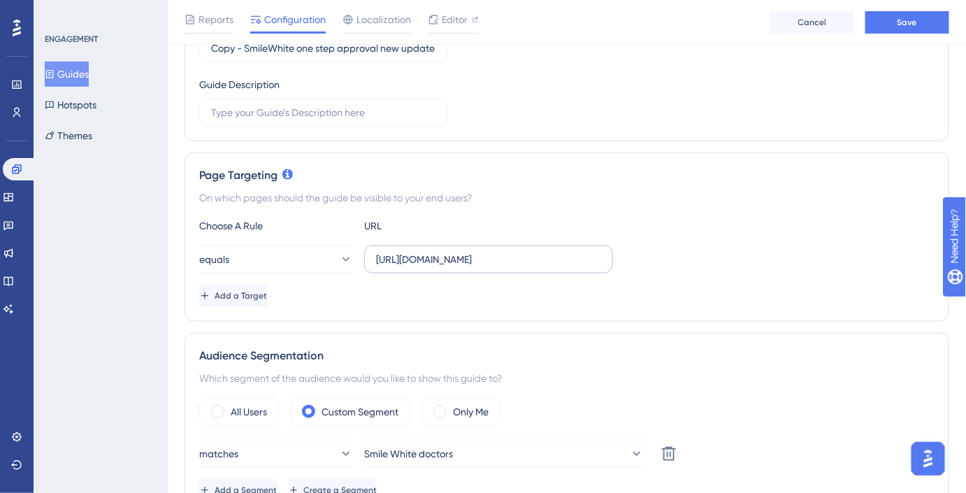
click at [405, 266] on label "https://www.eonaccess.eonaligner.com/cases" at bounding box center [488, 259] width 249 height 28
click at [405, 266] on input "https://www.eonaccess.eonaligner.com/cases" at bounding box center [488, 259] width 225 height 15
paste input "www.portal.smilewhiteproaligners.co.uk"
click at [556, 258] on input "https://www.eonaccess.eonaligner.com/cases" at bounding box center [488, 259] width 225 height 15
drag, startPoint x: 558, startPoint y: 258, endPoint x: 354, endPoint y: 273, distance: 204.6
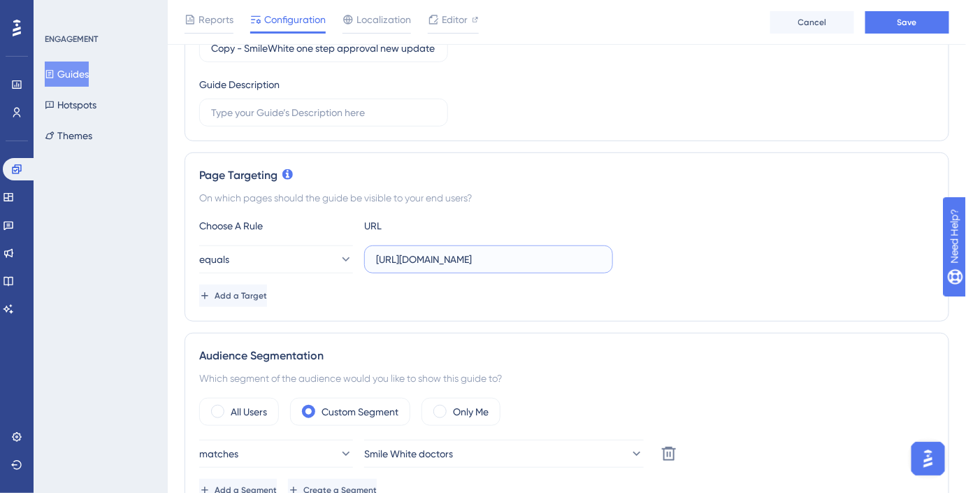
click at [354, 273] on div "Choose A Rule URL equals https://www.eonaccess.eonaligner.com/cases Add a Target" at bounding box center [566, 261] width 735 height 89
click at [301, 251] on button "equals" at bounding box center [276, 259] width 154 height 28
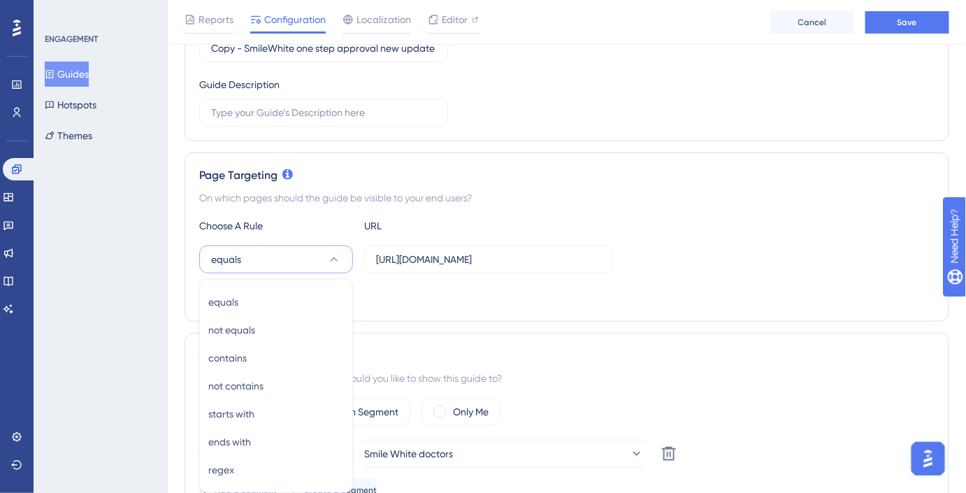
scroll to position [347, 0]
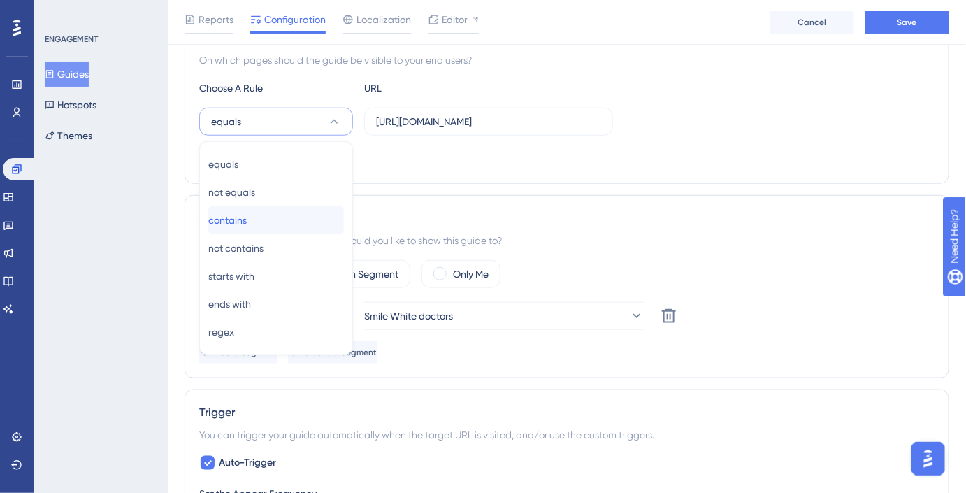
click at [274, 208] on div "contains contains" at bounding box center [276, 220] width 136 height 28
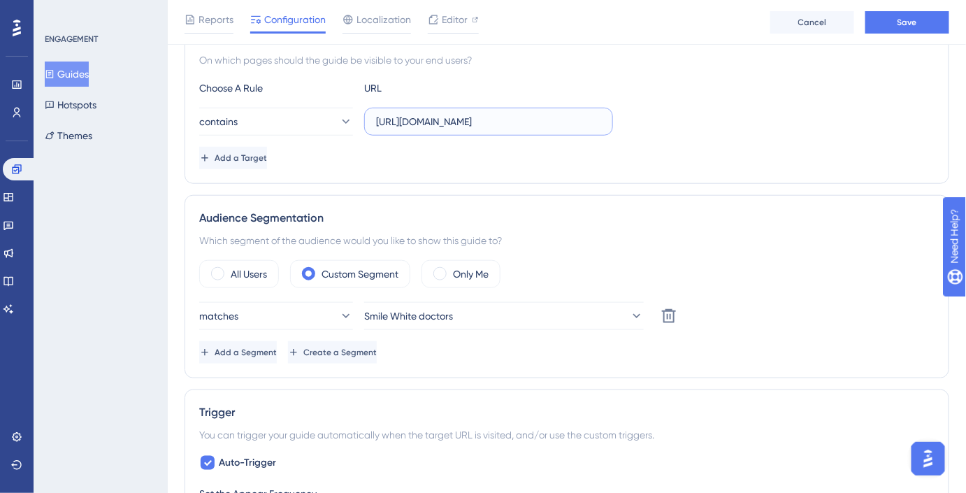
click at [500, 118] on input "https://www.eonaccess.eonaligner.com/cases" at bounding box center [488, 121] width 225 height 15
paste input "www.portal.smilewhiteproaligners.co.uk"
click at [475, 122] on input "www.portal.smilewhiteproaligners.co.uk" at bounding box center [488, 121] width 225 height 15
drag, startPoint x: 475, startPoint y: 122, endPoint x: 571, endPoint y: 139, distance: 97.3
click at [571, 139] on div "Choose A Rule URL contains www.portal.smilewhiteproaligners.co.uk Add a Target" at bounding box center [566, 124] width 735 height 89
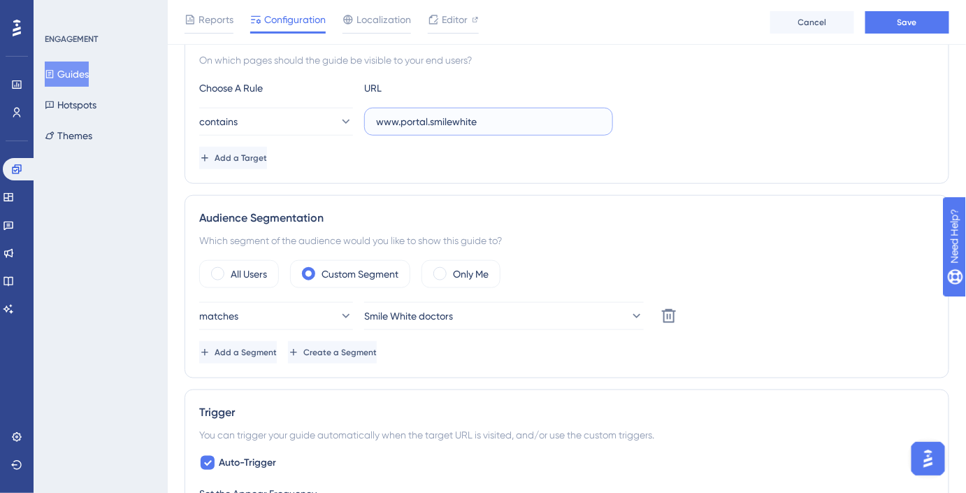
click at [428, 121] on input "www.portal.smilewhite" at bounding box center [488, 121] width 225 height 15
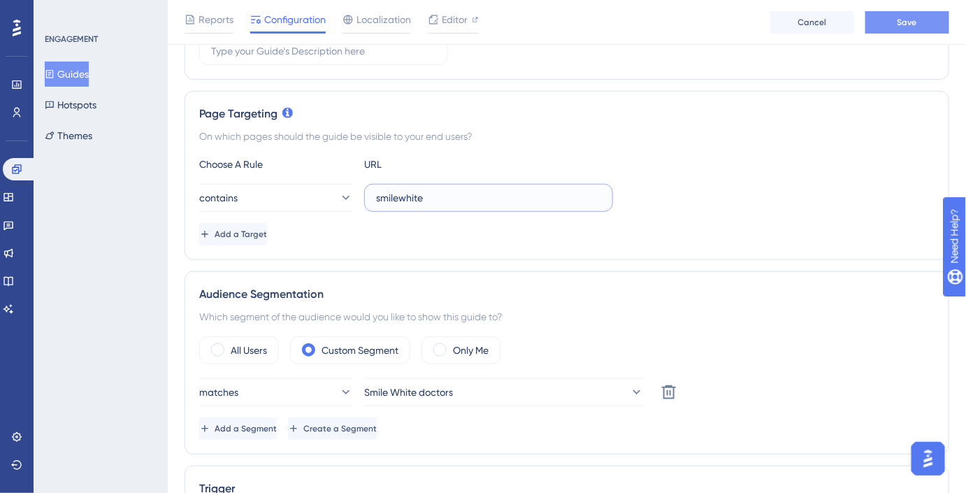
type input "smilewhite"
click at [908, 19] on span "Save" at bounding box center [907, 22] width 20 height 11
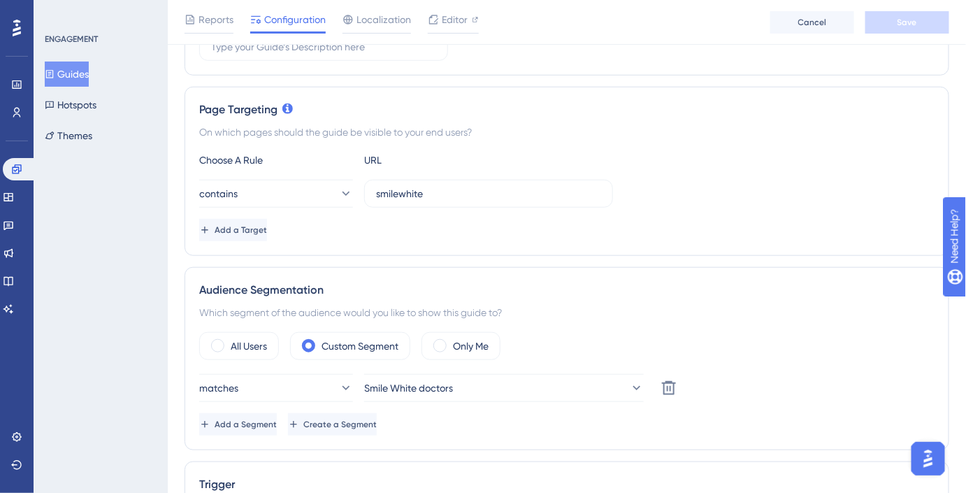
scroll to position [0, 0]
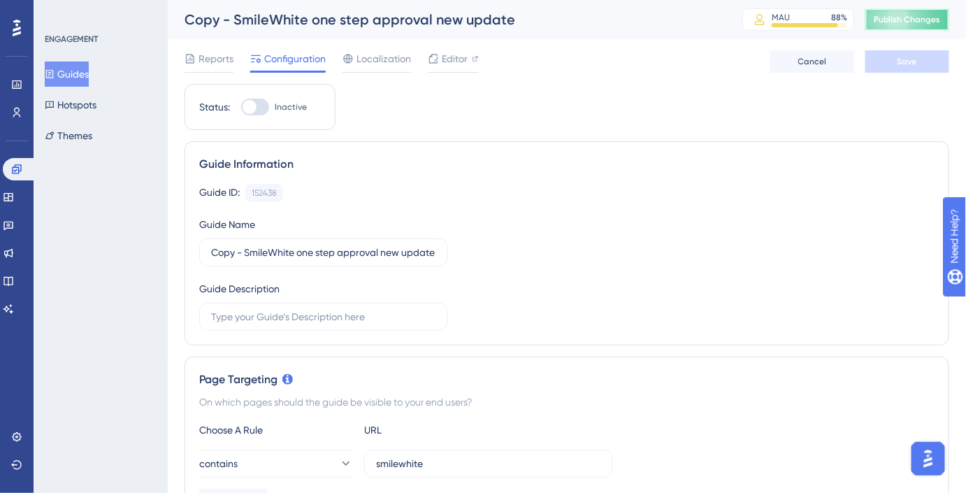
click at [925, 17] on span "Publish Changes" at bounding box center [907, 19] width 67 height 11
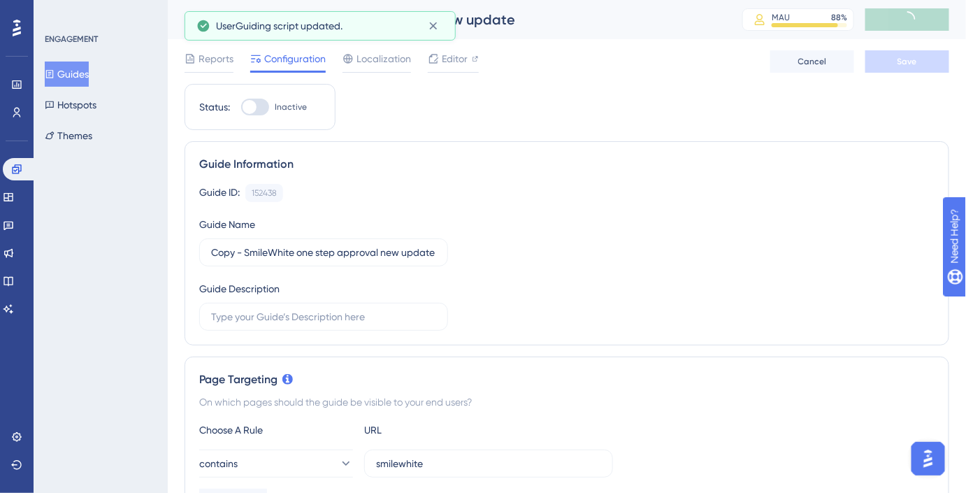
click at [261, 111] on div at bounding box center [255, 107] width 28 height 17
click at [241, 108] on input "Inactive" at bounding box center [240, 107] width 1 height 1
checkbox input "true"
click at [890, 48] on div "Reports Configuration Localization Editor Cancel Save" at bounding box center [566, 61] width 764 height 45
click at [890, 56] on button "Save" at bounding box center [907, 61] width 84 height 22
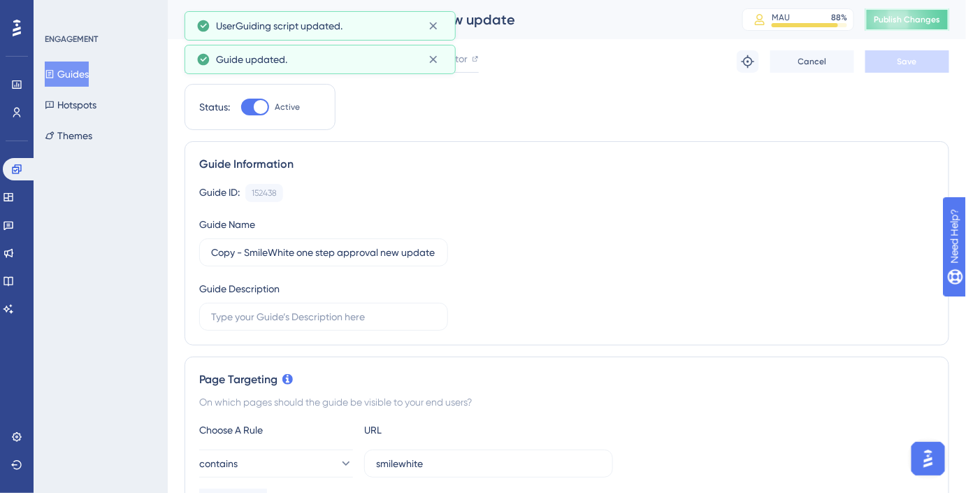
click at [913, 27] on button "Publish Changes" at bounding box center [907, 19] width 84 height 22
click at [433, 0] on div "Performance Users Engagement Widgets Feedback Product Updates Knowledge Base AI…" at bounding box center [483, 0] width 966 height 0
click at [433, 29] on icon at bounding box center [433, 26] width 14 height 14
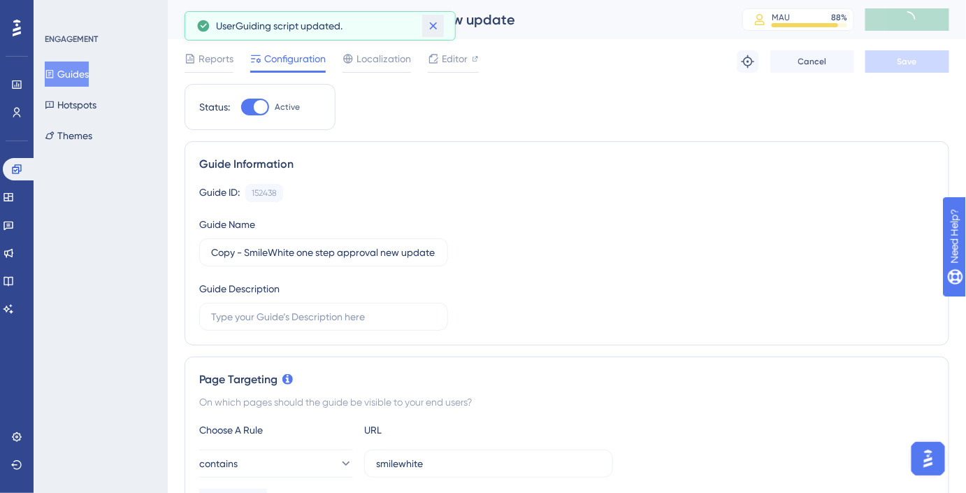
click at [433, 29] on icon at bounding box center [433, 26] width 14 height 14
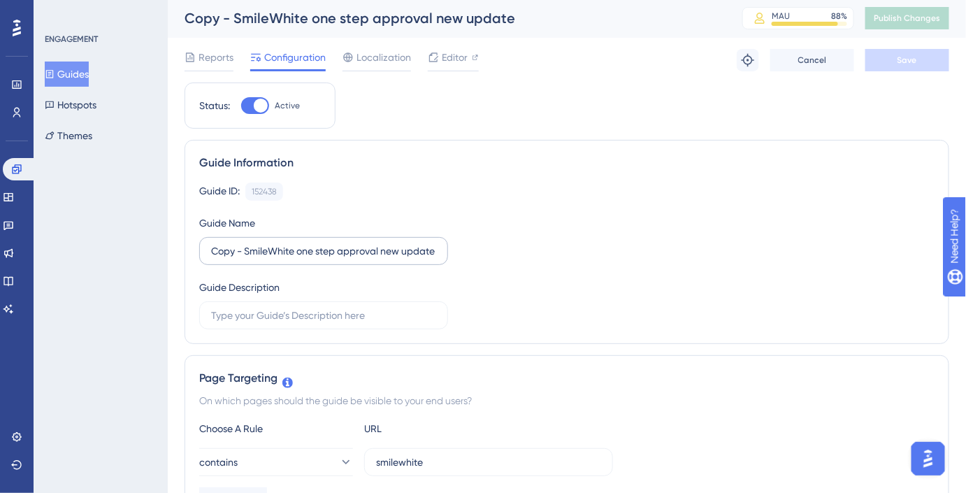
scroll to position [1, 0]
click at [245, 254] on input "Copy - SmileWhite one step approval new update" at bounding box center [323, 250] width 225 height 15
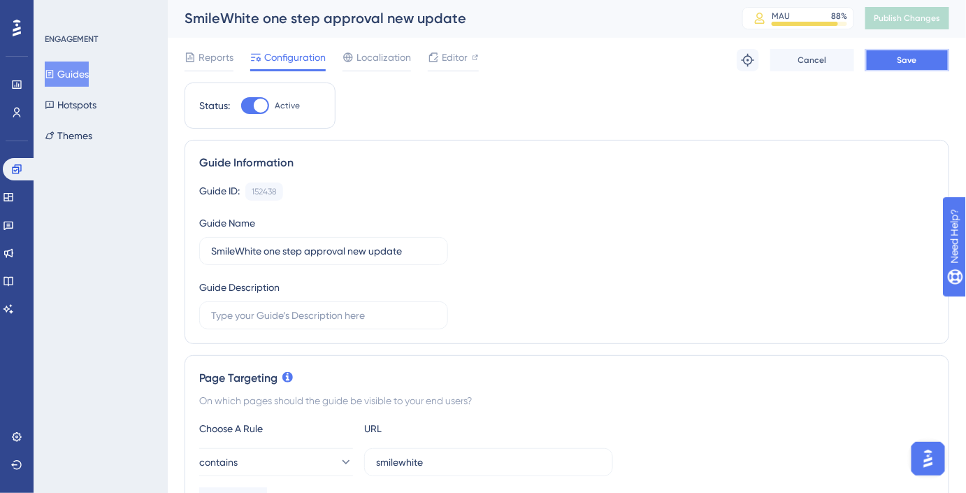
click at [908, 64] on span "Save" at bounding box center [907, 60] width 20 height 11
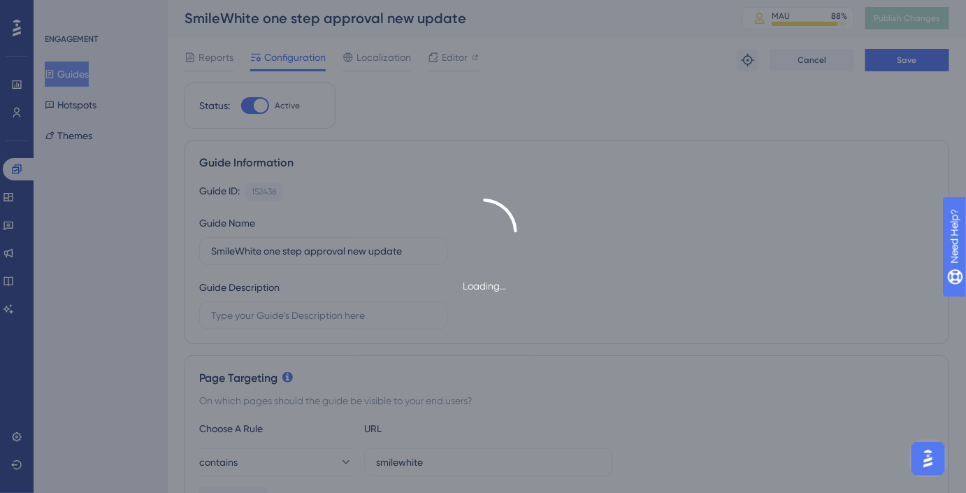
type input "SmileWhite one step approval new update-1"
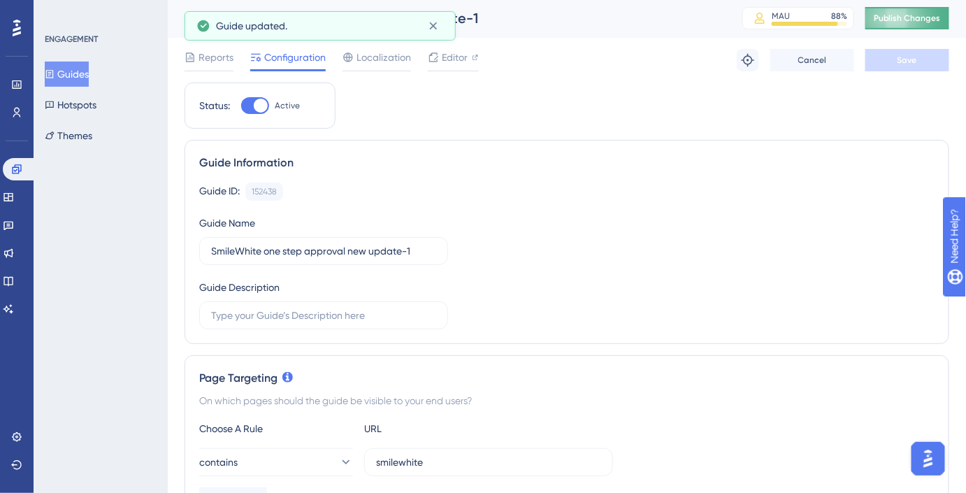
click at [913, 25] on button "Publish Changes" at bounding box center [907, 18] width 84 height 22
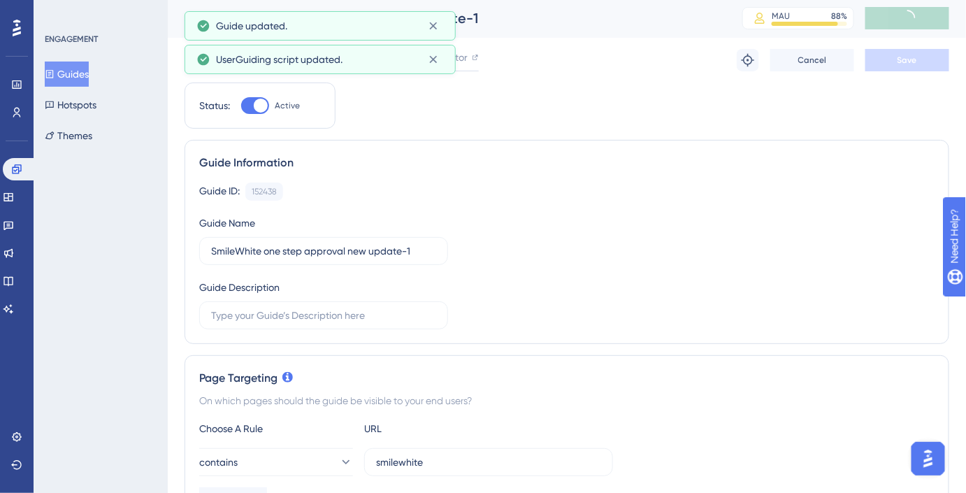
click at [80, 72] on button "Guides" at bounding box center [67, 73] width 44 height 25
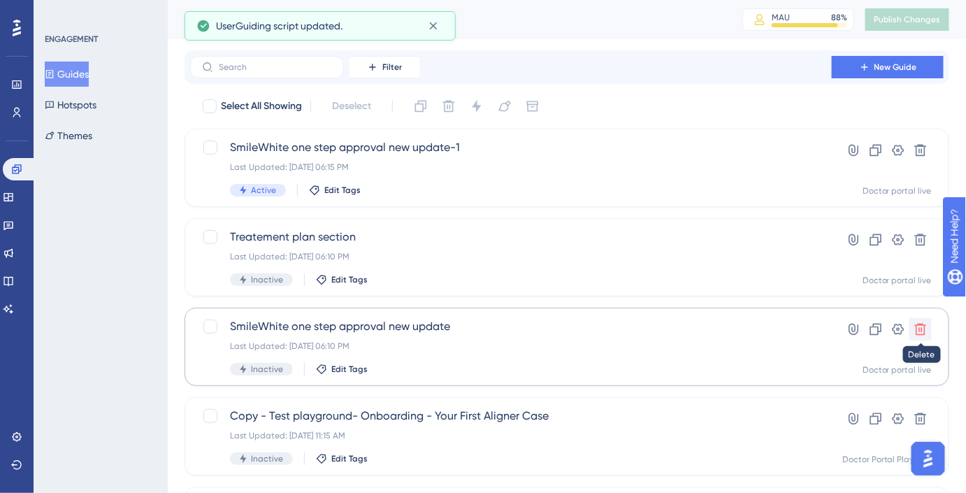
click at [921, 329] on icon at bounding box center [920, 329] width 14 height 14
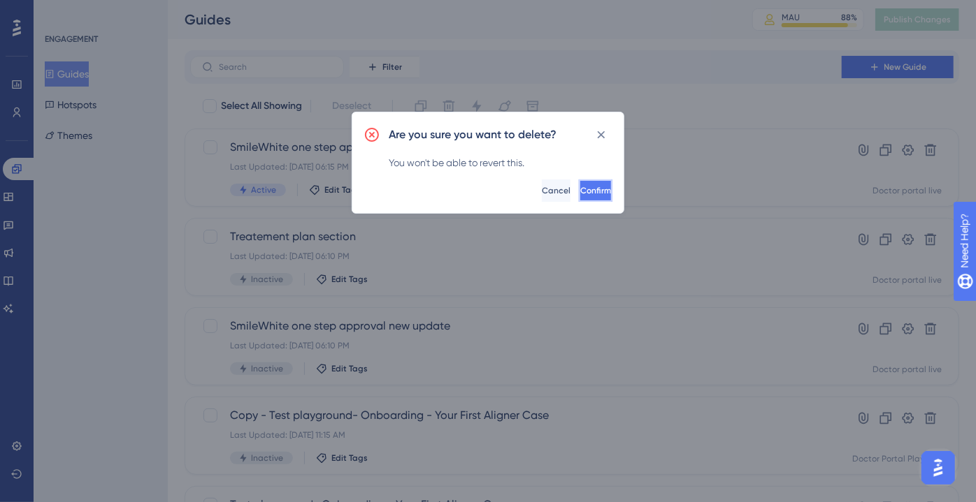
click at [600, 195] on button "Confirm" at bounding box center [596, 191] width 34 height 22
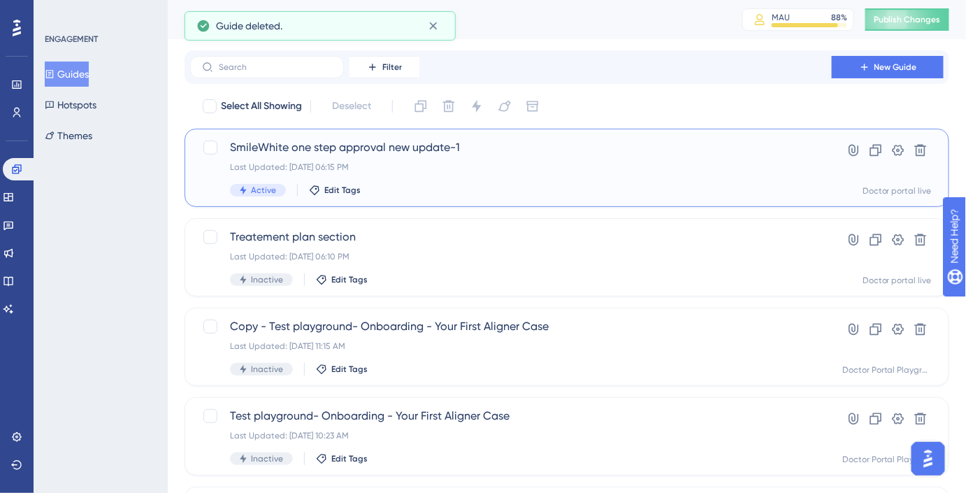
click at [576, 150] on span "SmileWhite one step approval new update-1" at bounding box center [511, 147] width 562 height 17
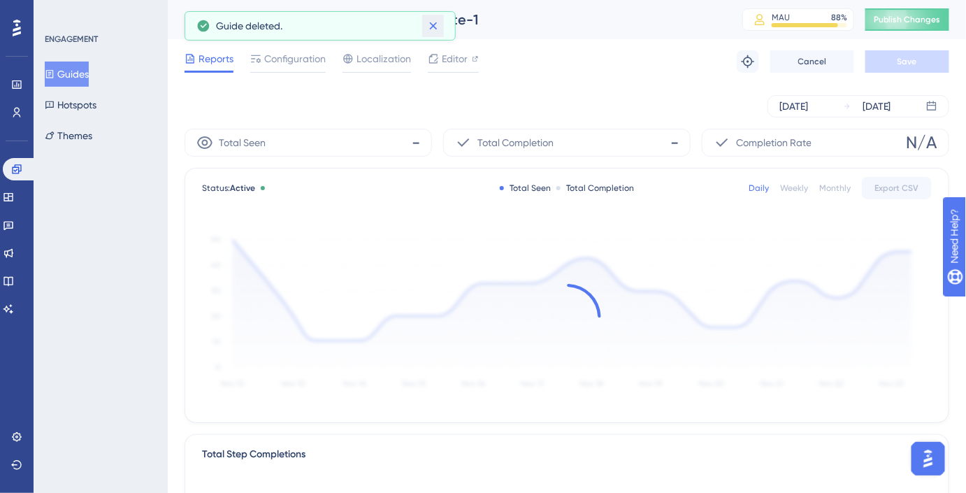
click at [435, 25] on icon at bounding box center [433, 26] width 14 height 14
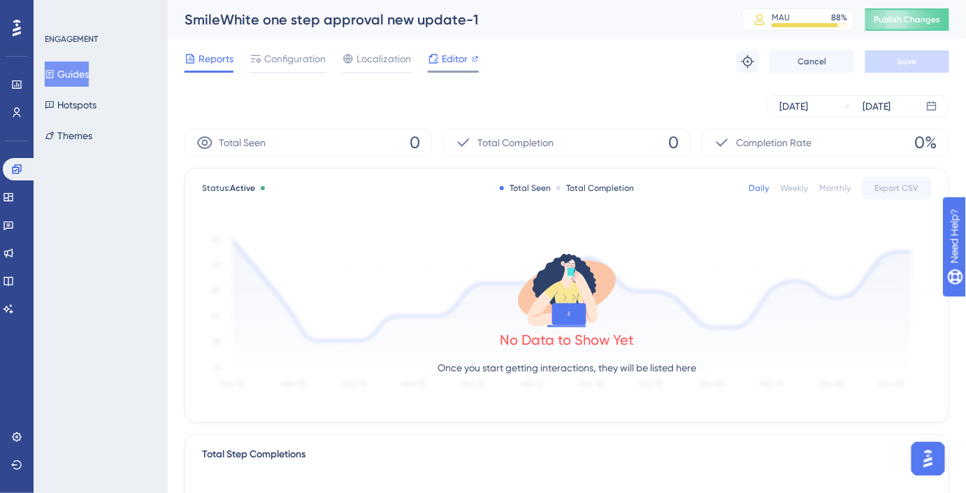
click at [445, 61] on span "Editor" at bounding box center [455, 58] width 26 height 17
click at [84, 71] on button "Guides" at bounding box center [67, 73] width 44 height 25
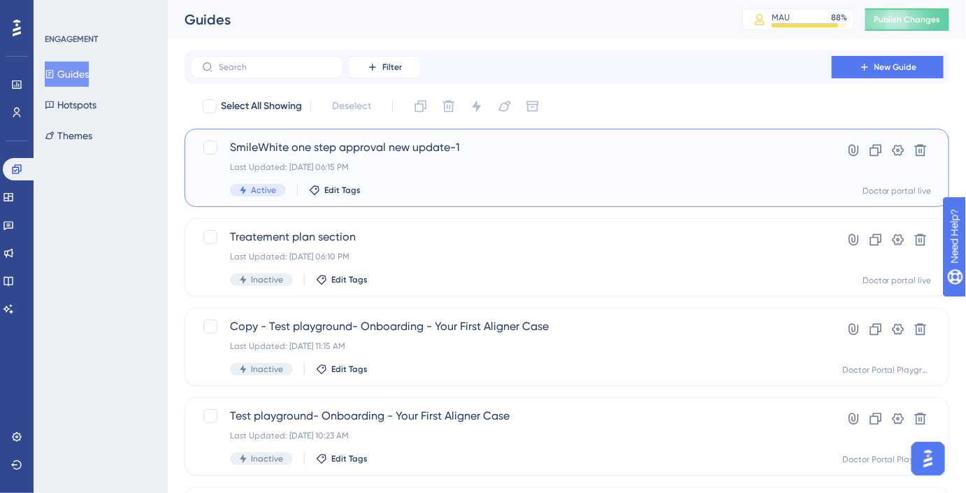
click at [379, 145] on span "SmileWhite one step approval new update-1" at bounding box center [511, 147] width 562 height 17
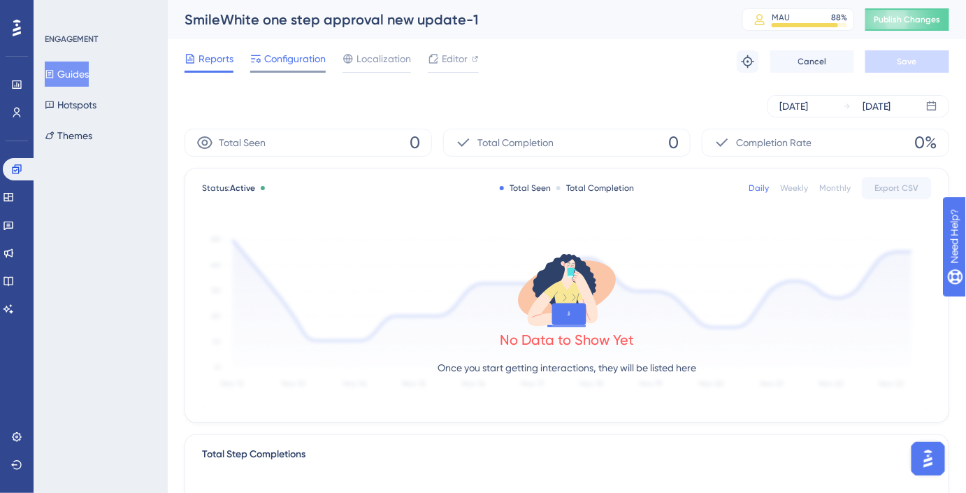
click at [291, 59] on span "Configuration" at bounding box center [294, 58] width 61 height 17
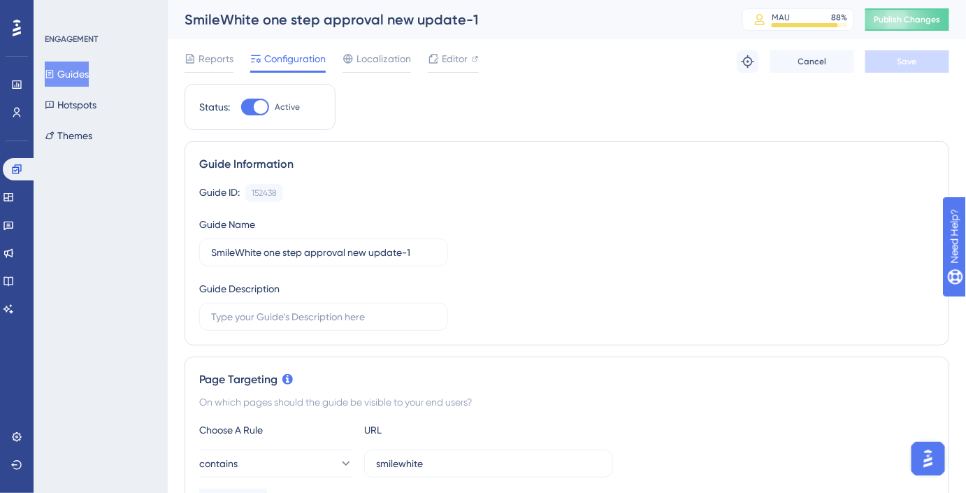
click at [235, 53] on div "Reports Configuration Localization Editor" at bounding box center [331, 61] width 294 height 22
click at [216, 55] on span "Reports" at bounding box center [215, 58] width 35 height 17
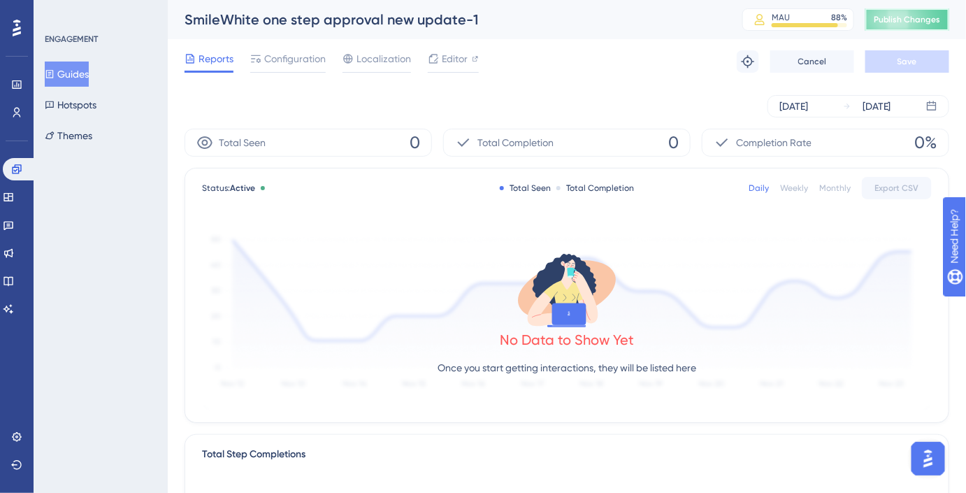
click at [900, 24] on span "Publish Changes" at bounding box center [907, 19] width 67 height 11
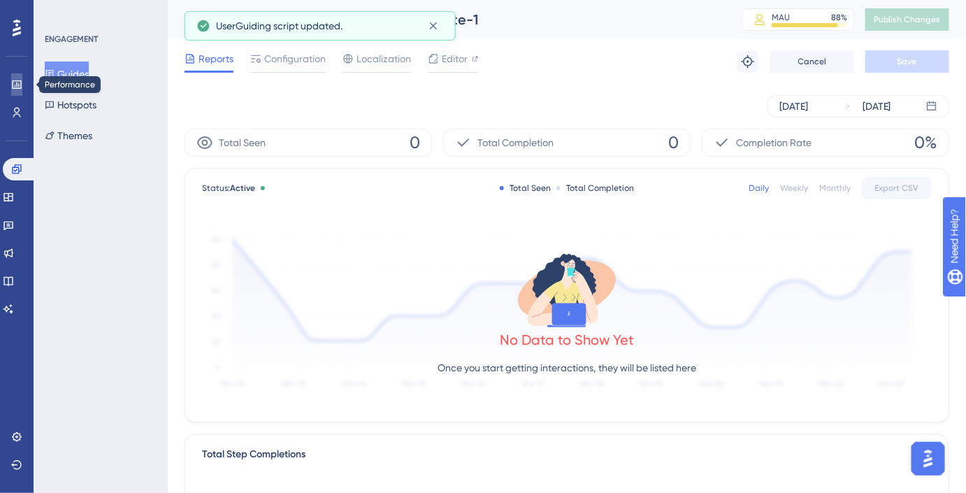
click at [16, 80] on icon at bounding box center [16, 84] width 9 height 8
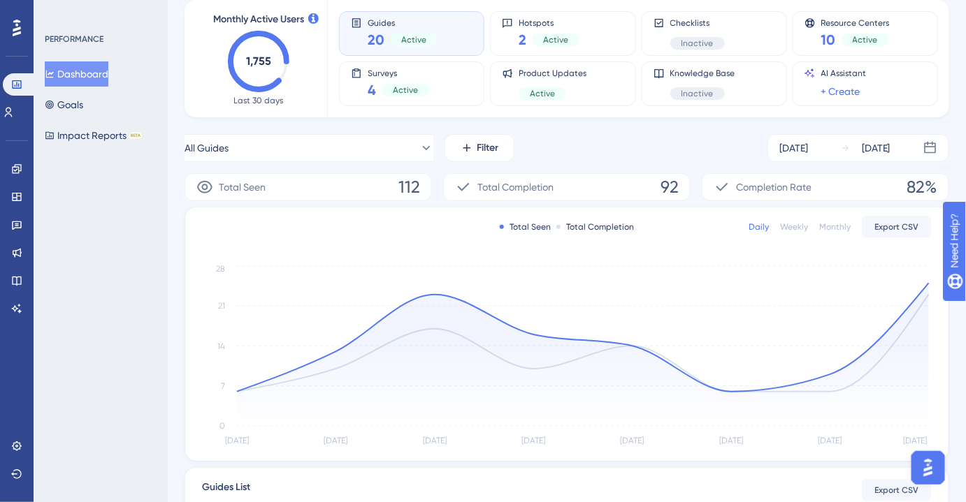
scroll to position [79, 0]
click at [20, 165] on icon at bounding box center [16, 168] width 9 height 9
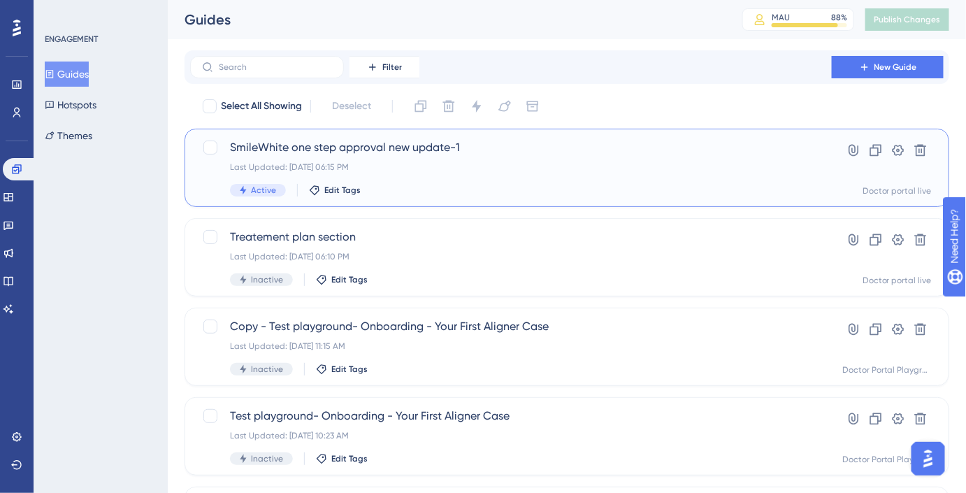
click at [345, 162] on div "Last Updated: Sep 22 2025, 06:15 PM" at bounding box center [511, 166] width 562 height 11
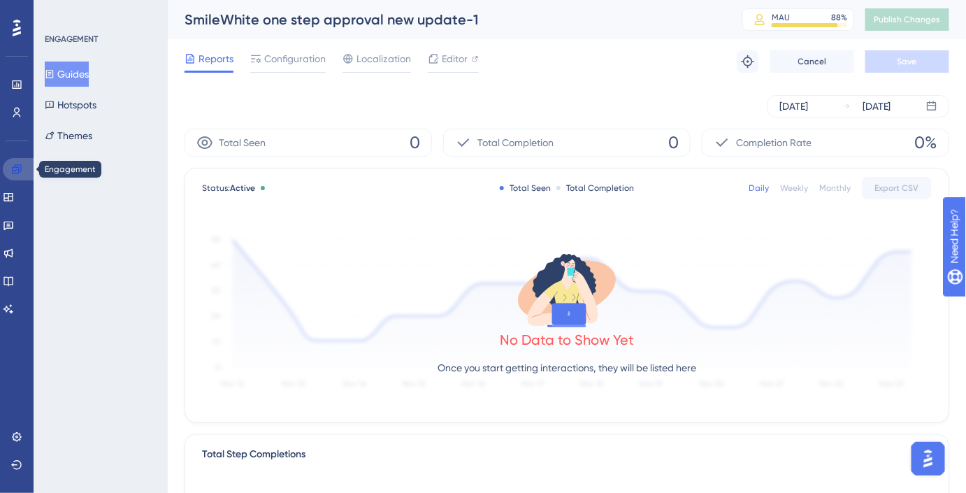
click at [19, 167] on icon at bounding box center [16, 169] width 11 height 11
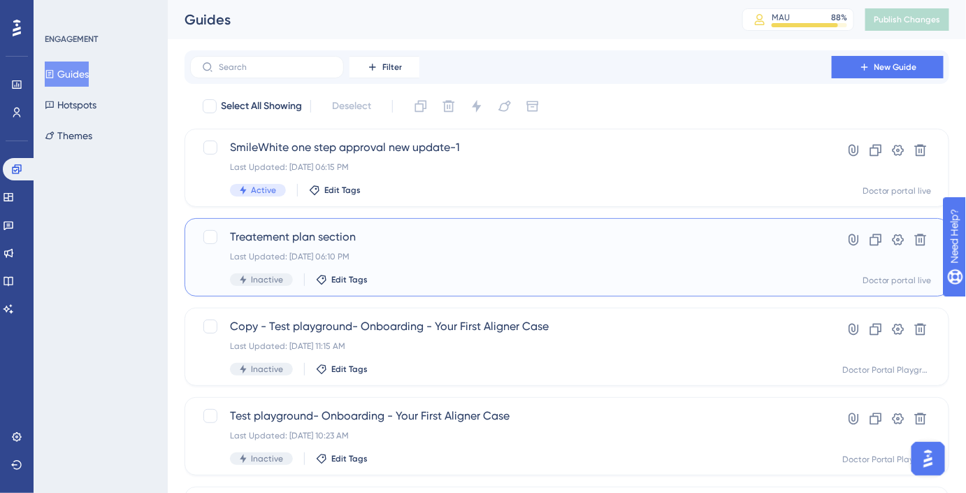
click at [328, 238] on span "Treatement plan section" at bounding box center [511, 237] width 562 height 17
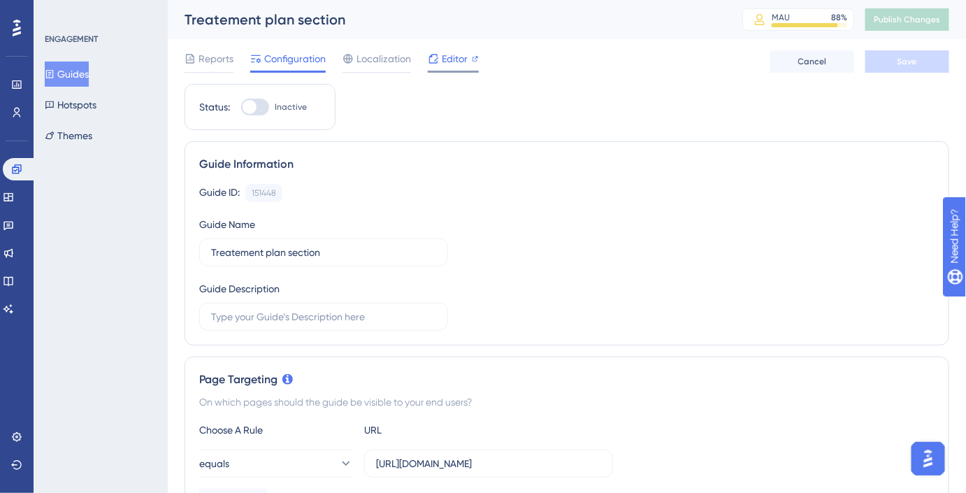
click at [453, 57] on span "Editor" at bounding box center [455, 58] width 26 height 17
click at [70, 71] on button "Guides" at bounding box center [67, 73] width 44 height 25
click at [89, 74] on button "Guides" at bounding box center [67, 73] width 44 height 25
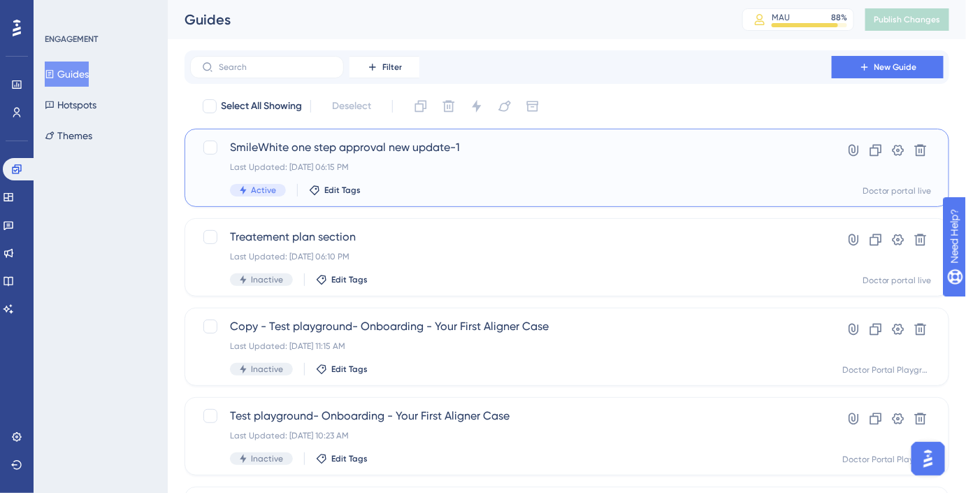
click at [373, 139] on span "SmileWhite one step approval new update-1" at bounding box center [511, 147] width 562 height 17
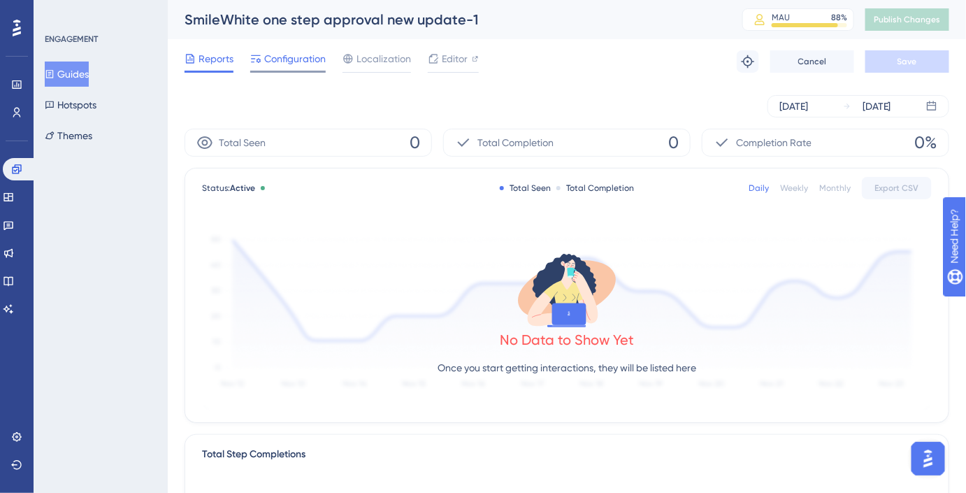
click at [315, 59] on span "Configuration" at bounding box center [294, 58] width 61 height 17
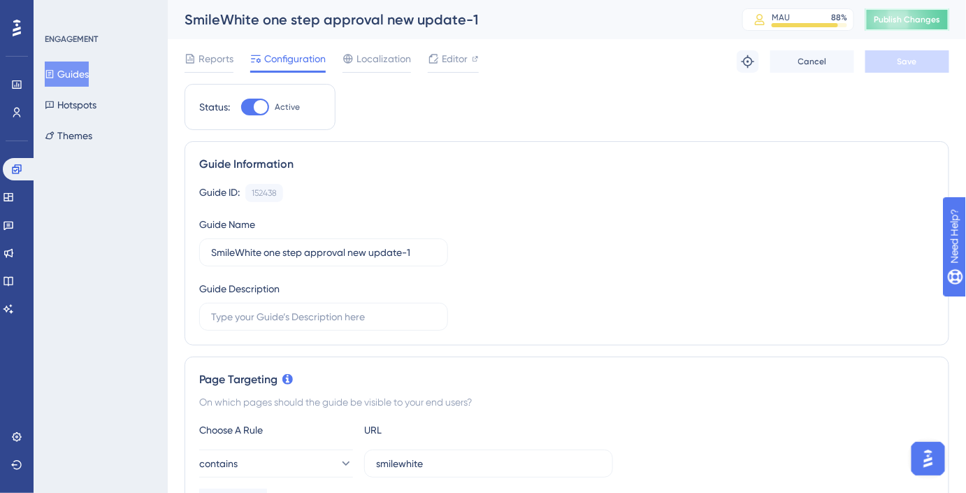
click at [917, 27] on button "Publish Changes" at bounding box center [907, 19] width 84 height 22
click at [201, 68] on div "Reports" at bounding box center [208, 61] width 49 height 22
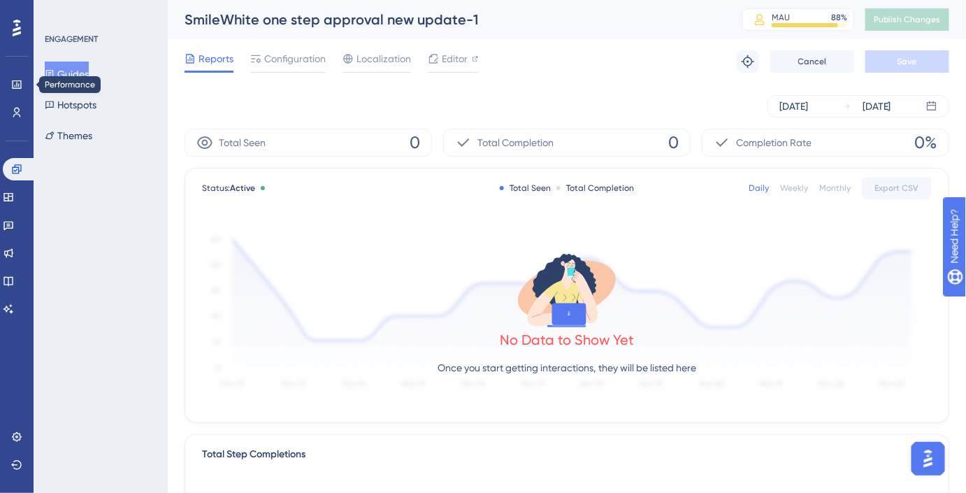
click at [20, 96] on div "Performance Users" at bounding box center [16, 98] width 11 height 50
click at [15, 90] on link at bounding box center [16, 84] width 11 height 22
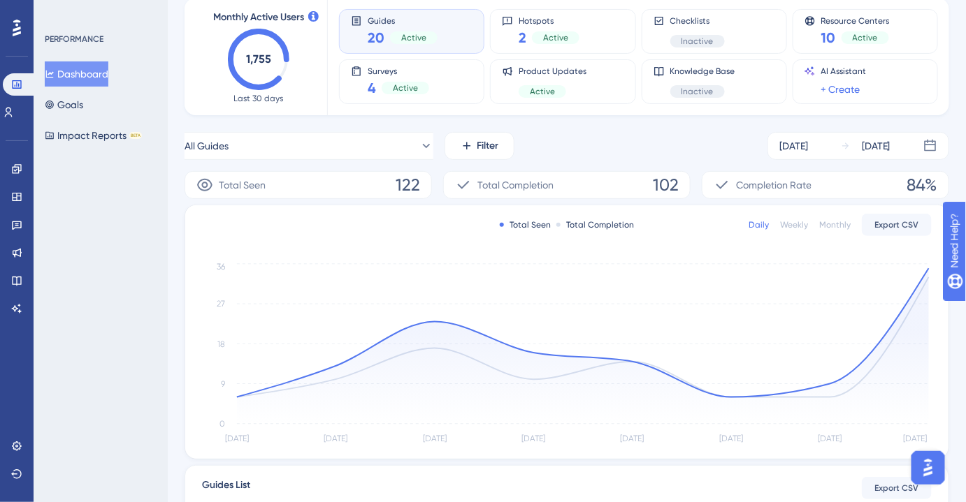
scroll to position [83, 0]
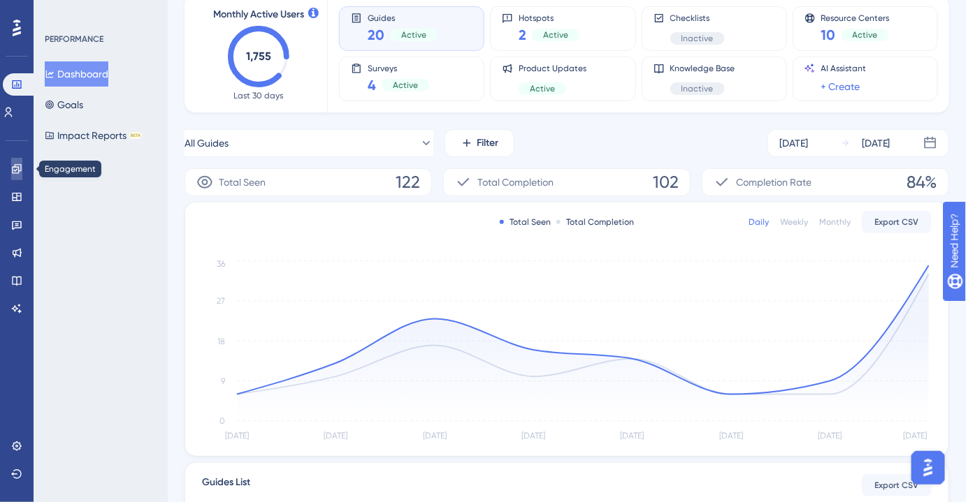
click at [13, 168] on icon at bounding box center [16, 168] width 9 height 9
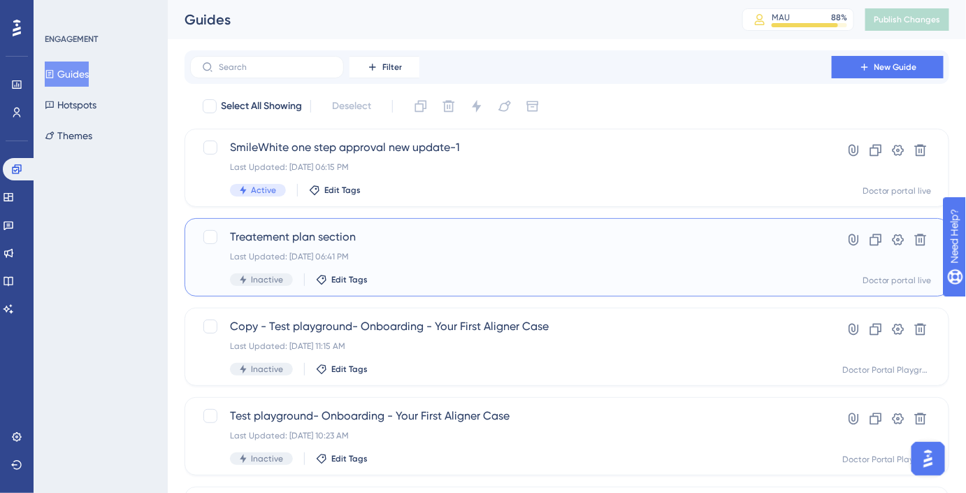
click at [421, 240] on span "Treatement plan section" at bounding box center [511, 237] width 562 height 17
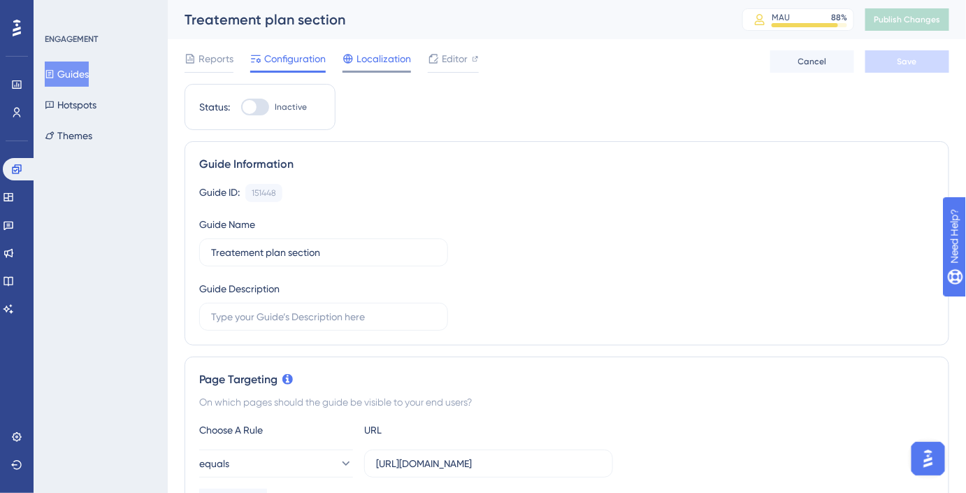
click at [388, 61] on span "Localization" at bounding box center [383, 58] width 55 height 17
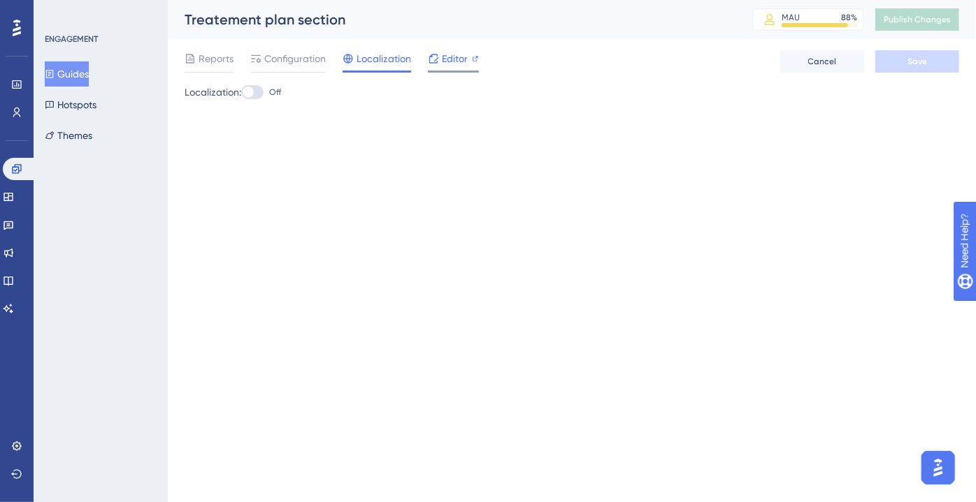
click at [469, 57] on div "Editor" at bounding box center [453, 58] width 51 height 17
click at [259, 96] on div at bounding box center [252, 92] width 22 height 14
click at [241, 93] on input "Off" at bounding box center [240, 92] width 1 height 1
checkbox input "true"
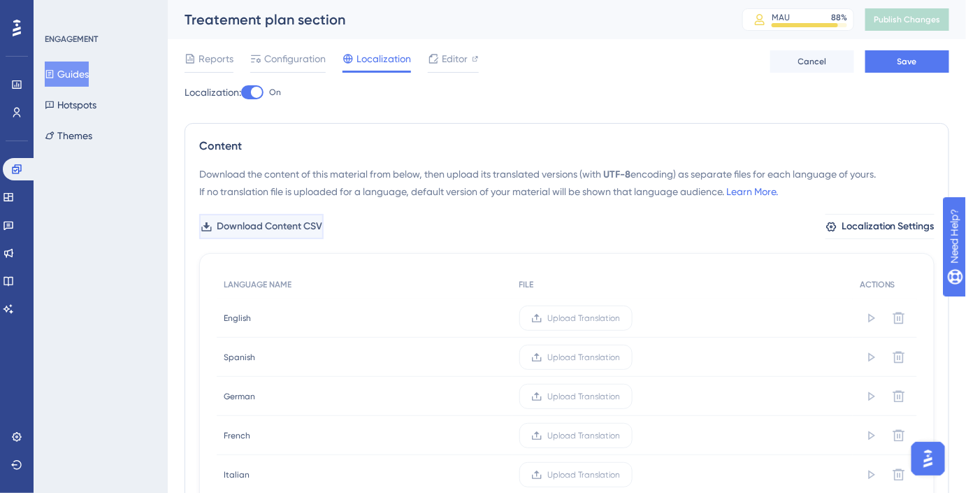
click at [324, 215] on button "Download Content CSV" at bounding box center [261, 226] width 124 height 25
click at [512, 186] on div "Download the content of this material from below, then upload its translated ve…" at bounding box center [566, 183] width 735 height 34
click at [454, 65] on span "Editor" at bounding box center [455, 58] width 26 height 17
